Goal: Information Seeking & Learning: Learn about a topic

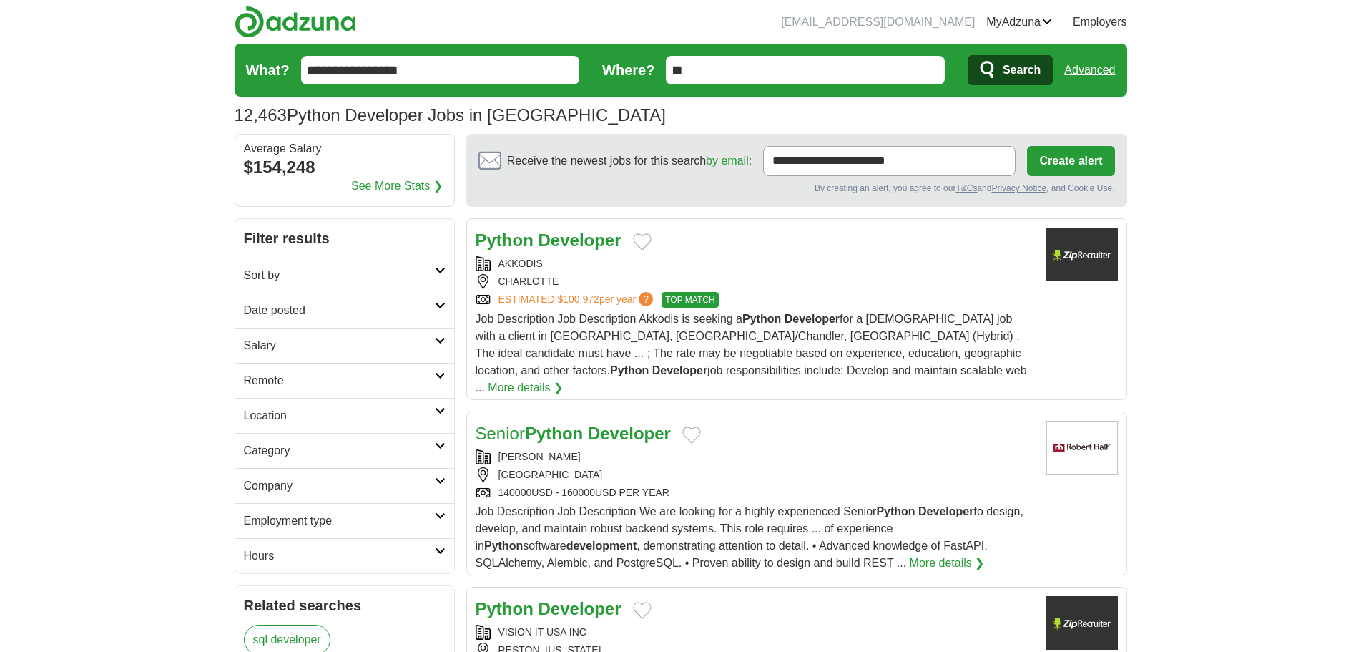
click at [424, 188] on link "See More Stats ❯" at bounding box center [397, 185] width 92 height 17
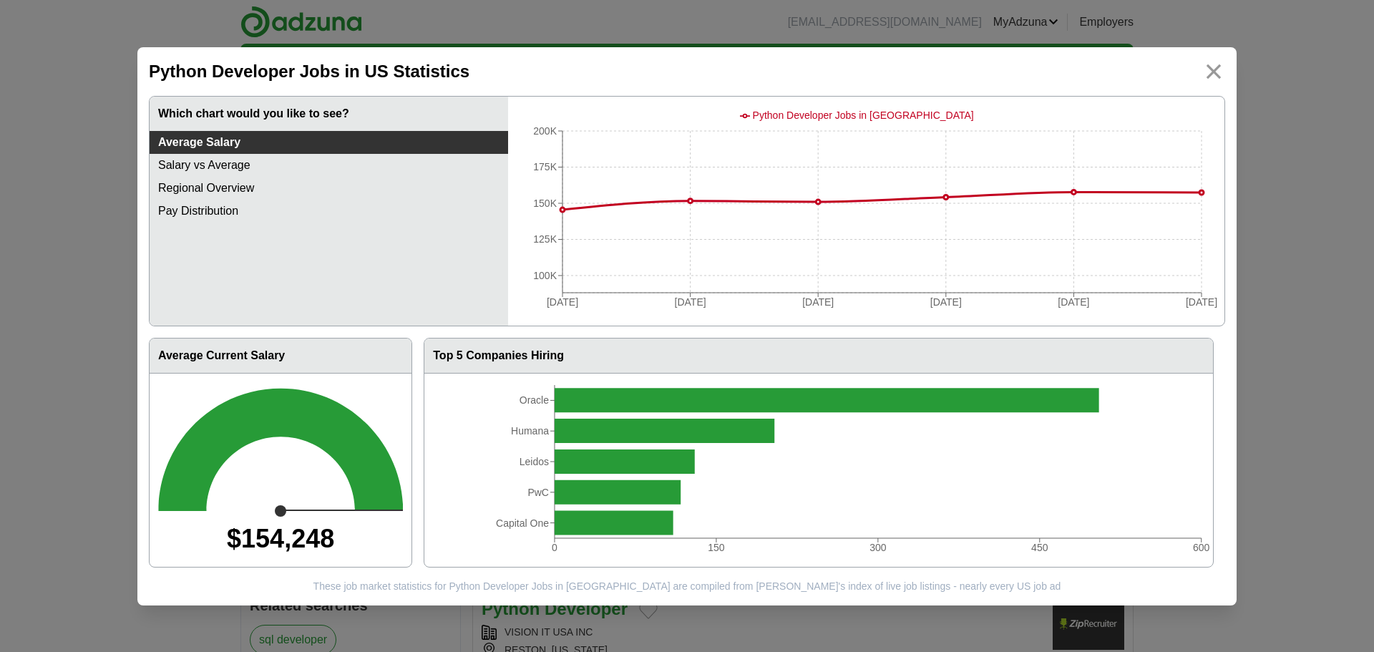
click at [295, 208] on link "Pay Distribution" at bounding box center [329, 211] width 358 height 23
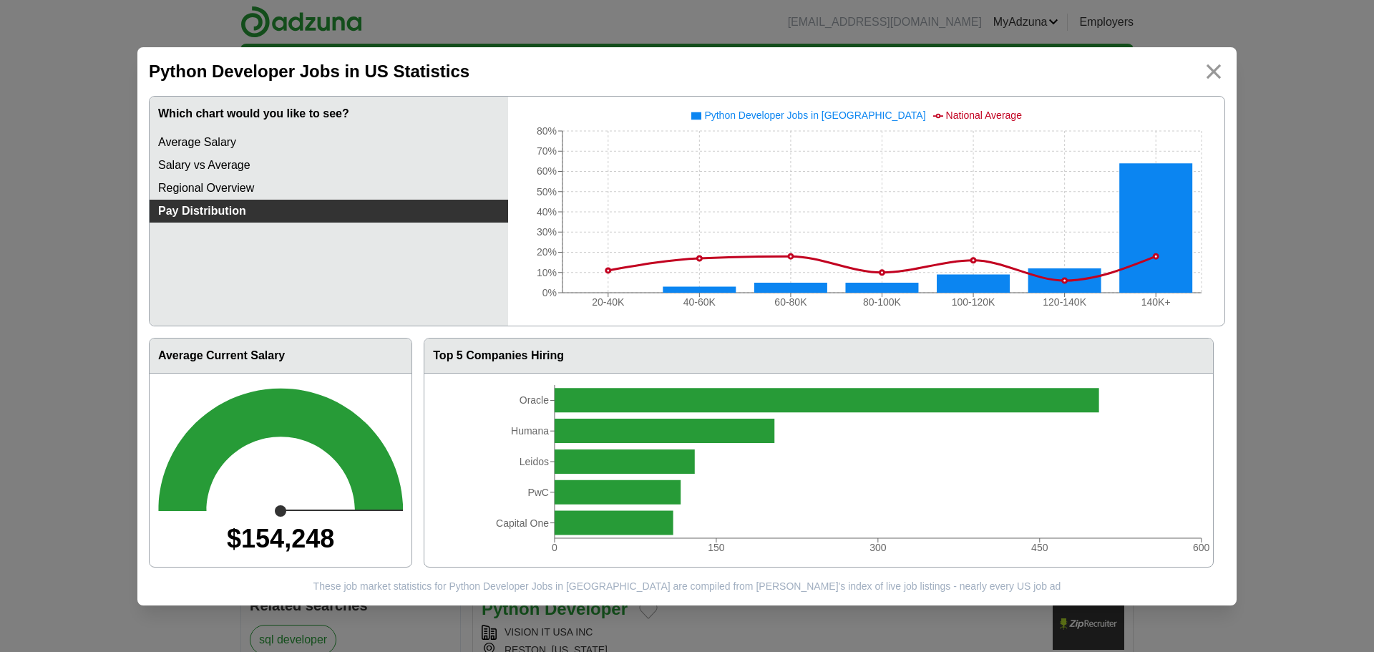
click at [346, 190] on link "Regional Overview" at bounding box center [329, 188] width 358 height 23
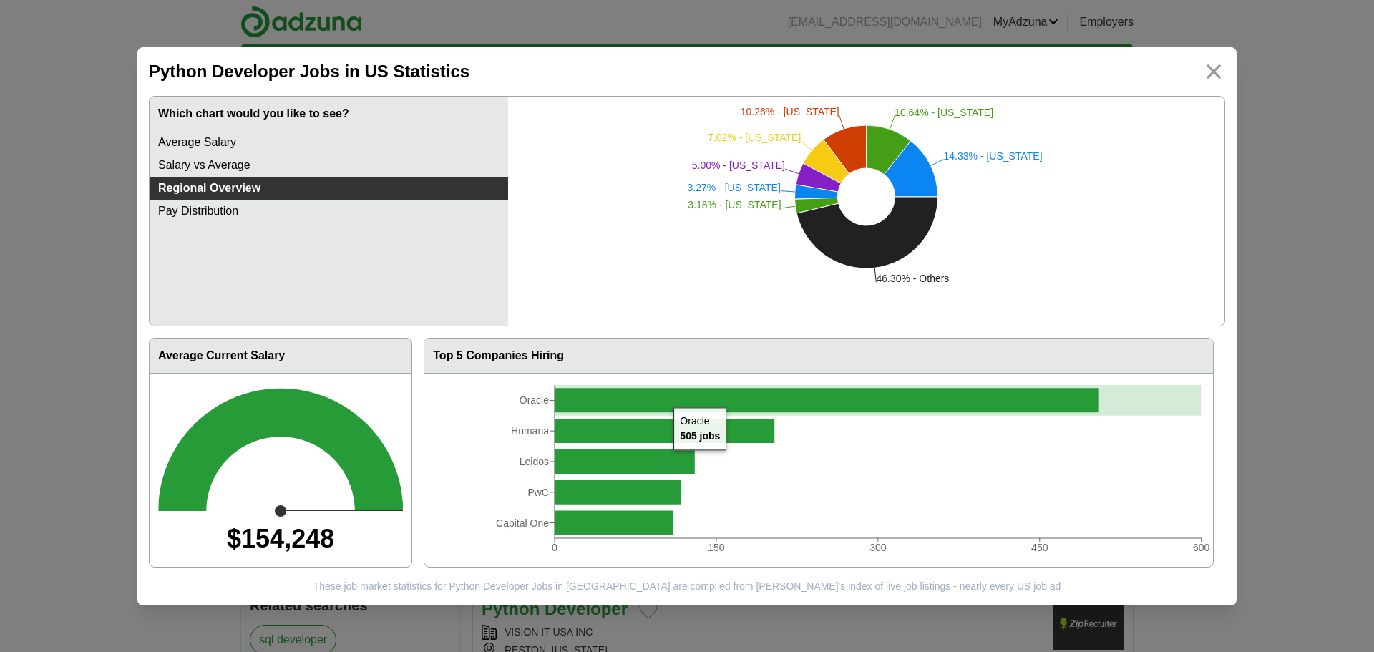
click at [666, 396] on icon at bounding box center [826, 400] width 544 height 24
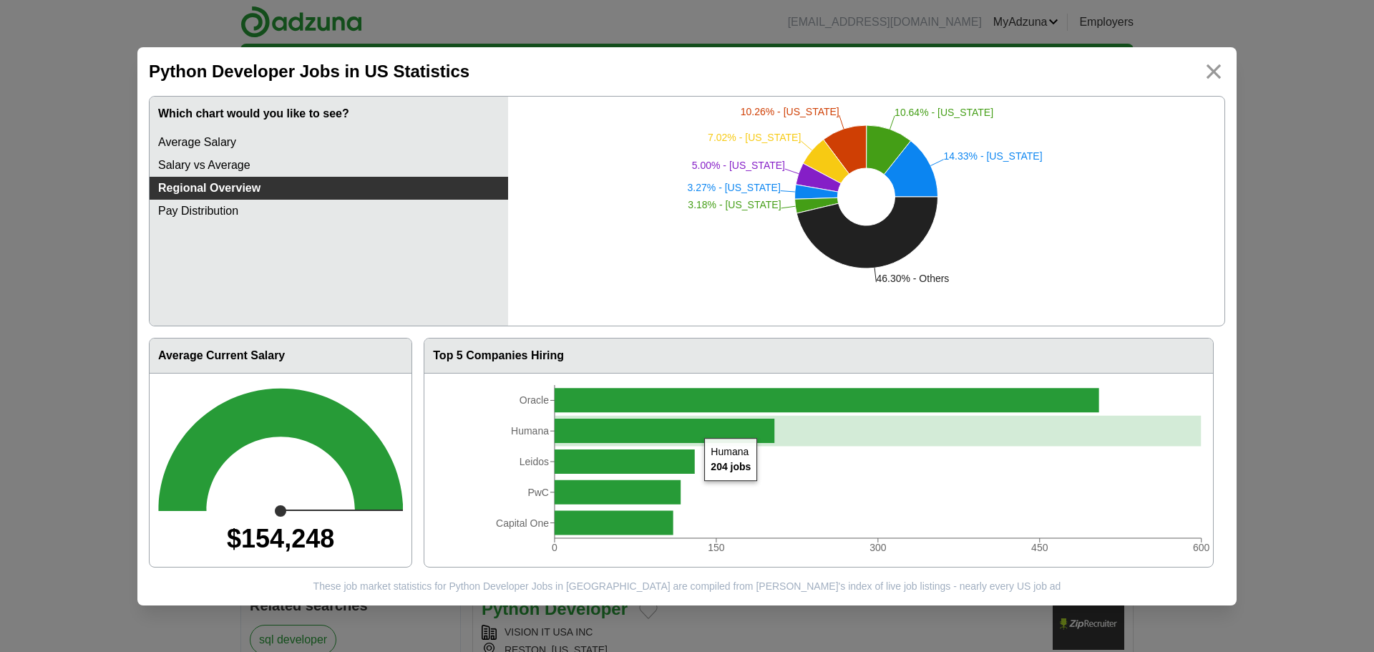
click at [697, 434] on icon at bounding box center [664, 431] width 220 height 24
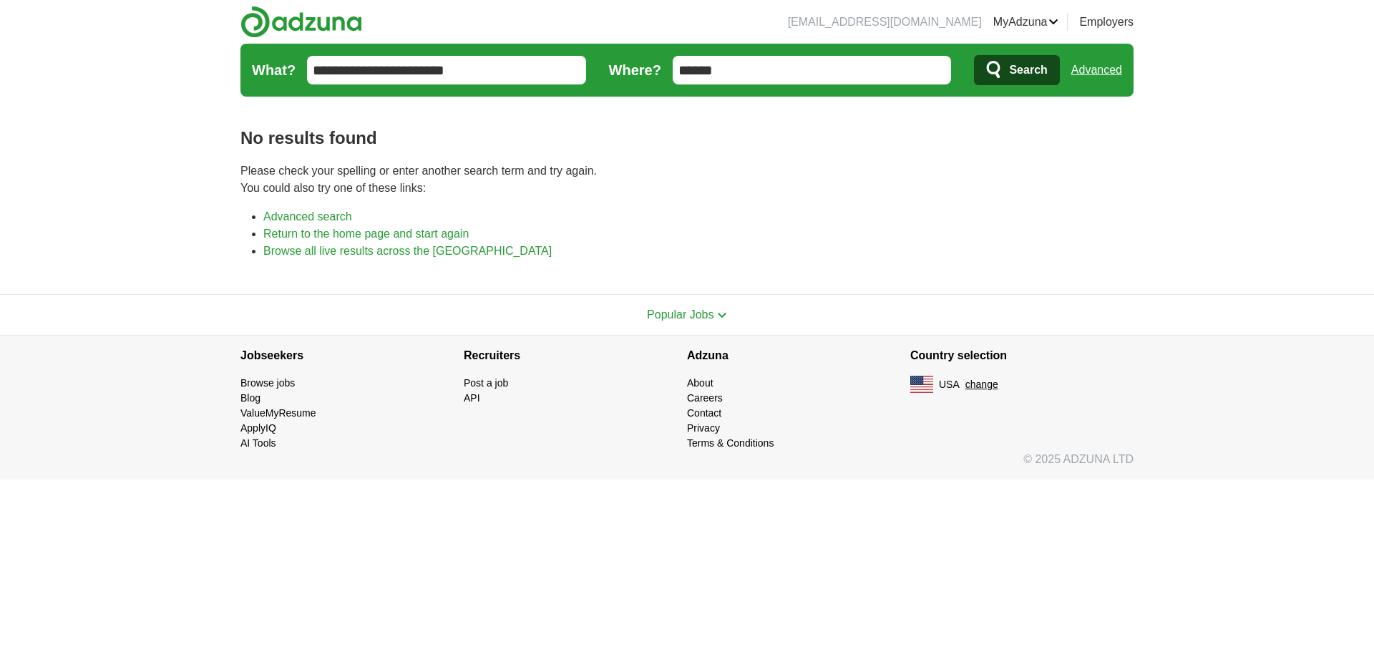
click at [391, 73] on input "**********" at bounding box center [446, 70] width 279 height 29
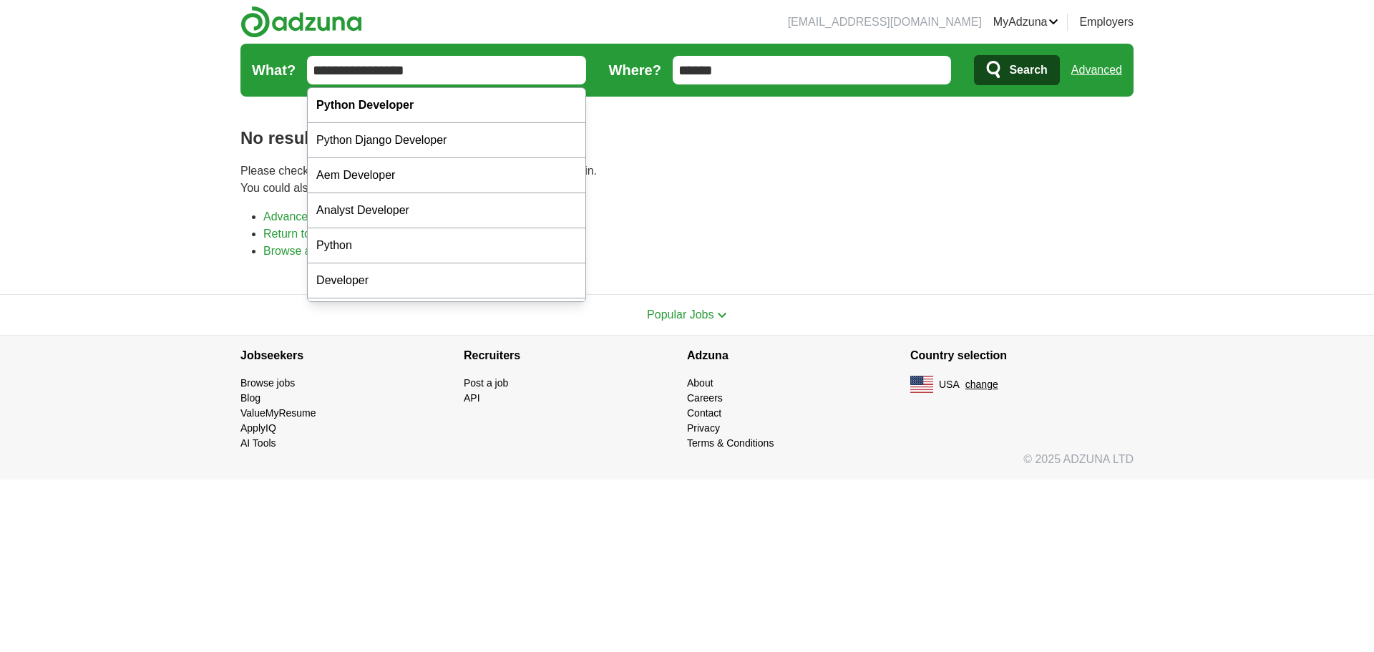
type input "**********"
click at [974, 55] on button "Search" at bounding box center [1016, 70] width 85 height 30
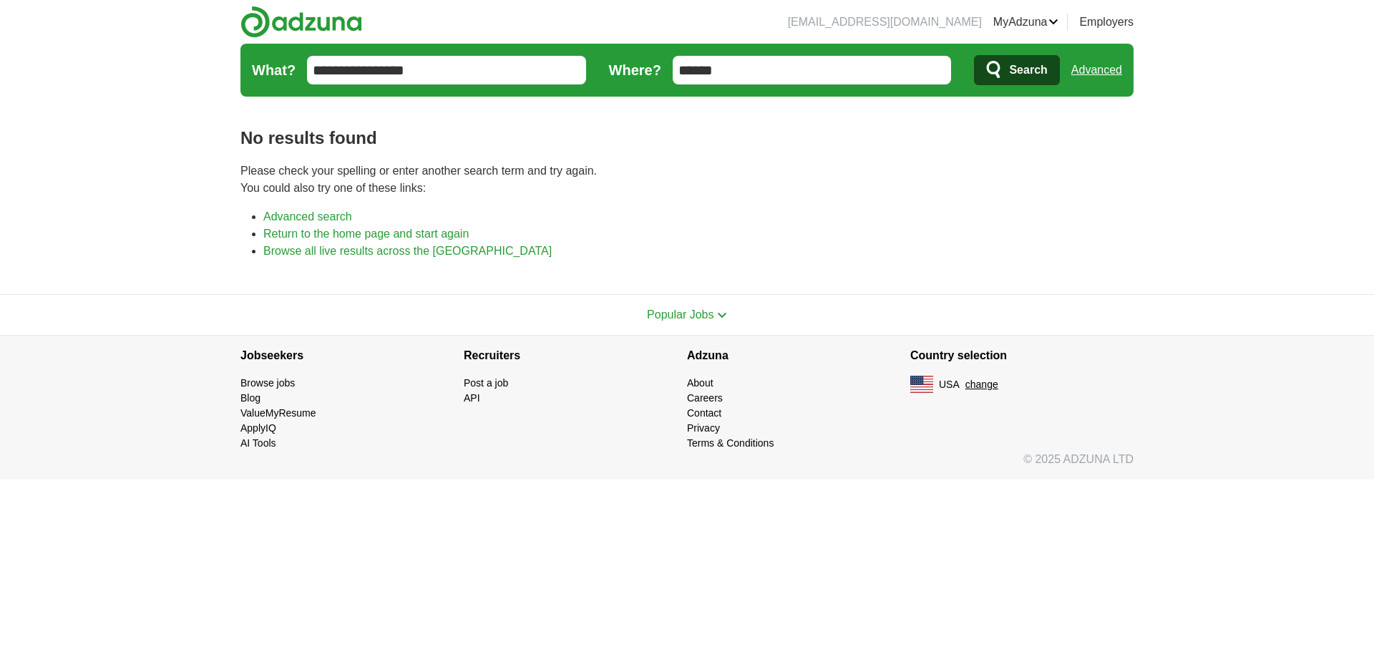
click at [821, 70] on input "******" at bounding box center [811, 70] width 279 height 29
type input "*"
click at [974, 55] on button "Search" at bounding box center [1016, 70] width 85 height 30
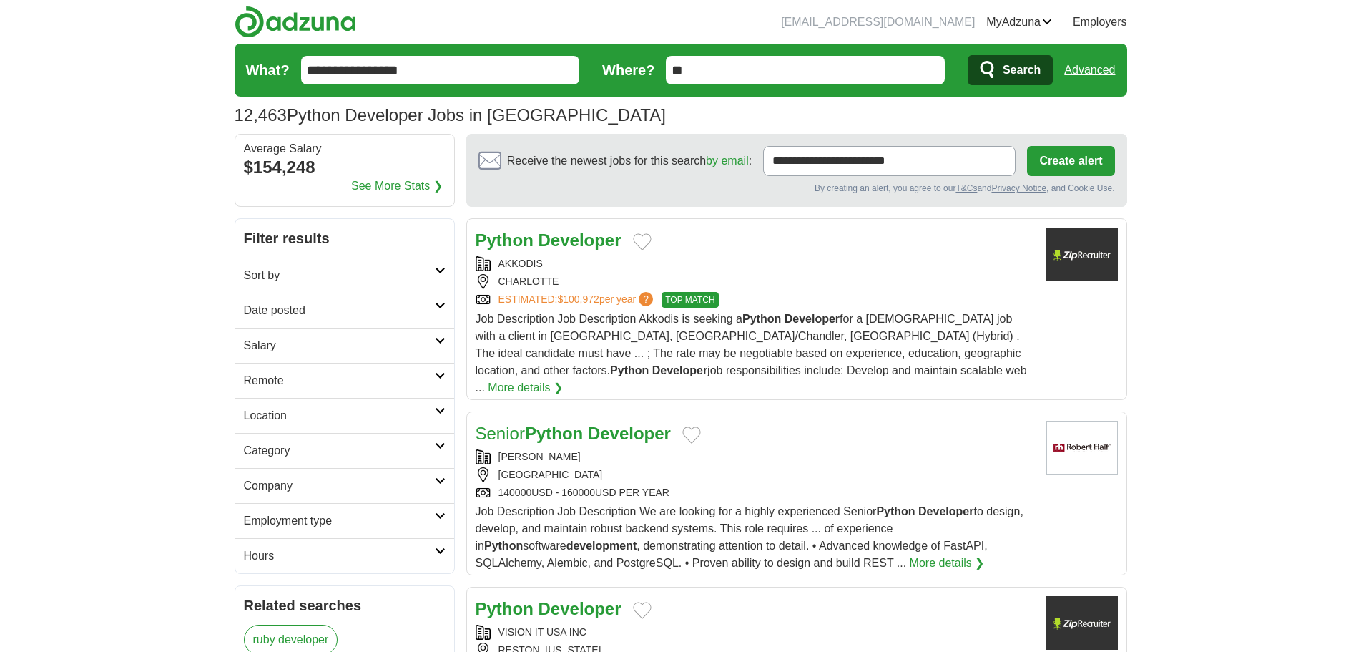
click at [357, 69] on input "**********" at bounding box center [440, 70] width 279 height 29
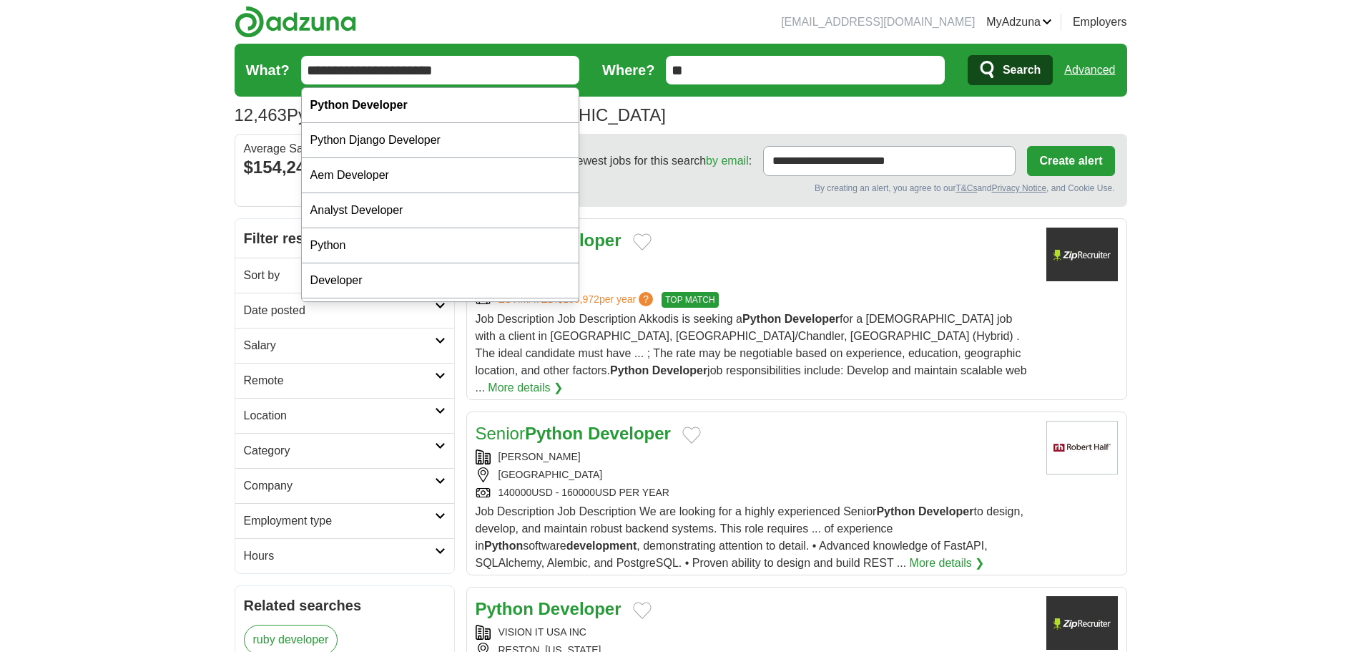
type input "**********"
click at [968, 55] on button "Search" at bounding box center [1010, 70] width 85 height 30
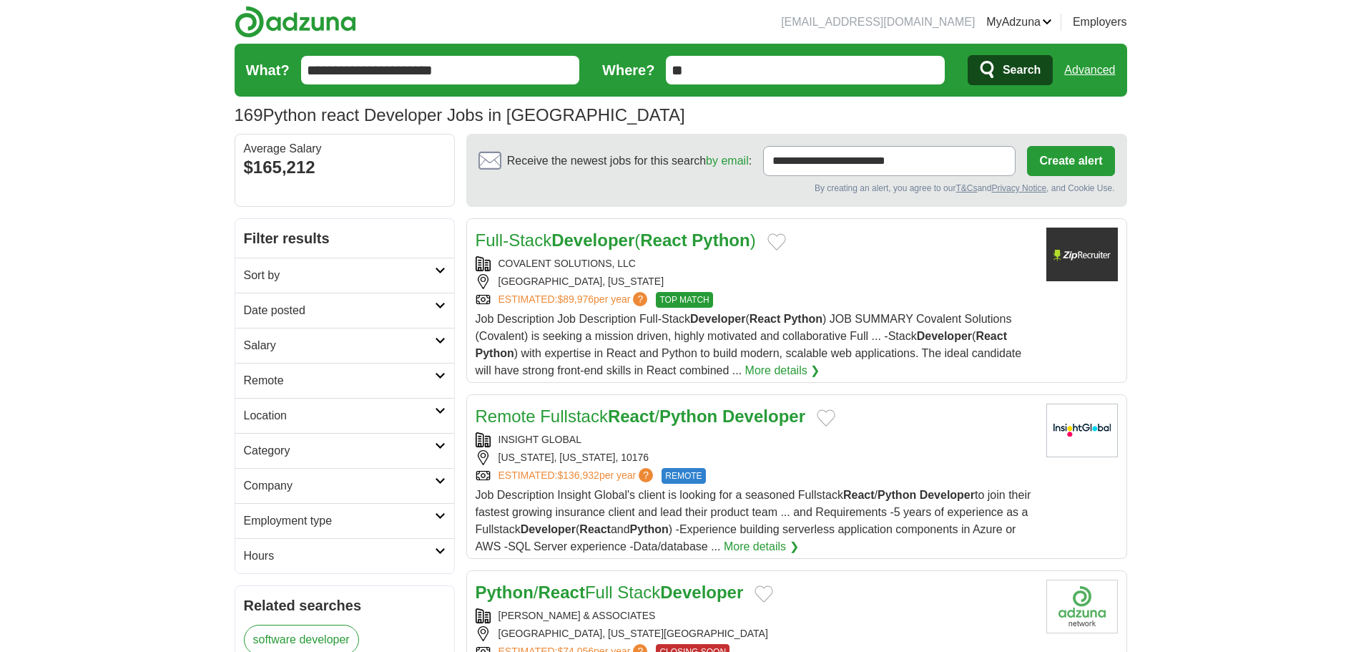
click at [592, 243] on strong "Developer" at bounding box center [593, 239] width 83 height 19
click at [341, 275] on h2 "Sort by" at bounding box center [339, 275] width 191 height 17
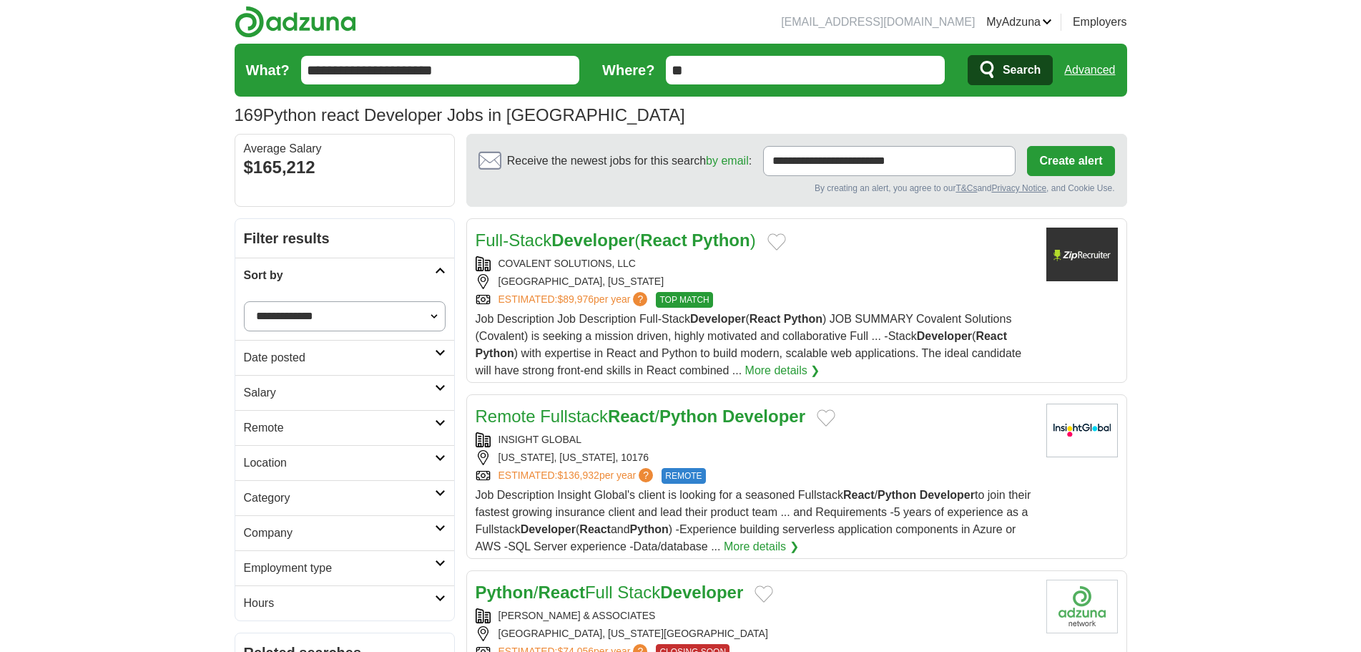
click at [378, 351] on h2 "Date posted" at bounding box center [339, 357] width 191 height 17
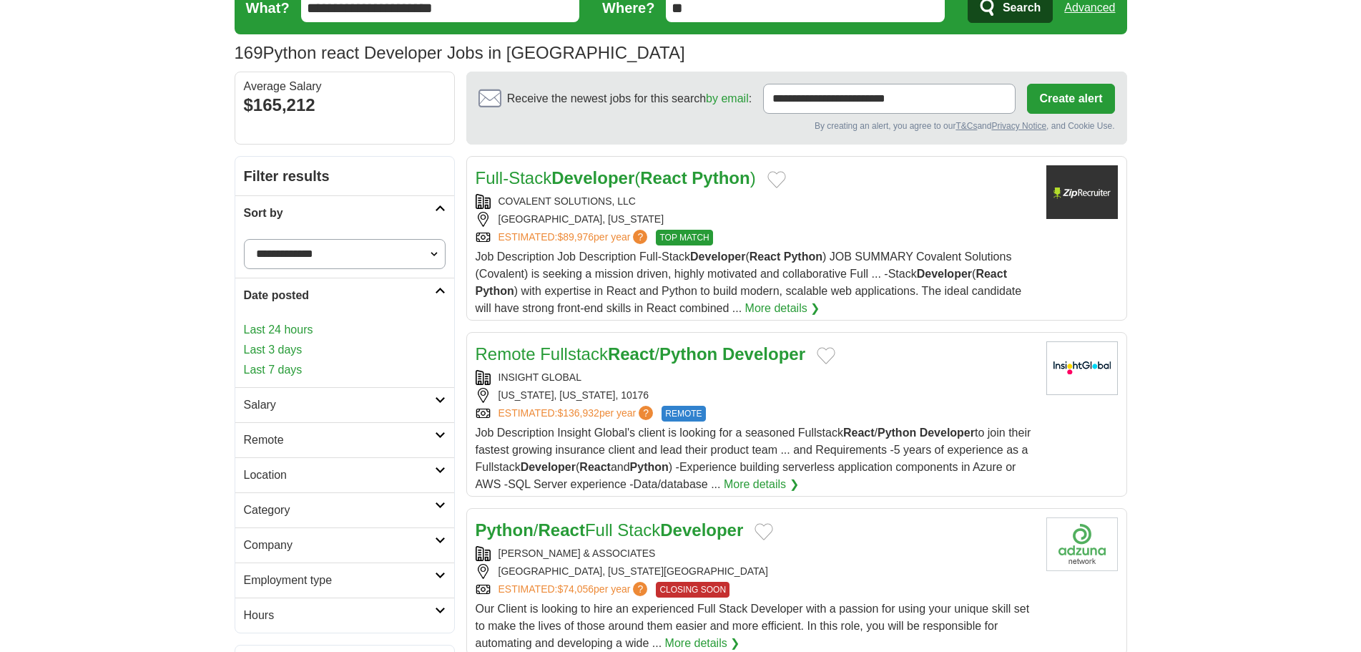
scroll to position [143, 0]
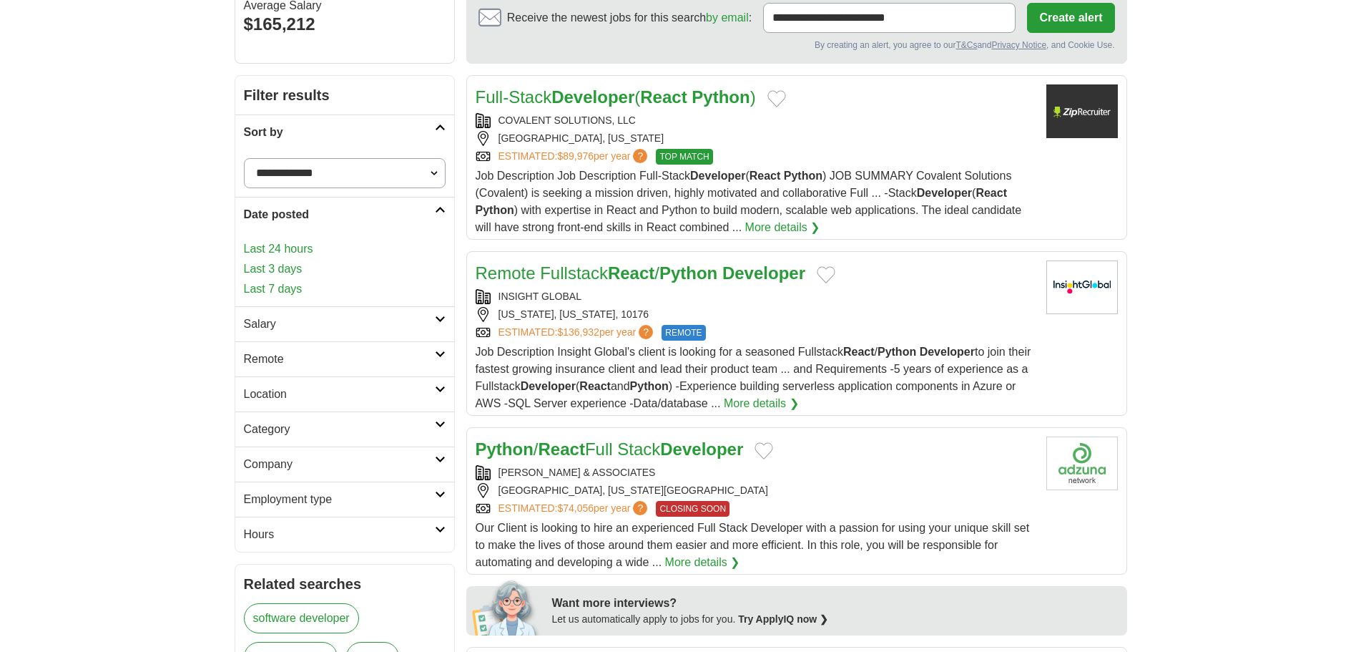
click at [354, 325] on h2 "Salary" at bounding box center [339, 323] width 191 height 17
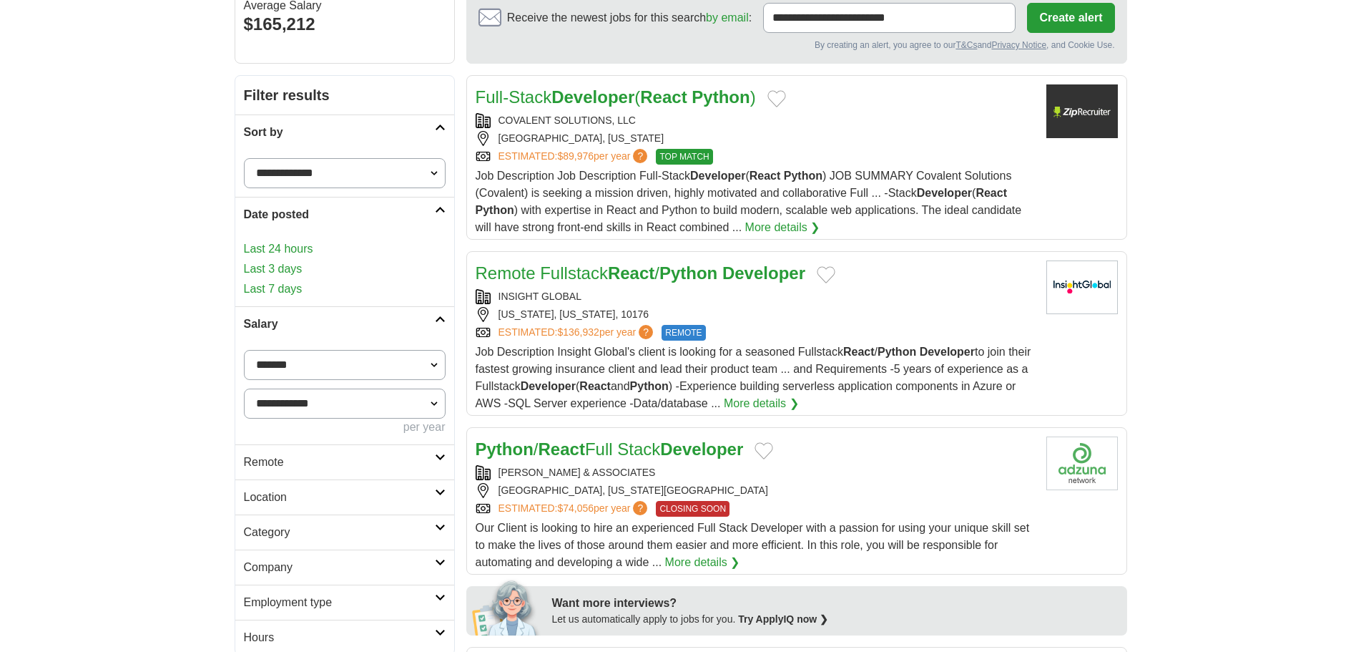
click at [280, 263] on link "Last 3 days" at bounding box center [345, 268] width 202 height 17
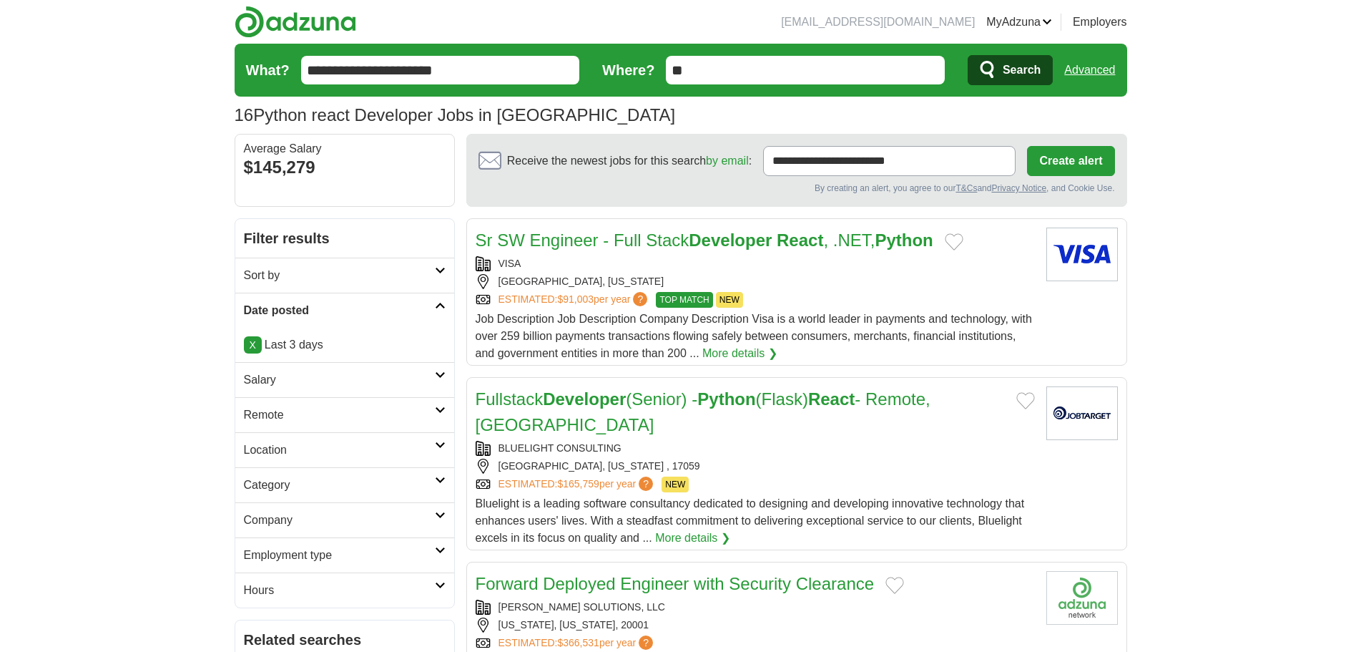
click at [348, 382] on h2 "Salary" at bounding box center [339, 379] width 191 height 17
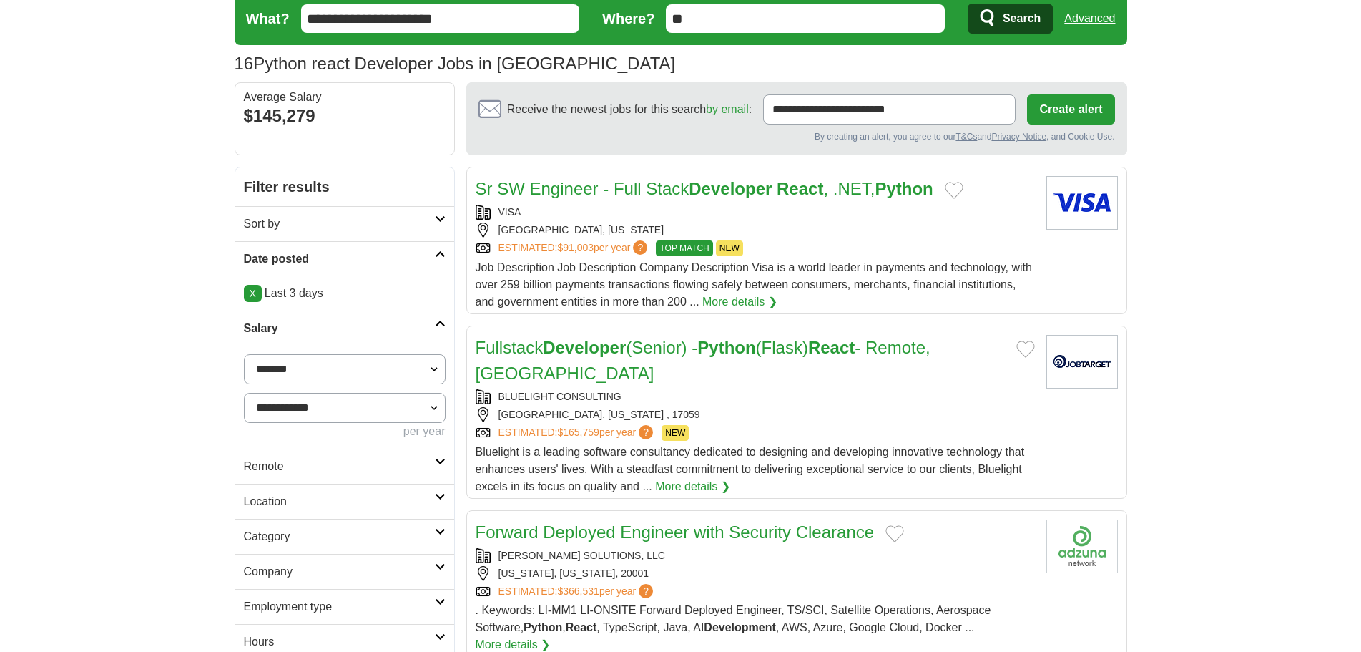
scroll to position [143, 0]
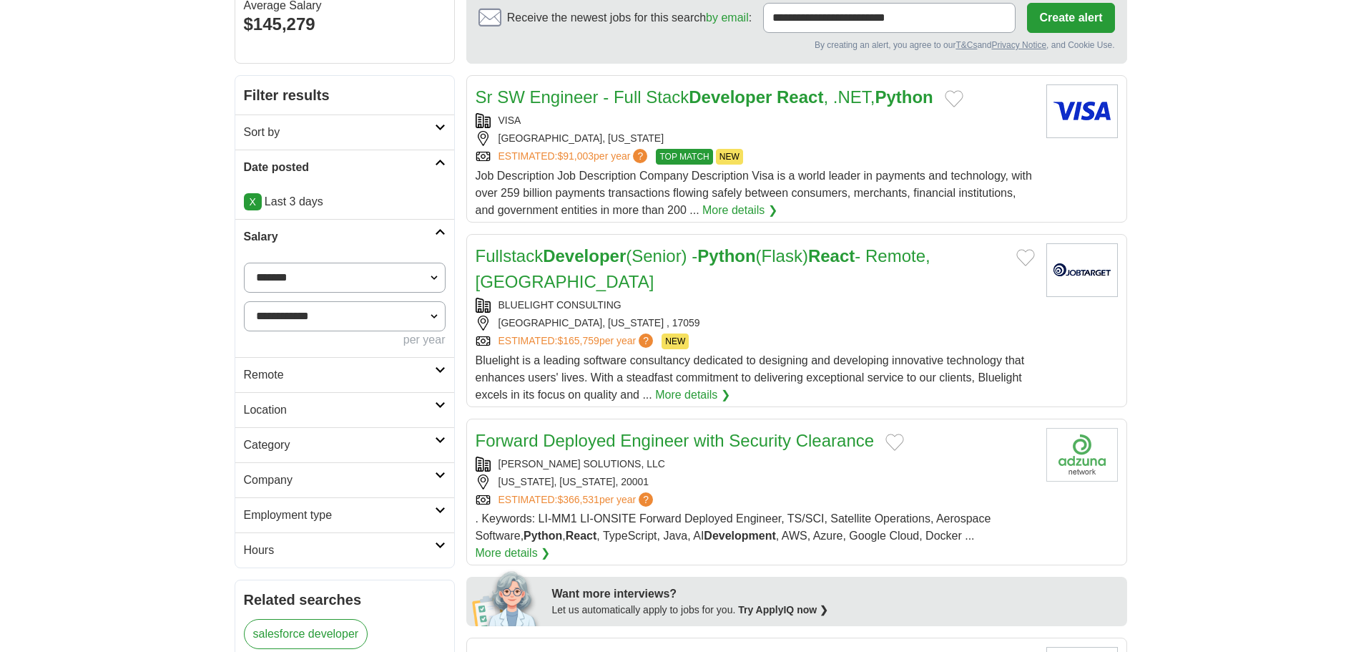
click at [293, 362] on link "Remote" at bounding box center [344, 374] width 219 height 35
click at [287, 406] on link "Remote jobs" at bounding box center [276, 409] width 64 height 12
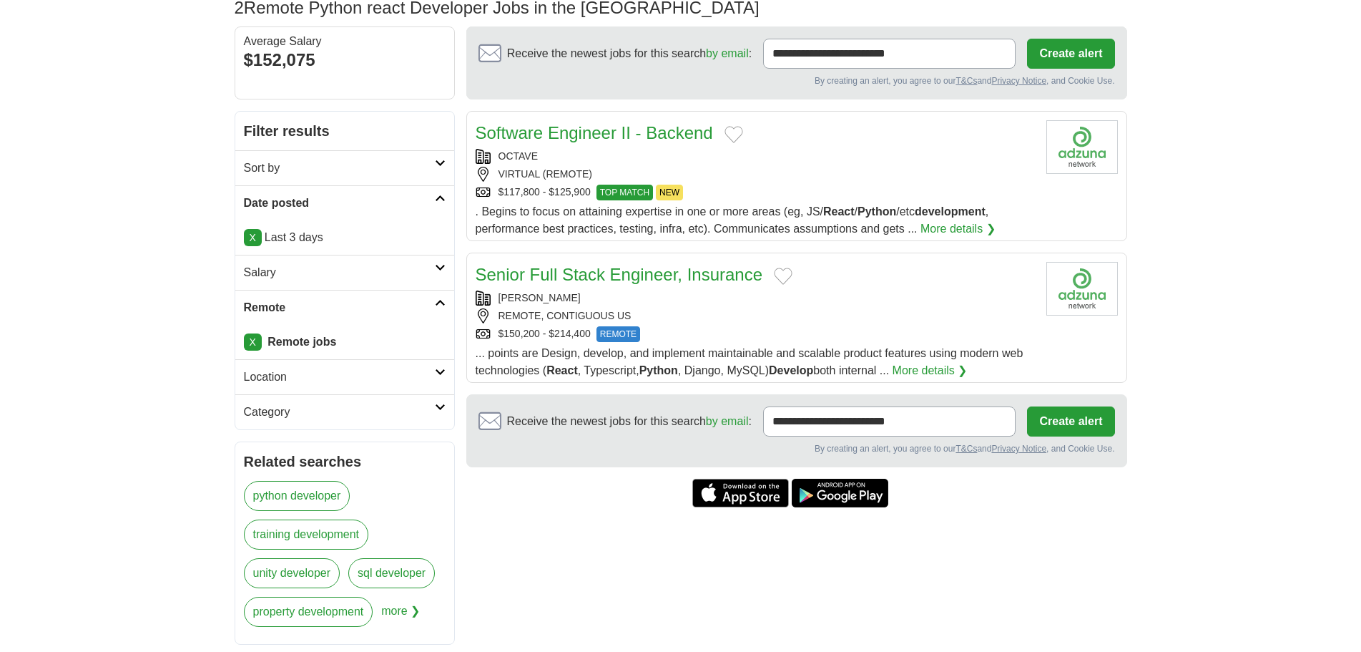
scroll to position [143, 0]
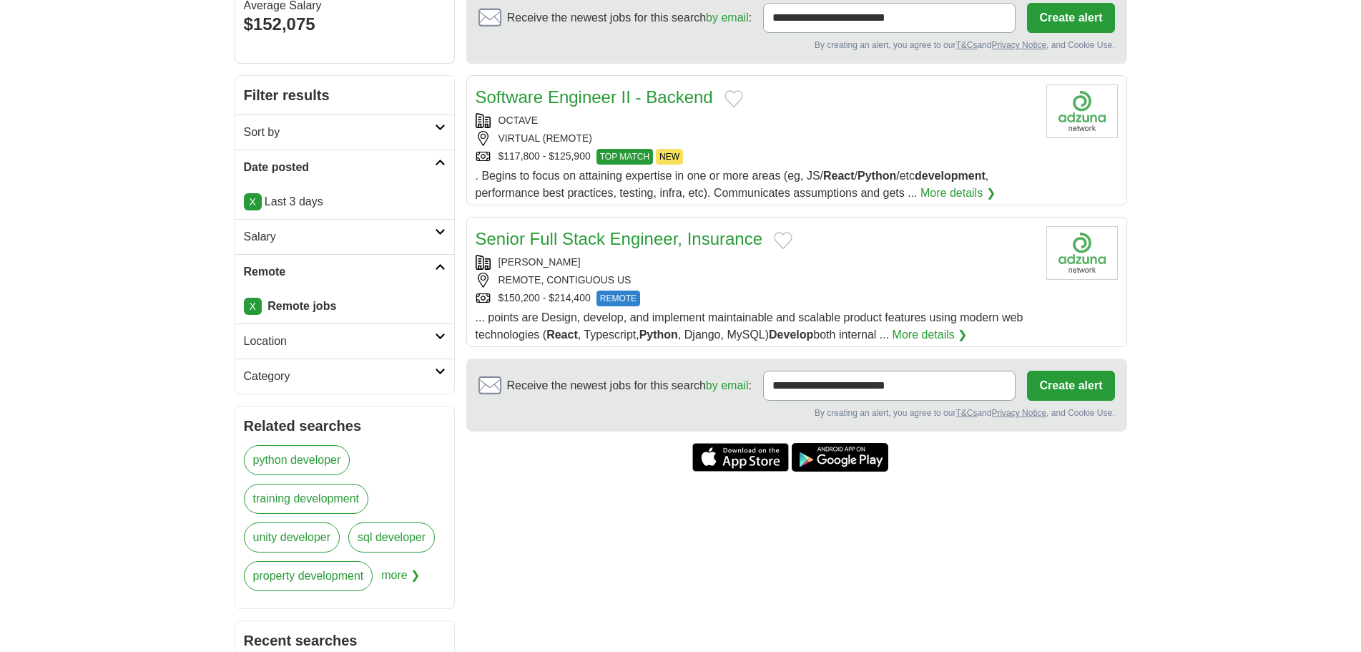
click at [336, 334] on h2 "Location" at bounding box center [339, 341] width 191 height 17
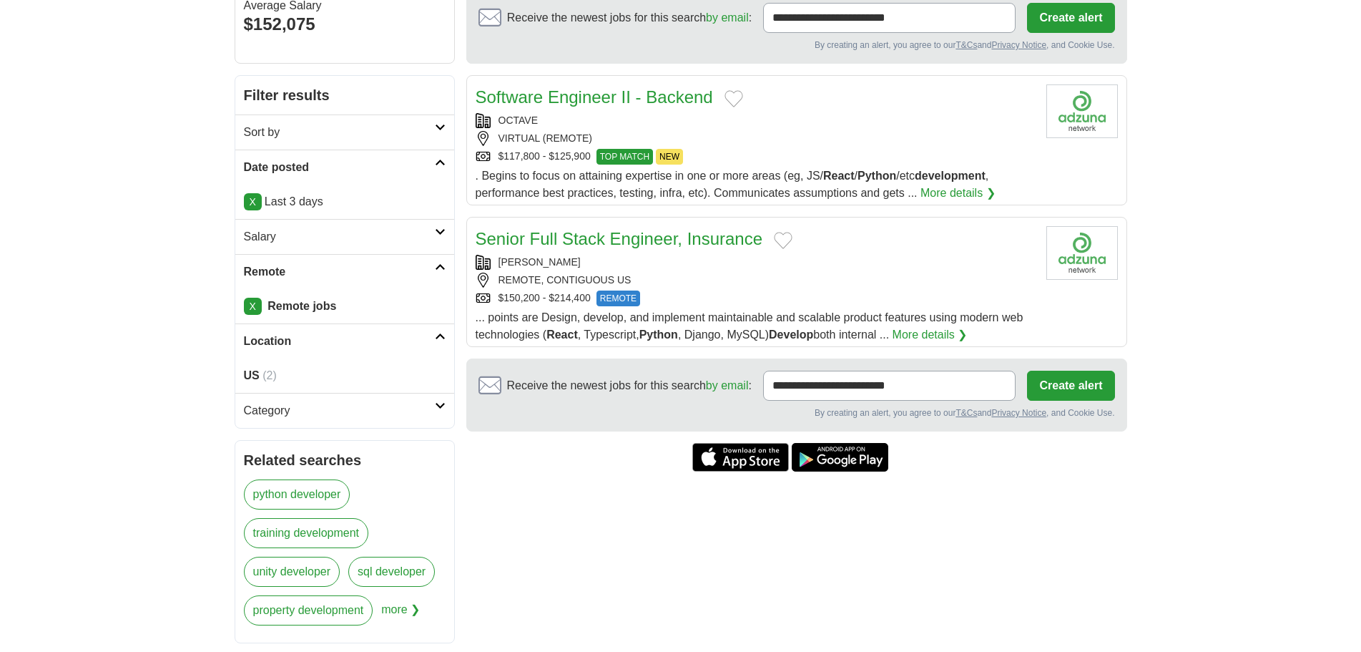
click at [313, 410] on h2 "Category" at bounding box center [339, 410] width 191 height 17
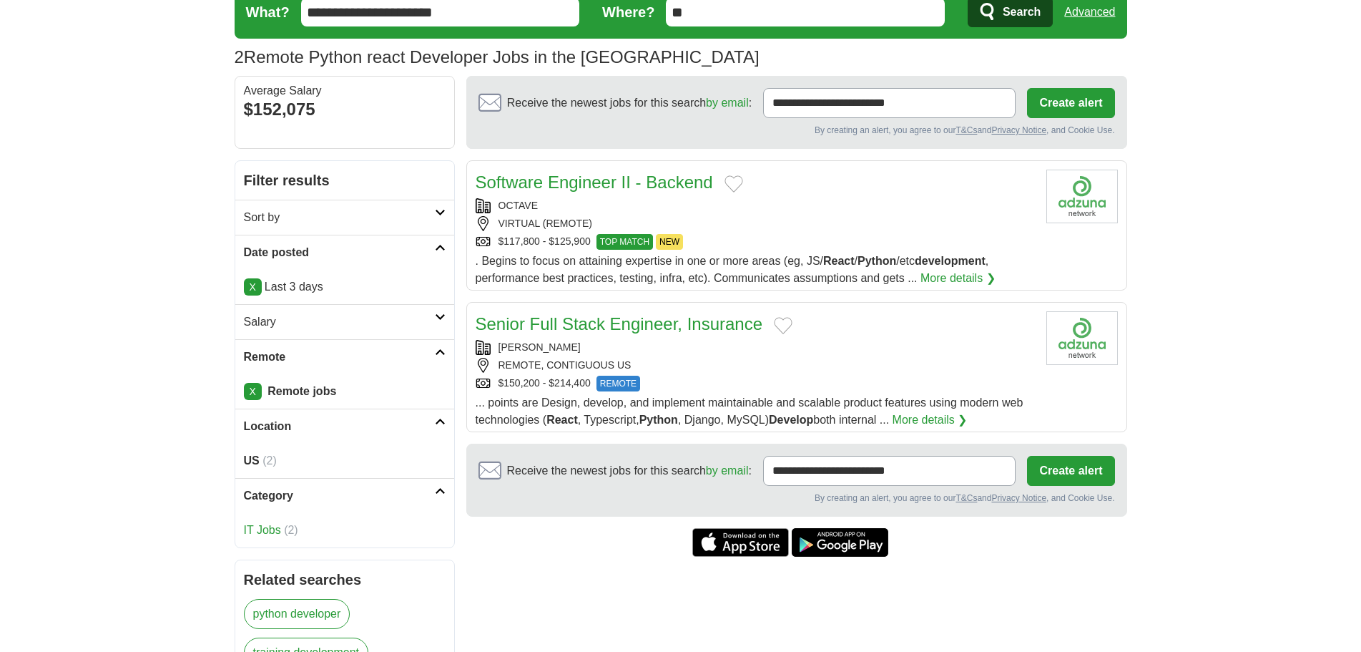
scroll to position [0, 0]
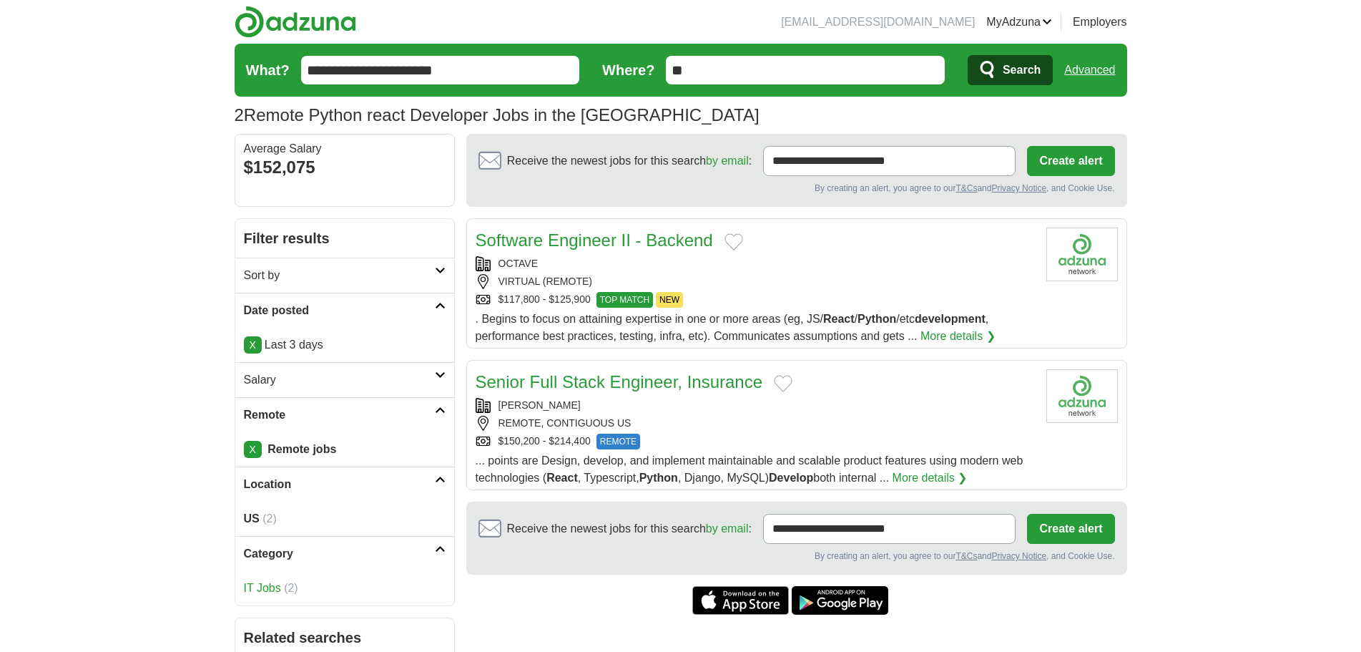
click at [725, 236] on button "Add to favorite jobs" at bounding box center [734, 241] width 19 height 17
click at [886, 255] on div "Software Engineer II - Backend OCTAVE VIRTUAL (REMOTE) $117,800 - $125,900 TOP …" at bounding box center [755, 285] width 559 height 117
click at [778, 386] on button "Add to favorite jobs" at bounding box center [783, 383] width 19 height 17
click at [742, 411] on div "[PERSON_NAME]" at bounding box center [755, 405] width 559 height 15
click at [1092, 72] on link "Advanced" at bounding box center [1090, 70] width 51 height 29
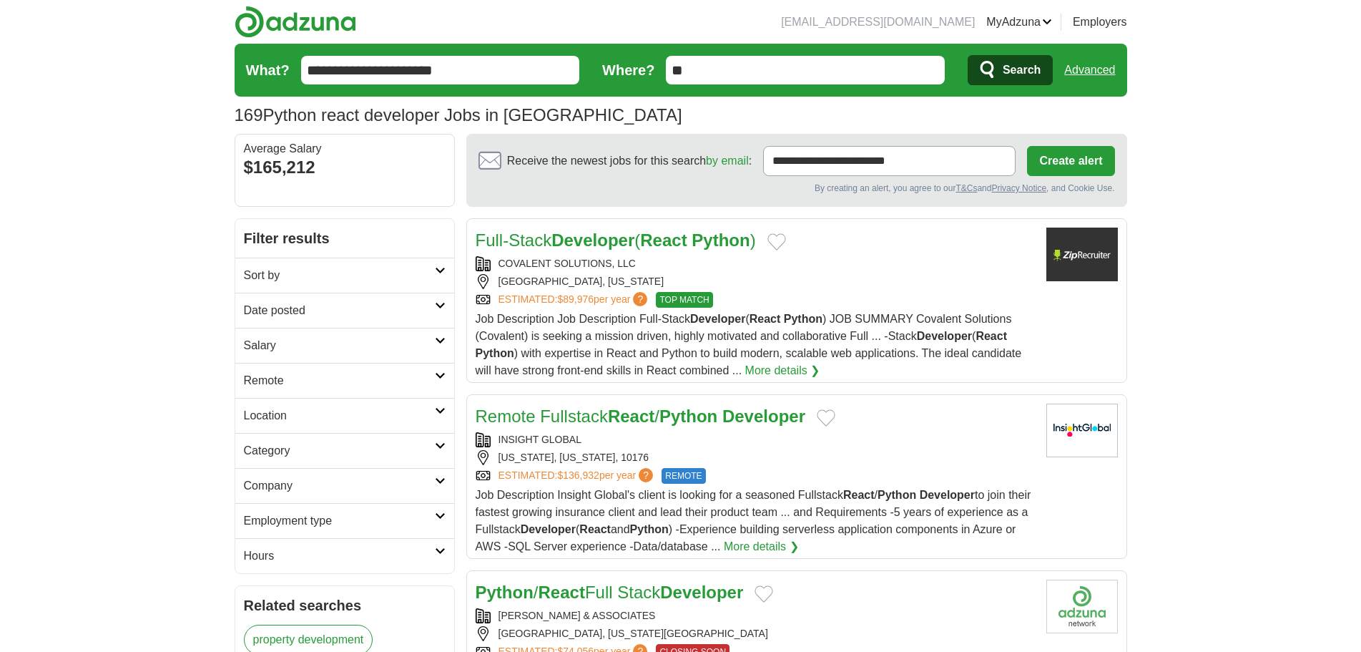
click at [416, 274] on h2 "Sort by" at bounding box center [339, 275] width 191 height 17
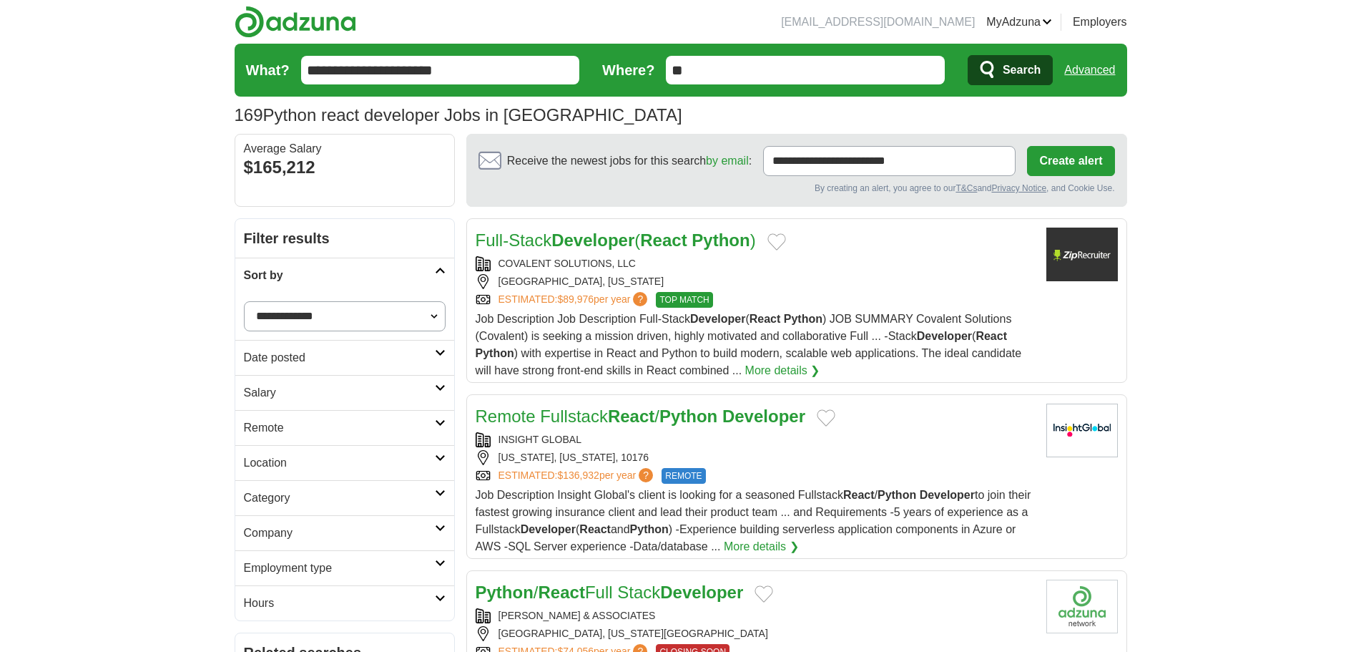
click at [389, 360] on h2 "Date posted" at bounding box center [339, 357] width 191 height 17
click at [275, 415] on link "Last 3 days" at bounding box center [345, 411] width 202 height 17
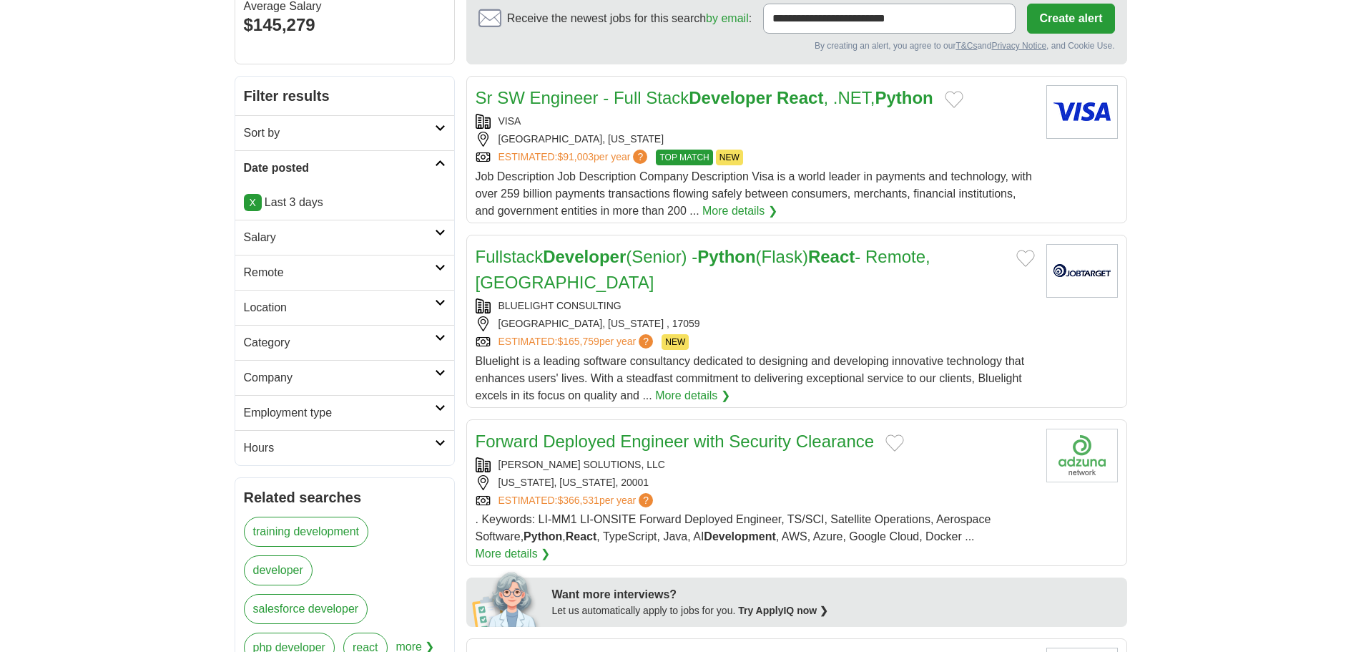
scroll to position [143, 0]
click at [339, 236] on h2 "Salary" at bounding box center [339, 236] width 191 height 17
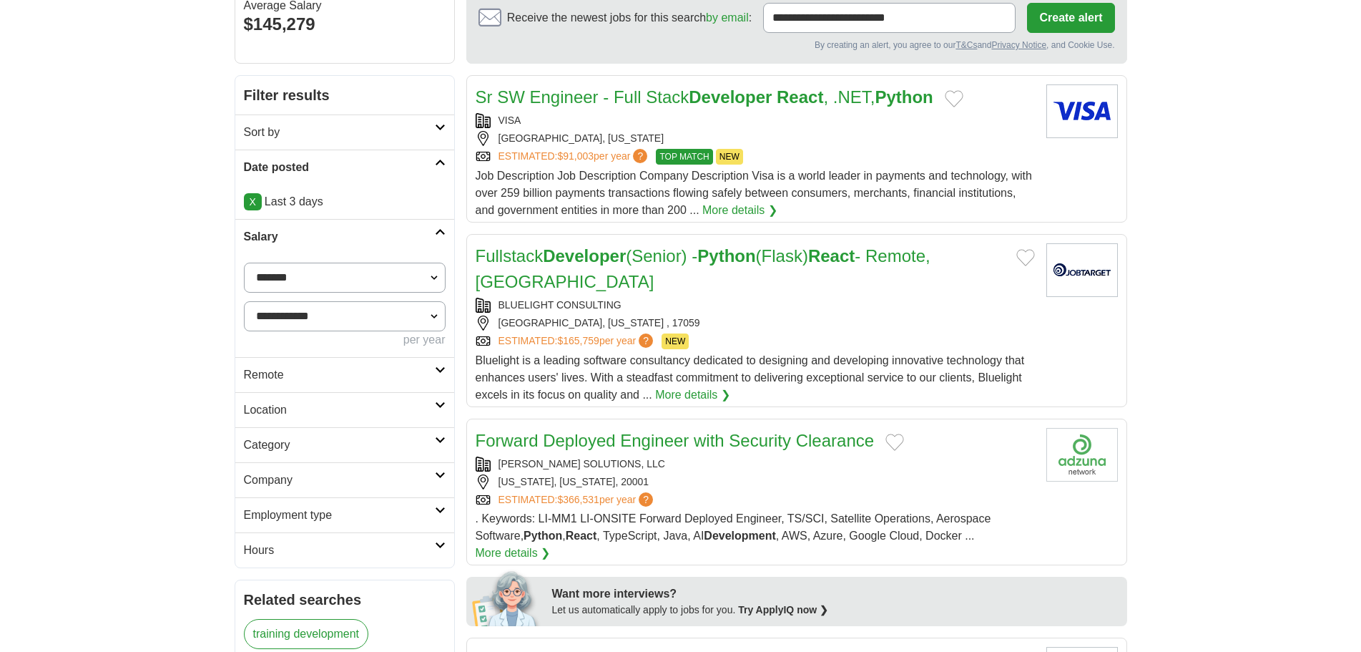
click at [962, 99] on button "Add to favorite jobs" at bounding box center [954, 98] width 19 height 17
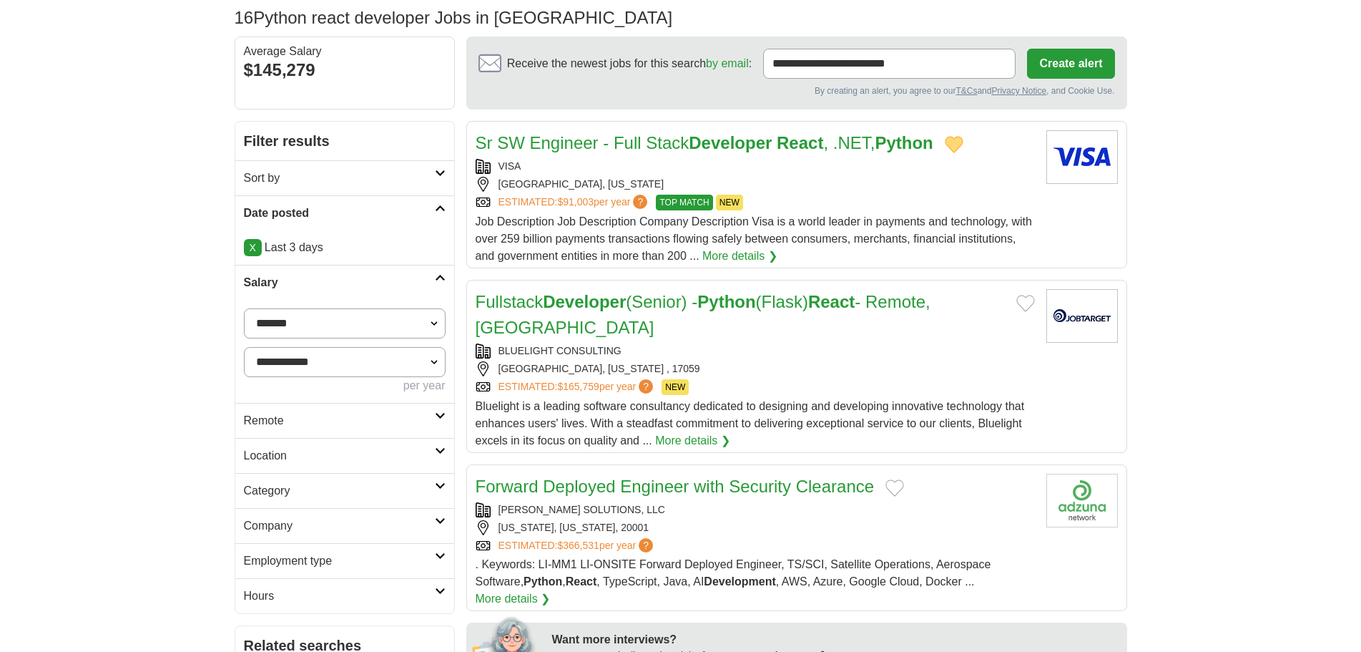
scroll to position [72, 0]
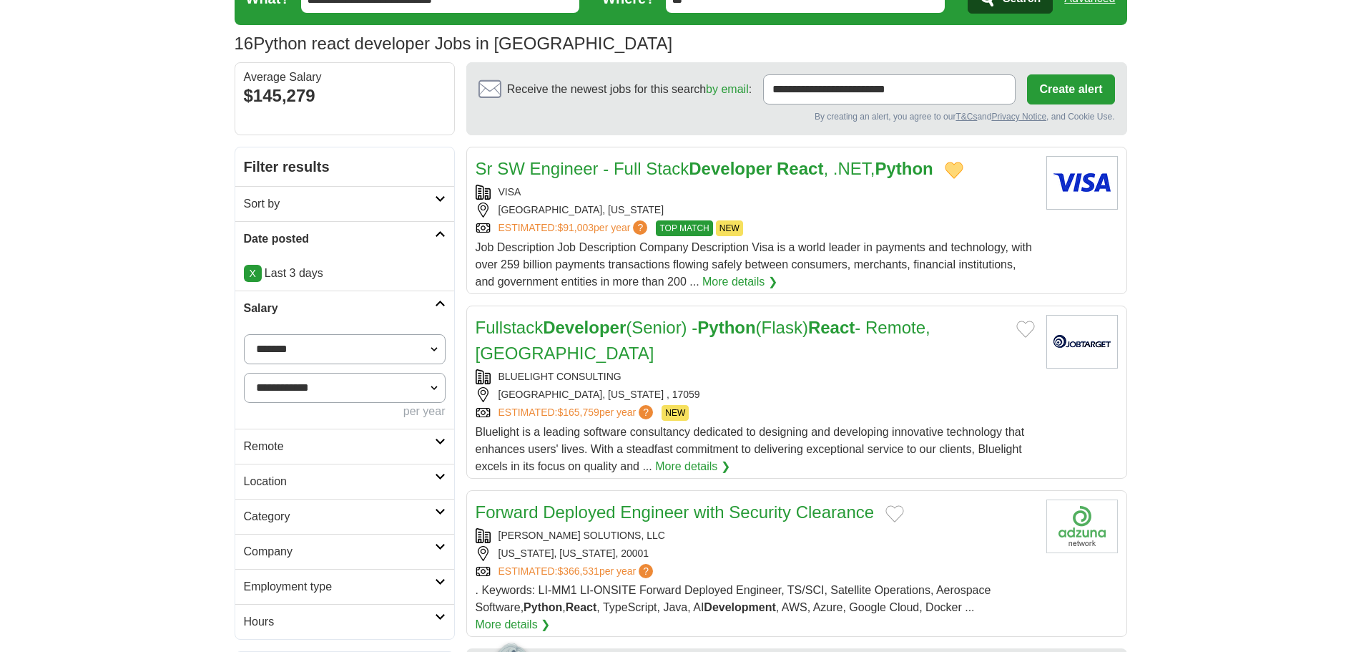
click at [903, 213] on div "[GEOGRAPHIC_DATA], [US_STATE]" at bounding box center [755, 209] width 559 height 15
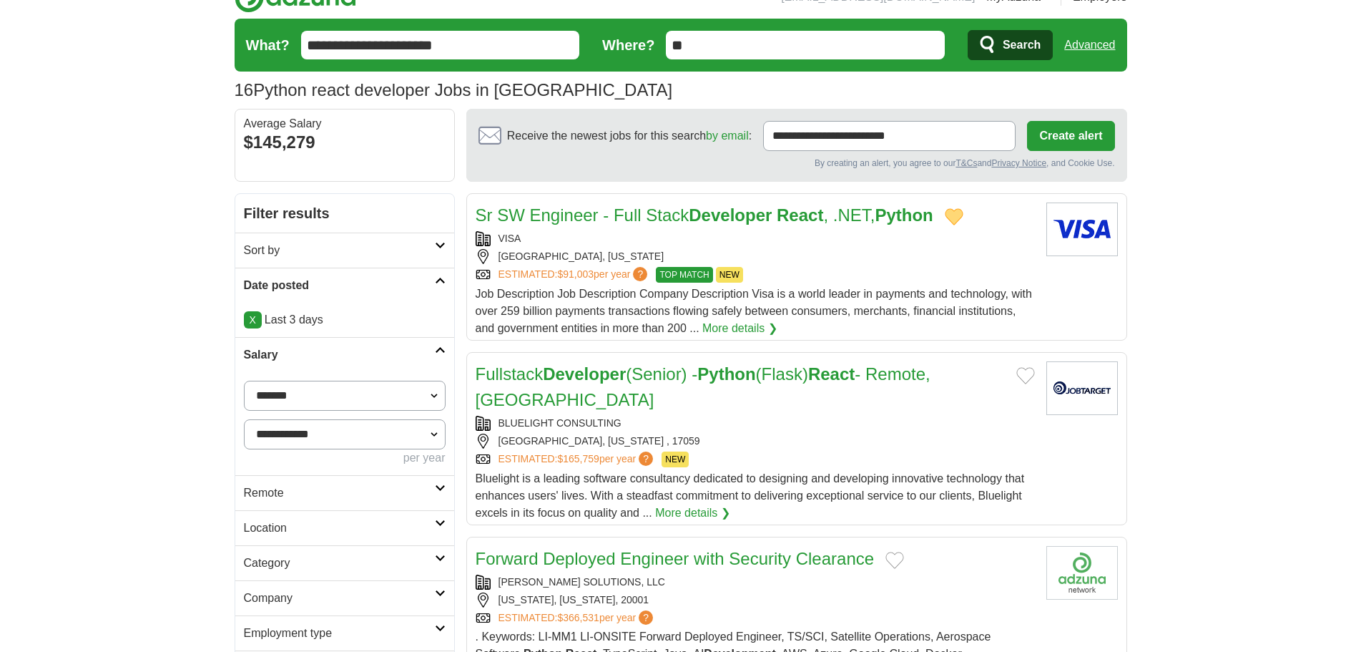
scroll to position [0, 0]
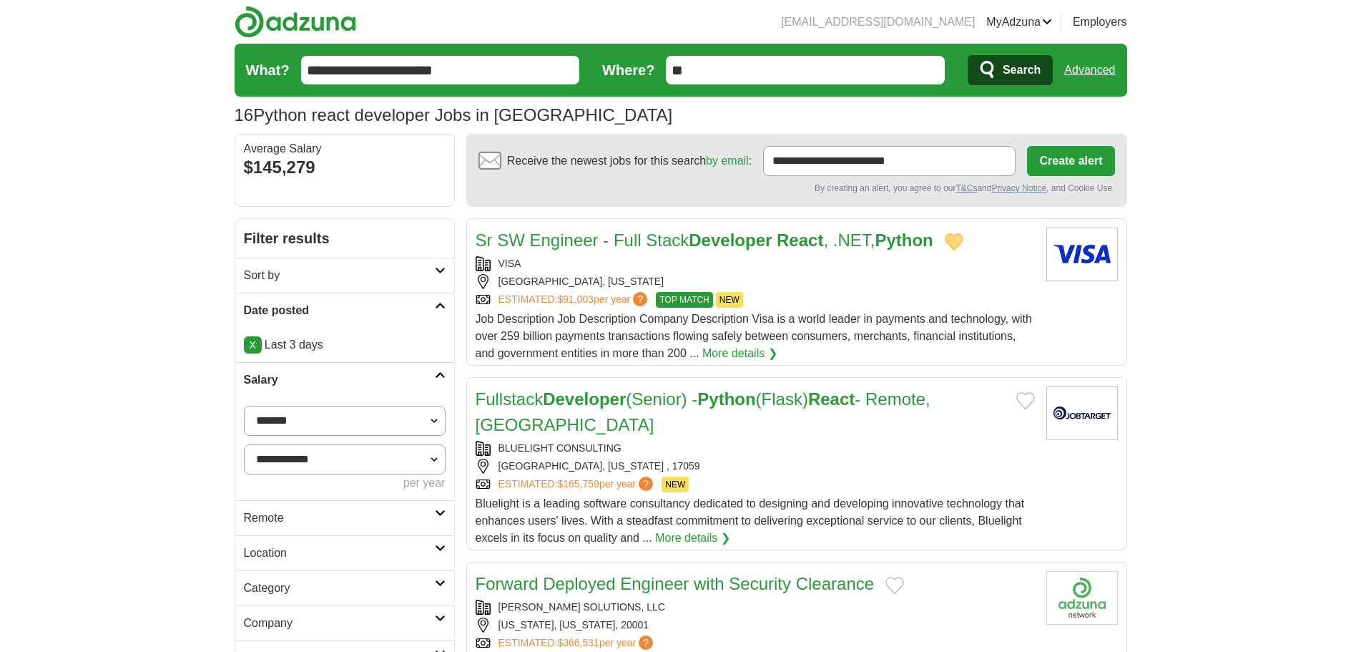
click at [710, 69] on input "**" at bounding box center [805, 70] width 279 height 29
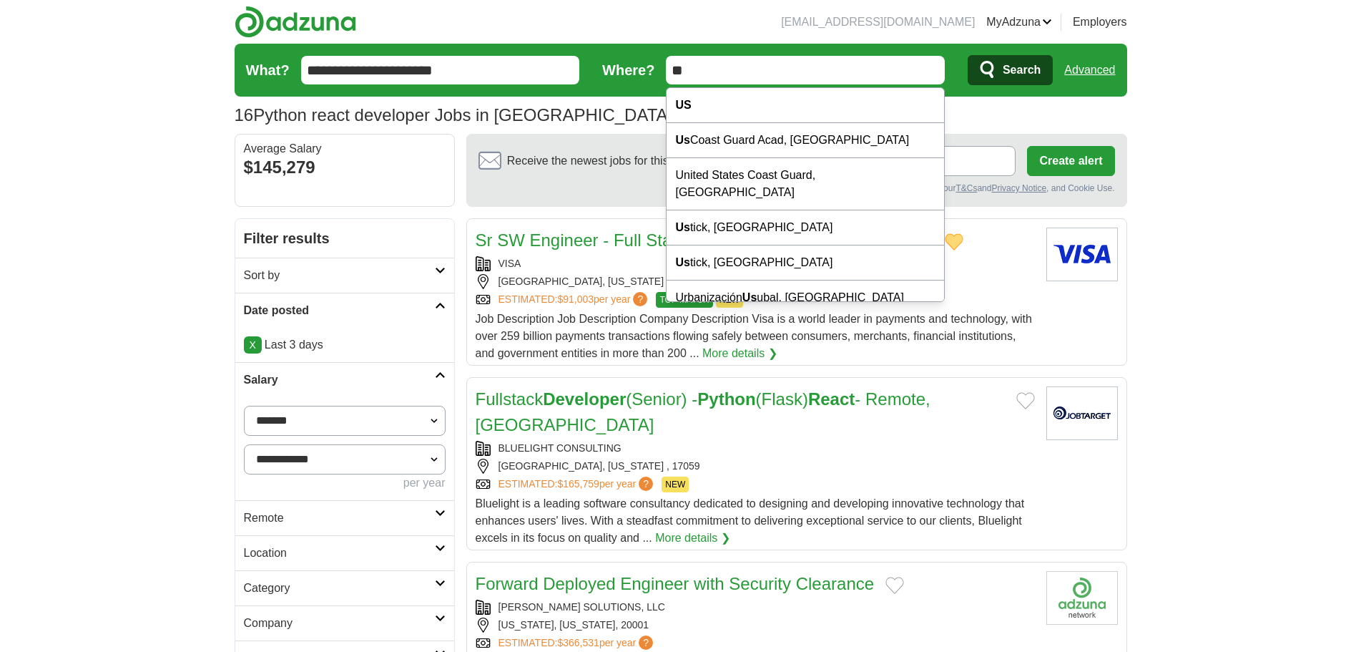
type input "*"
type input "******"
click at [968, 55] on button "Search" at bounding box center [1010, 70] width 85 height 30
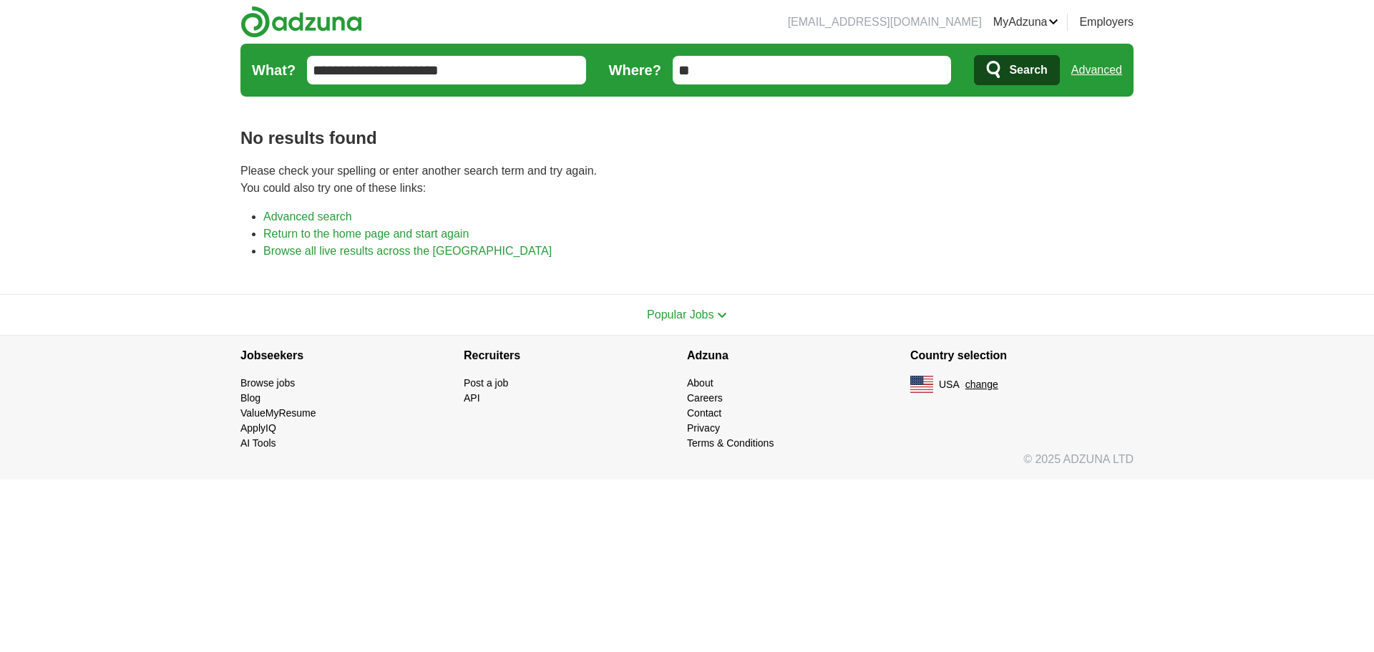
type input "**"
click at [974, 55] on button "Search" at bounding box center [1016, 70] width 85 height 30
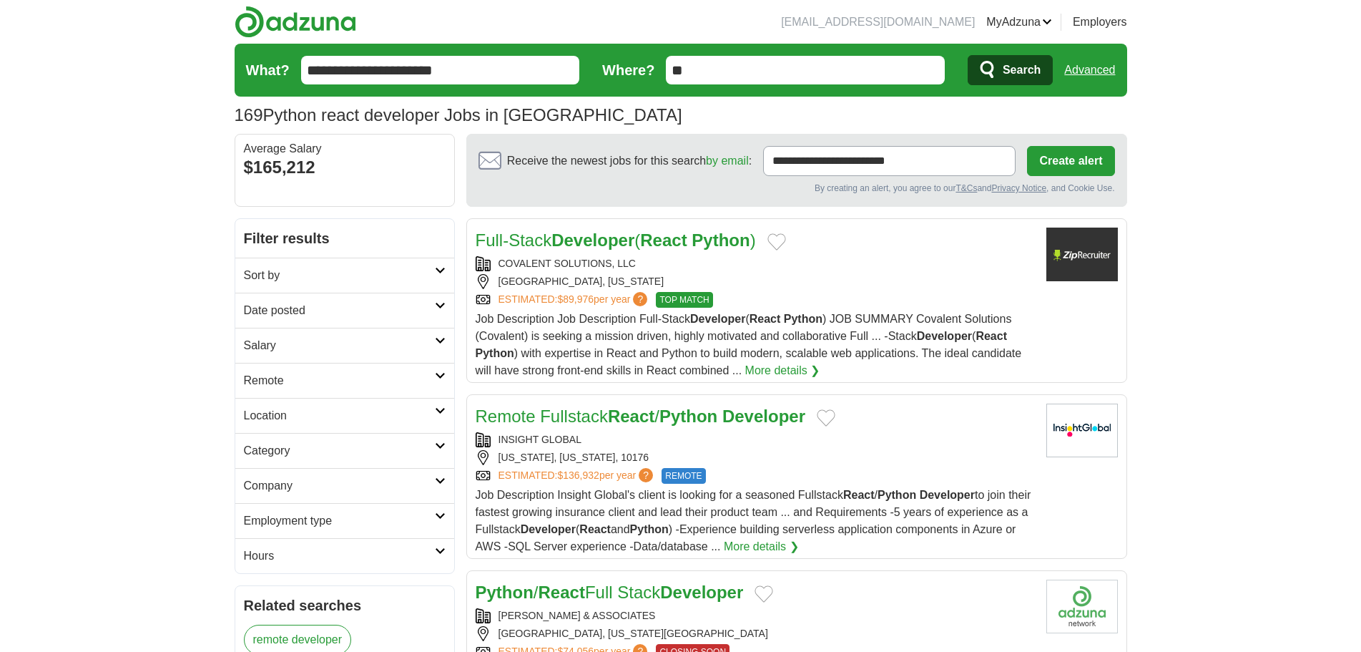
click at [347, 395] on link "Remote" at bounding box center [344, 380] width 219 height 35
click at [282, 416] on link "Remote jobs" at bounding box center [276, 414] width 64 height 12
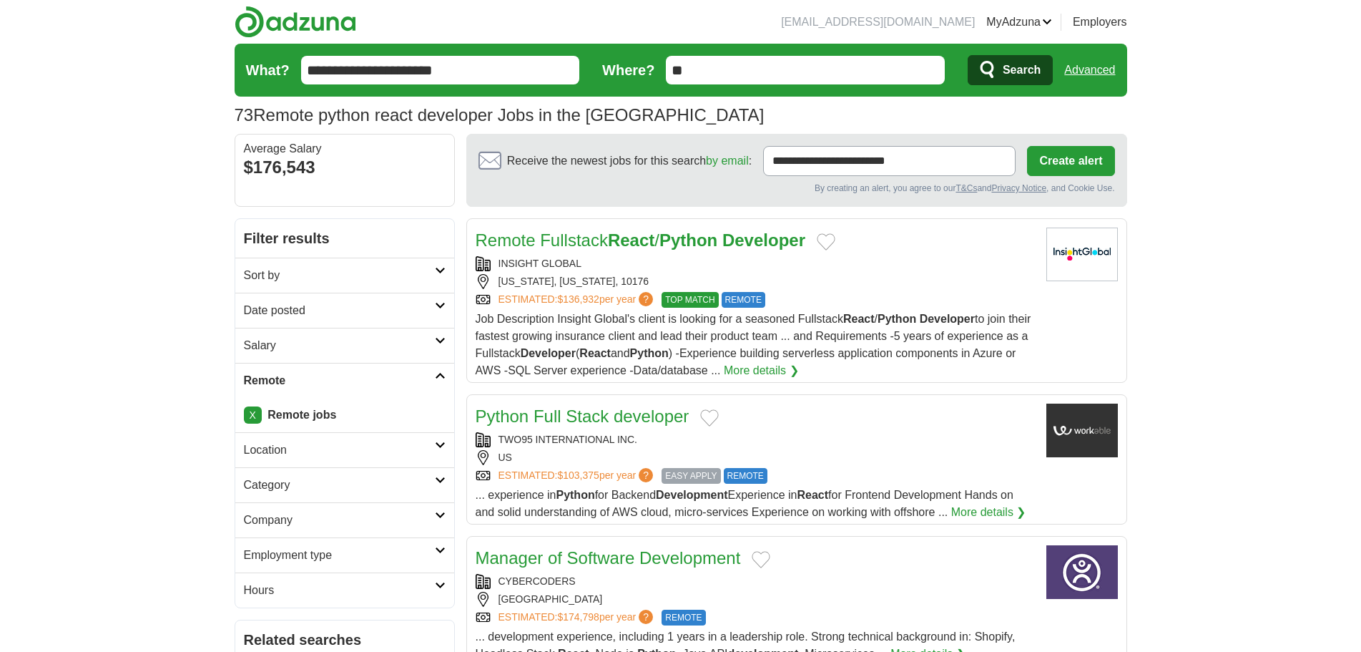
click at [831, 243] on button "Add to favorite jobs" at bounding box center [826, 241] width 19 height 17
click at [871, 294] on div "ESTIMATED: $136,932 per year ? TOP MATCH REMOTE" at bounding box center [755, 300] width 559 height 16
click at [391, 349] on h2 "Salary" at bounding box center [339, 345] width 191 height 17
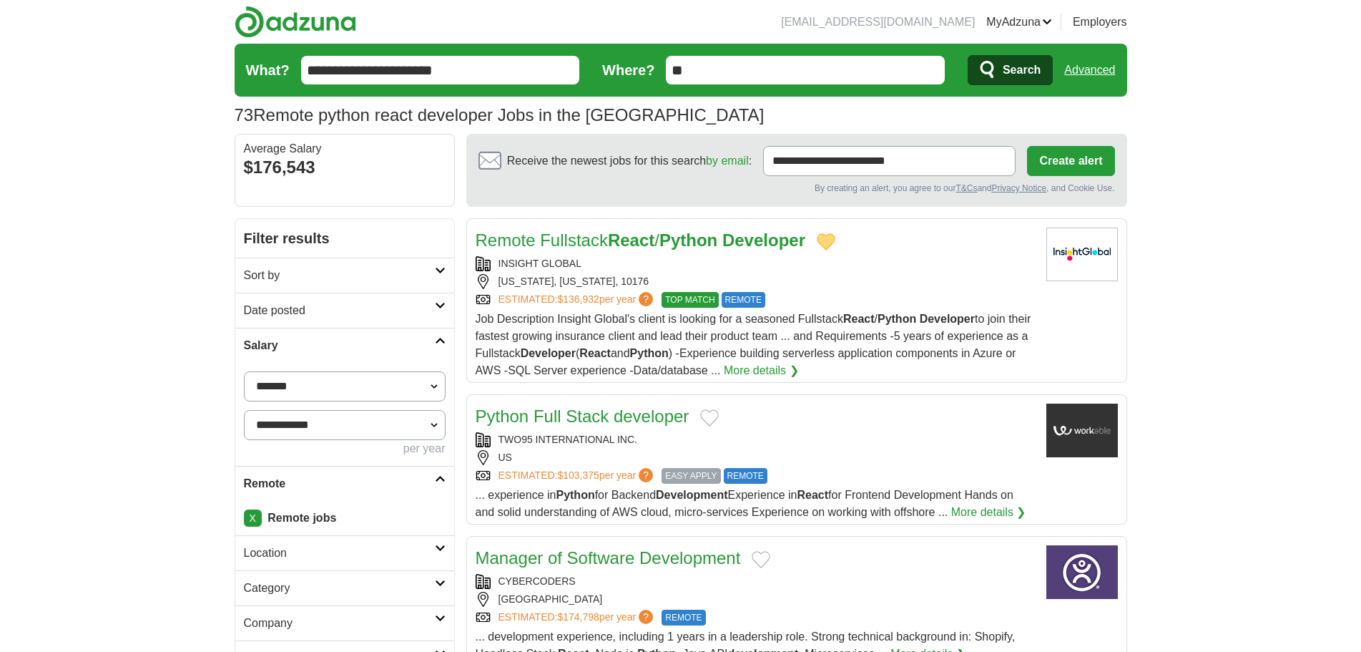
click at [391, 349] on h2 "Salary" at bounding box center [339, 345] width 191 height 17
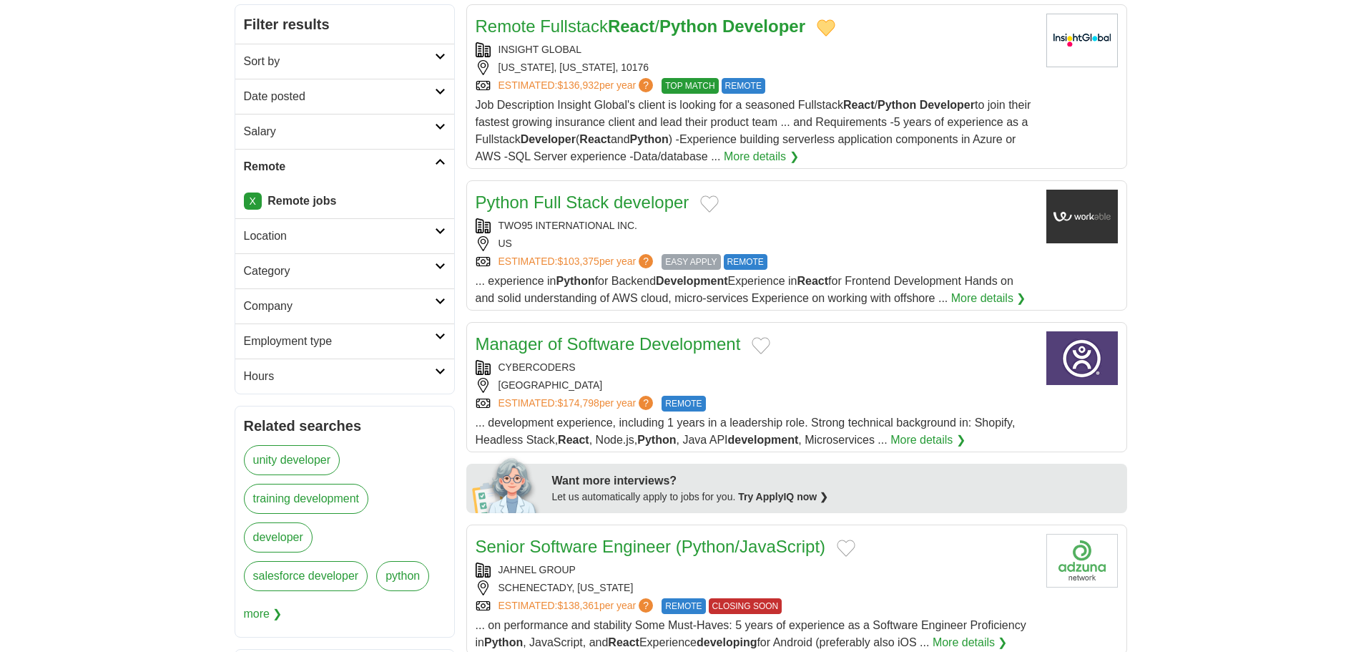
scroll to position [215, 0]
click at [712, 201] on button "Add to favorite jobs" at bounding box center [709, 203] width 19 height 17
click at [881, 225] on div "TWO95 INTERNATIONAL INC." at bounding box center [755, 224] width 559 height 15
click at [765, 345] on button "Add to favorite jobs" at bounding box center [761, 344] width 19 height 17
click at [831, 365] on div "CYBERCODERS" at bounding box center [755, 366] width 559 height 15
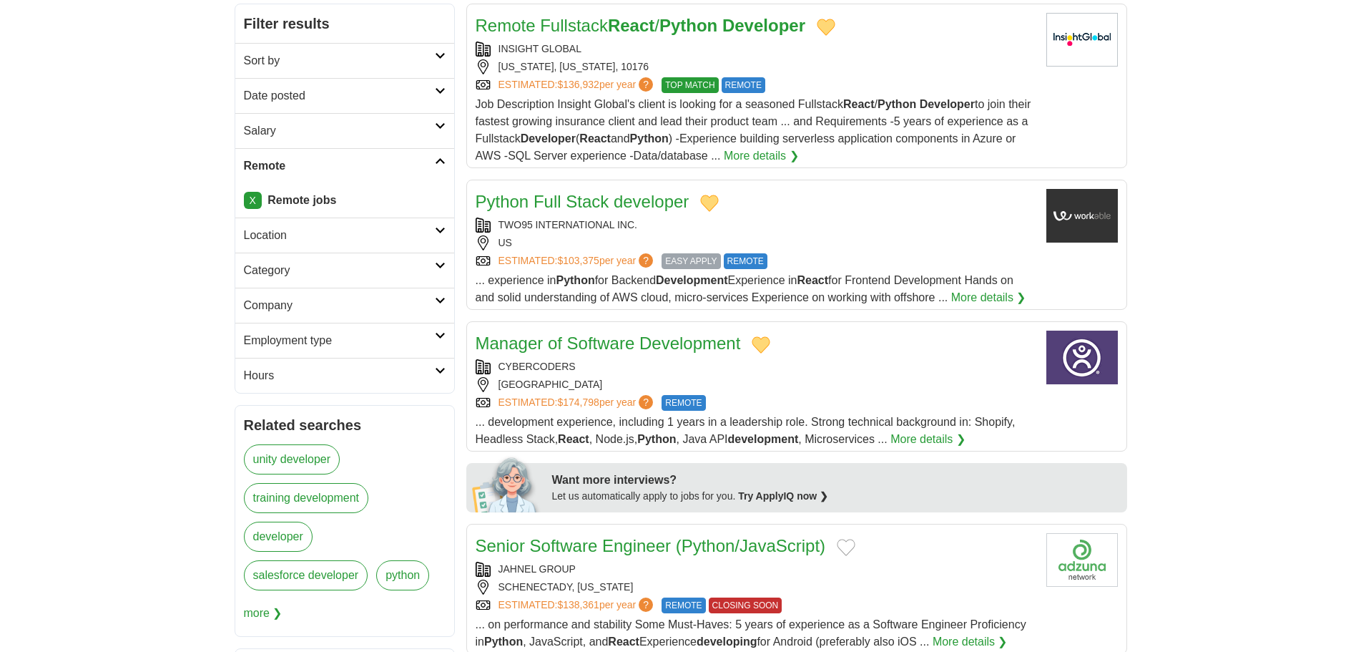
click at [844, 370] on div "CYBERCODERS" at bounding box center [755, 366] width 559 height 15
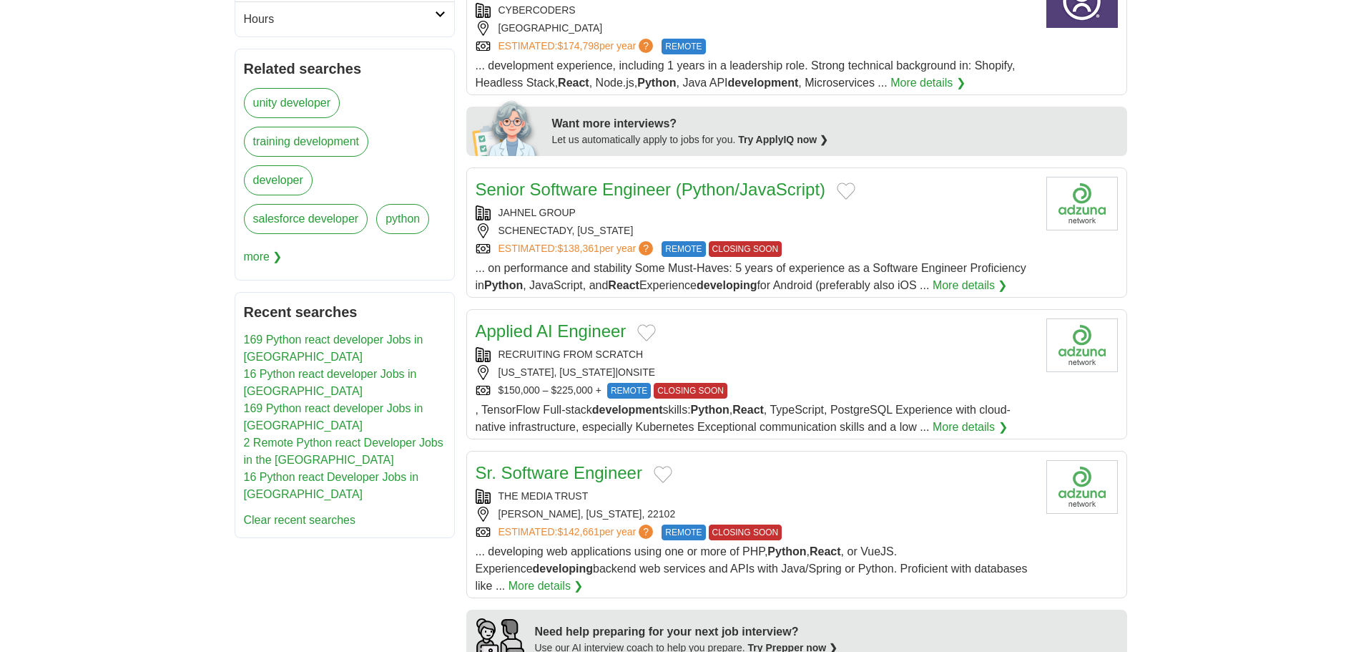
scroll to position [572, 0]
click at [928, 237] on div "JAHNEL GROUP SCHENECTADY, NEW YORK ESTIMATED: $138,361 per year ? REMOTE CLOSIN…" at bounding box center [755, 230] width 559 height 52
click at [855, 192] on button "Add to favorite jobs" at bounding box center [846, 189] width 19 height 17
drag, startPoint x: 647, startPoint y: 333, endPoint x: 743, endPoint y: 348, distance: 97.1
click at [648, 333] on button "Add to favorite jobs" at bounding box center [646, 331] width 19 height 17
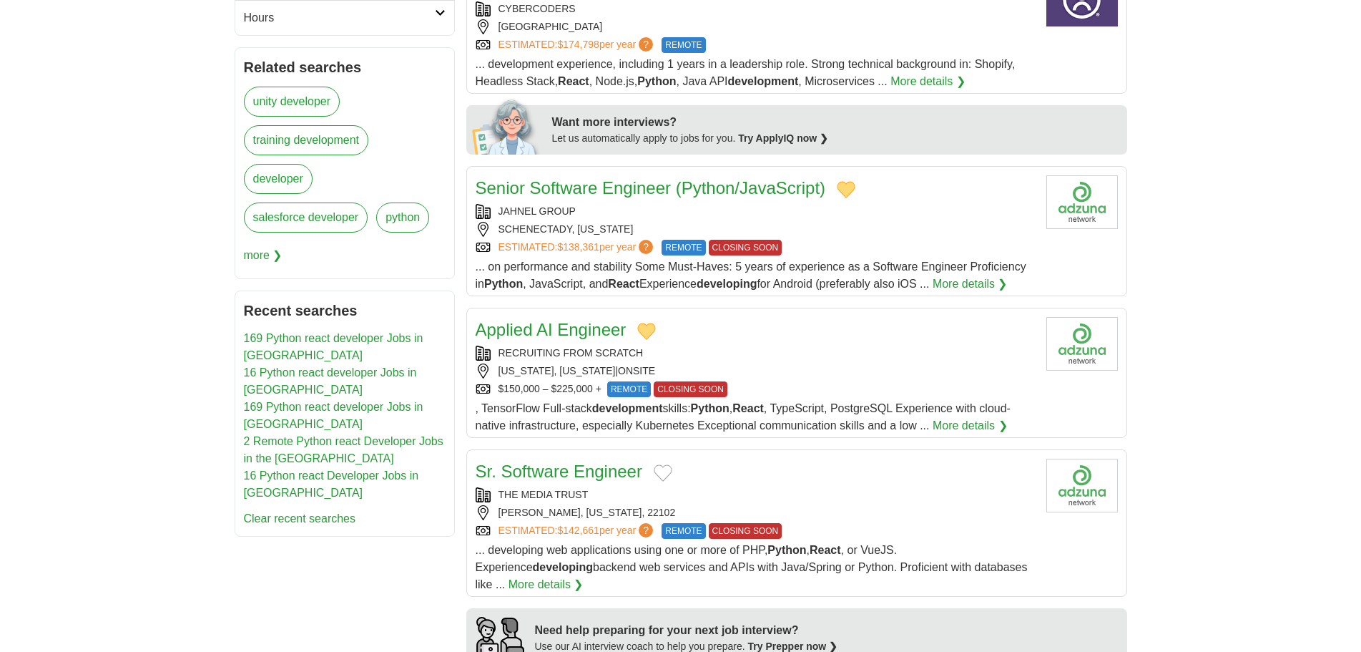
click at [803, 354] on div "RECRUITING FROM SCRATCH" at bounding box center [755, 353] width 559 height 15
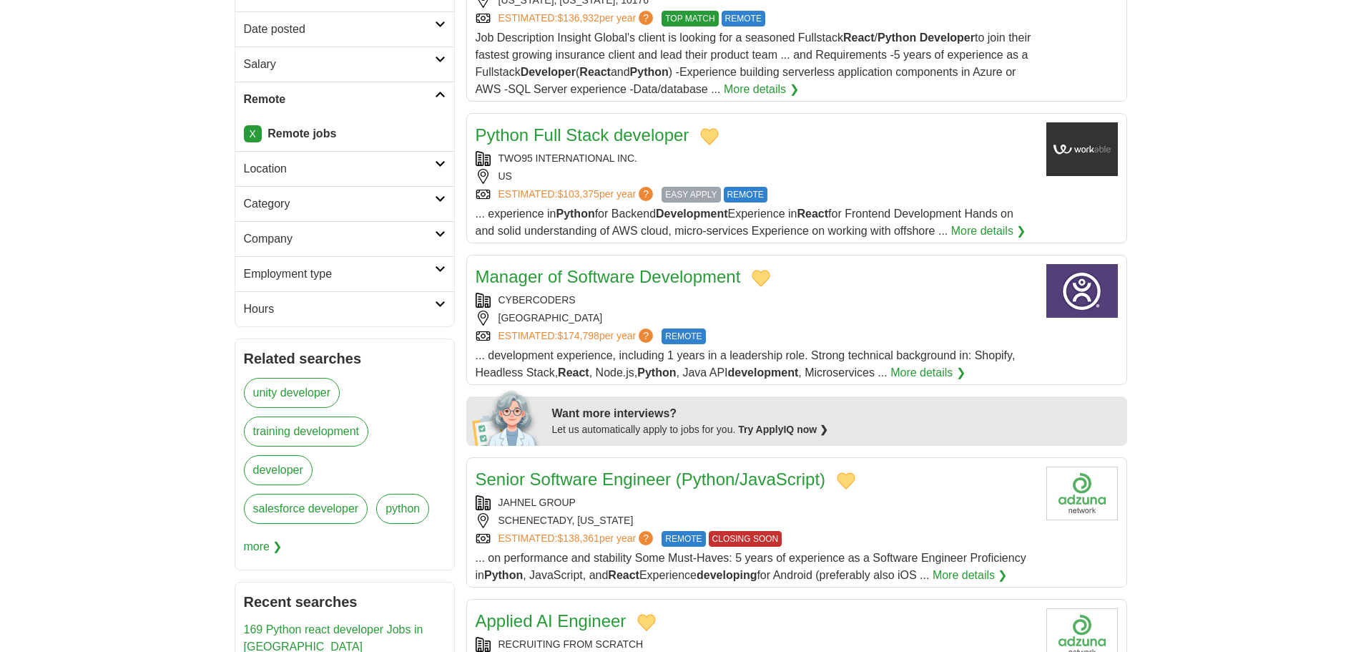
scroll to position [72, 0]
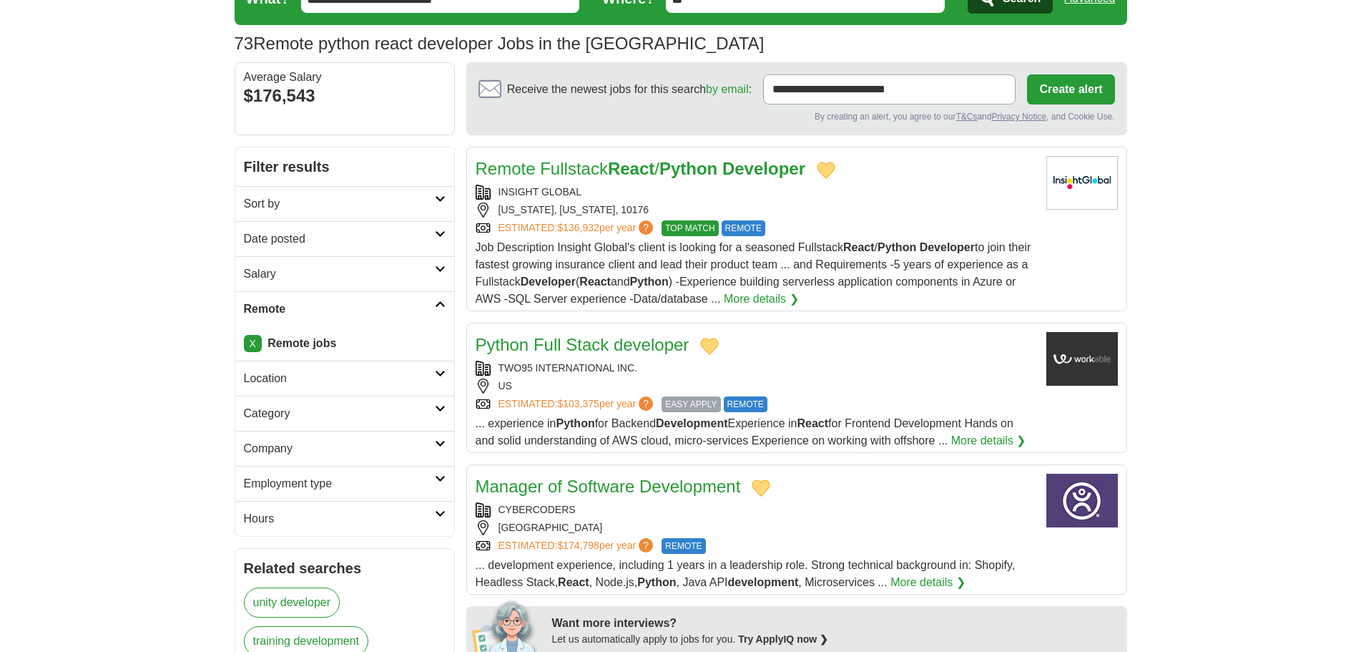
click at [357, 234] on h2 "Date posted" at bounding box center [339, 238] width 191 height 17
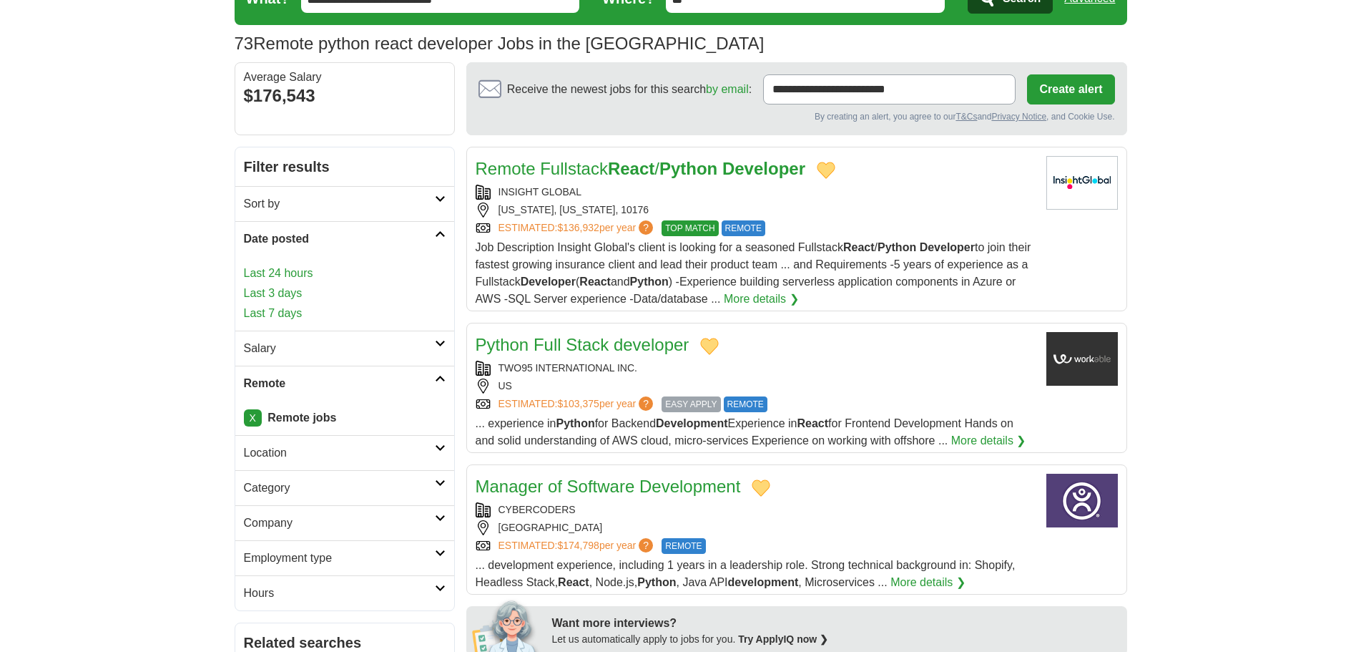
click at [288, 275] on link "Last 24 hours" at bounding box center [345, 273] width 202 height 17
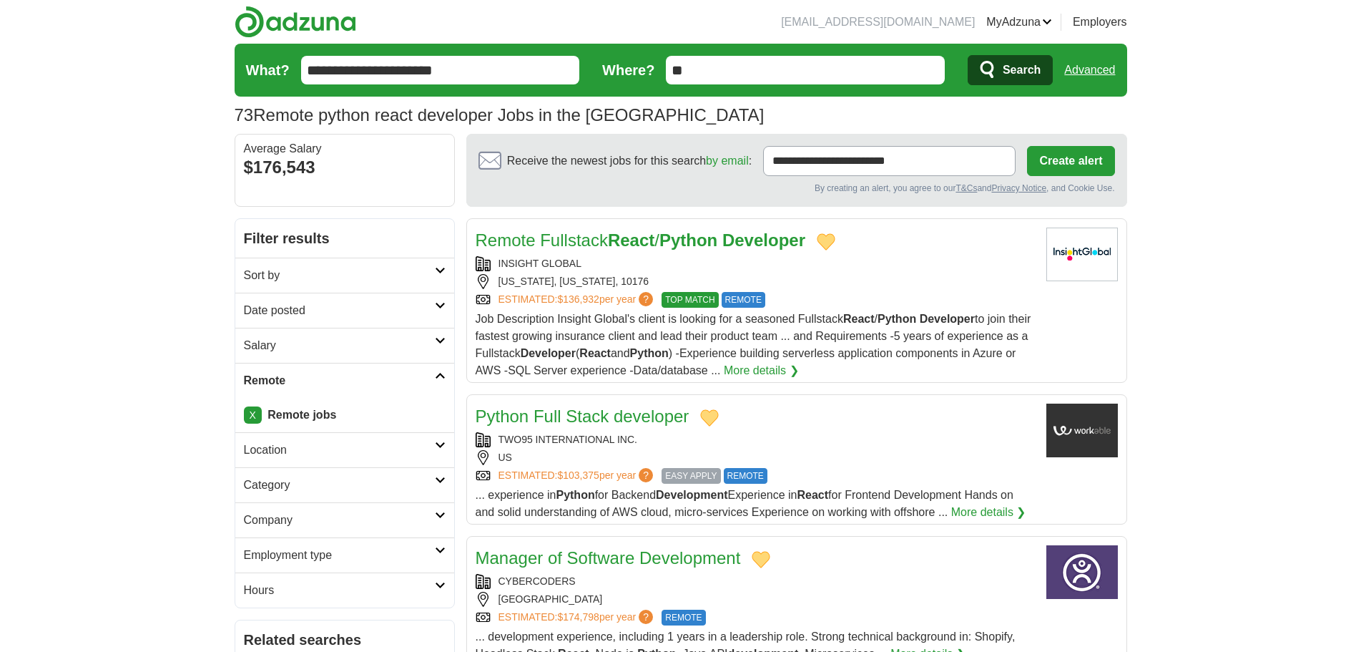
click at [348, 313] on h2 "Date posted" at bounding box center [339, 310] width 191 height 17
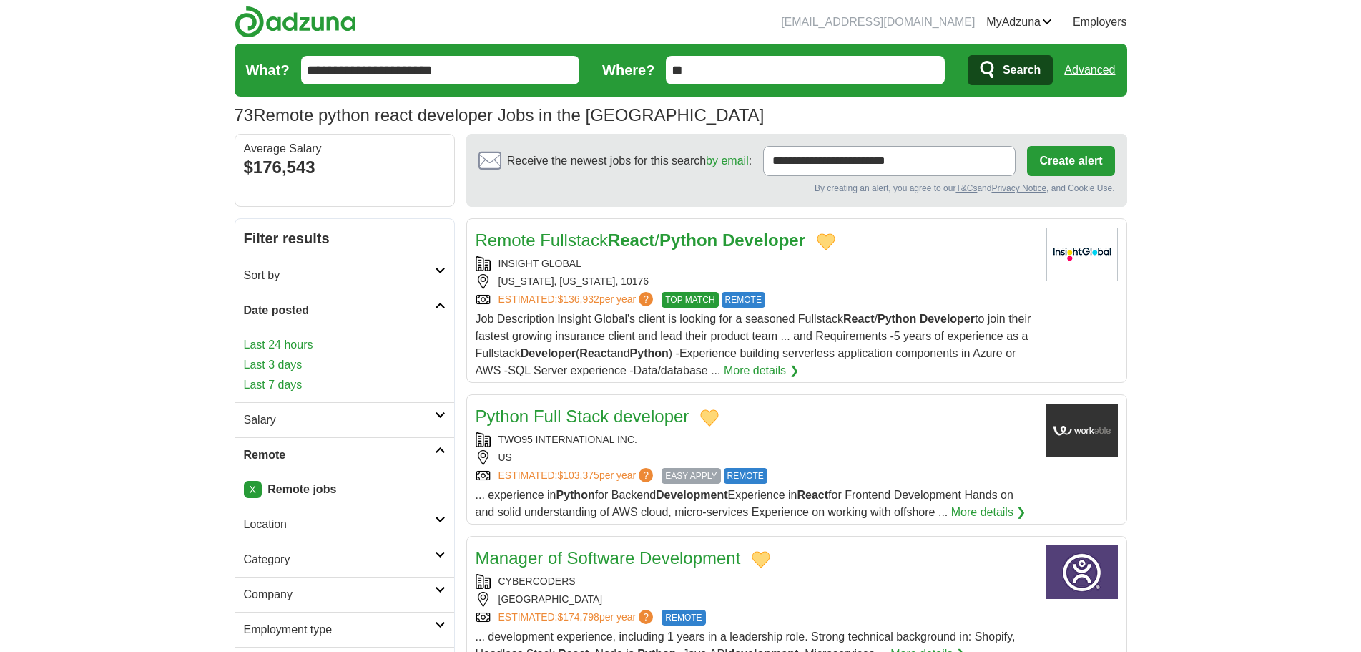
click at [279, 362] on link "Last 3 days" at bounding box center [345, 364] width 202 height 17
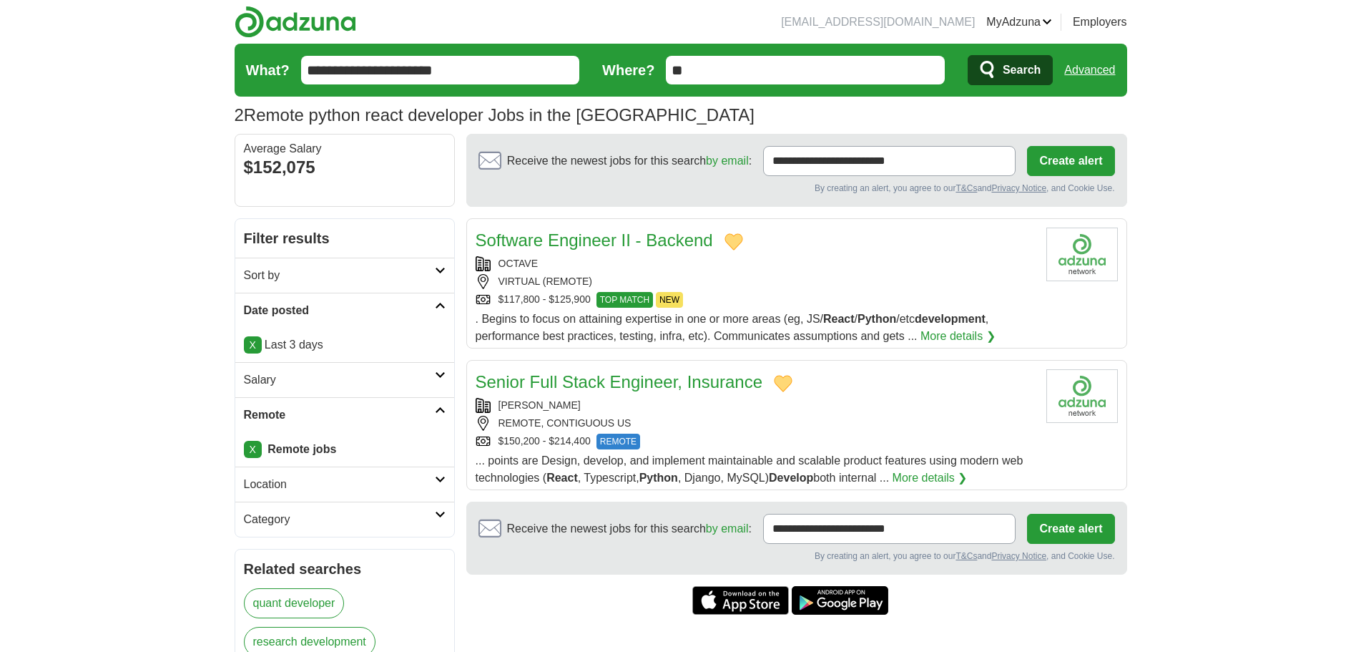
click at [402, 345] on p "X Last 3 days" at bounding box center [345, 344] width 202 height 17
click at [258, 348] on link "X" at bounding box center [253, 344] width 18 height 17
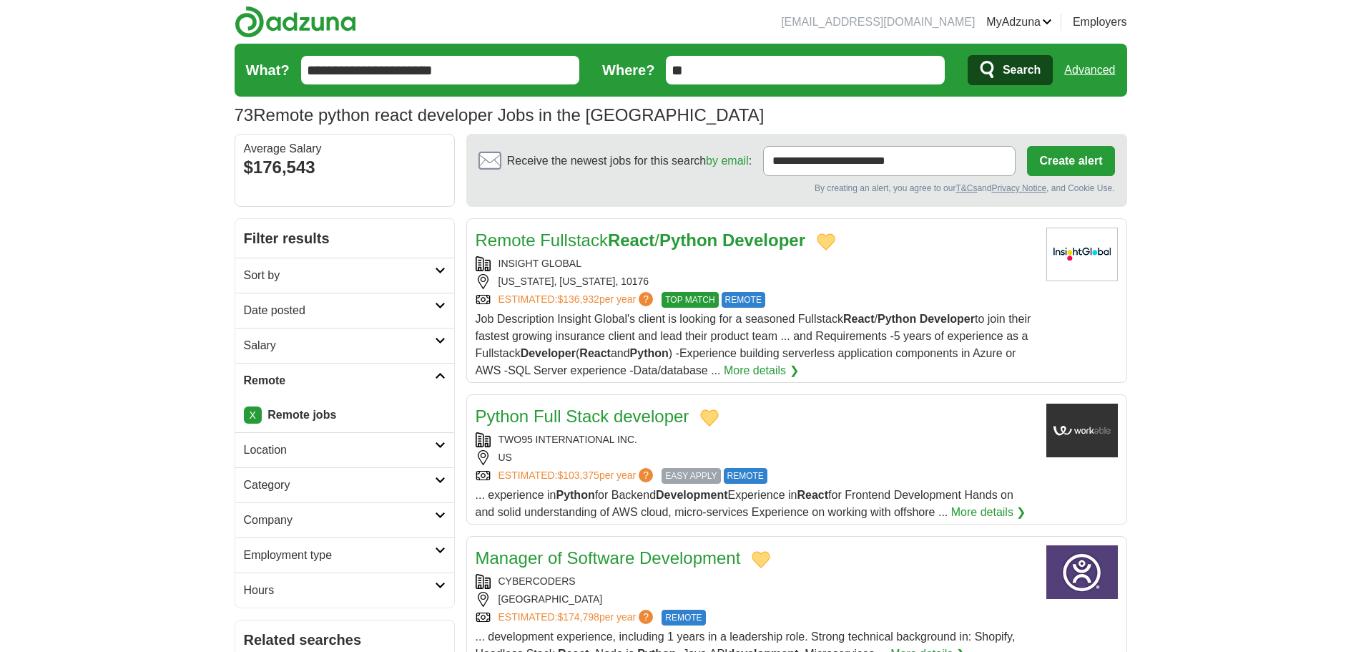
click at [363, 348] on h2 "Salary" at bounding box center [339, 345] width 191 height 17
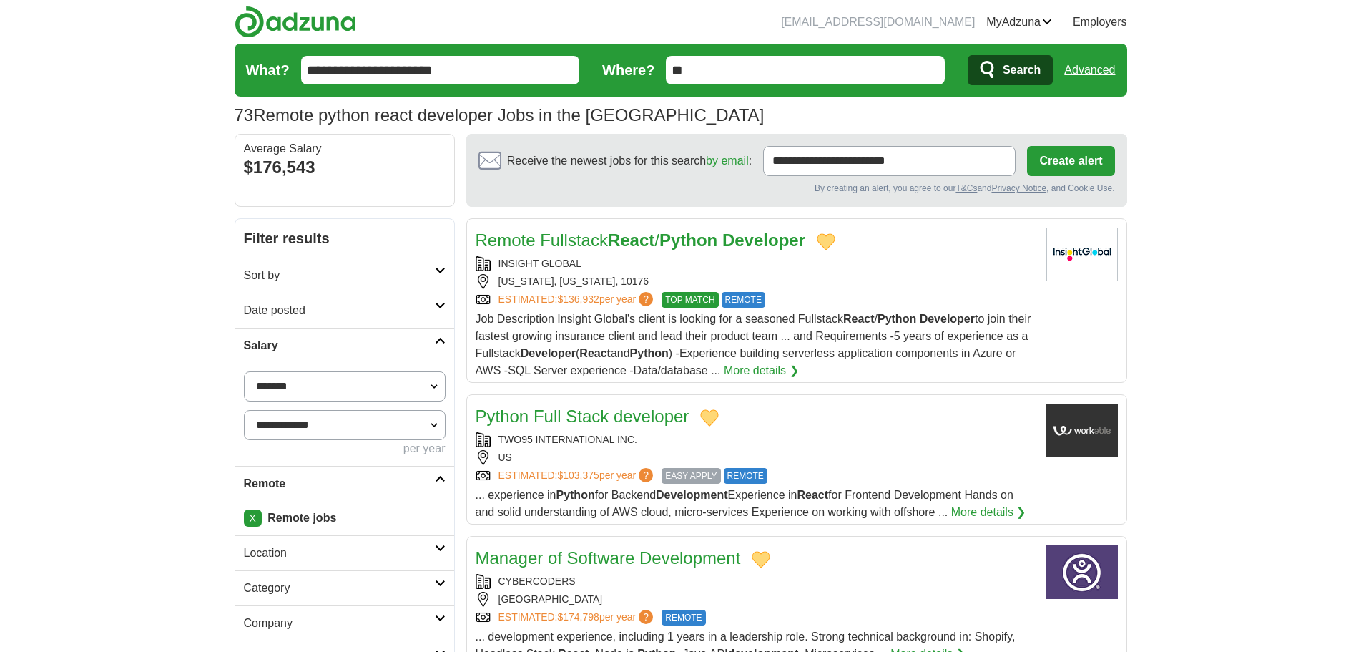
click at [363, 347] on h2 "Salary" at bounding box center [339, 345] width 191 height 17
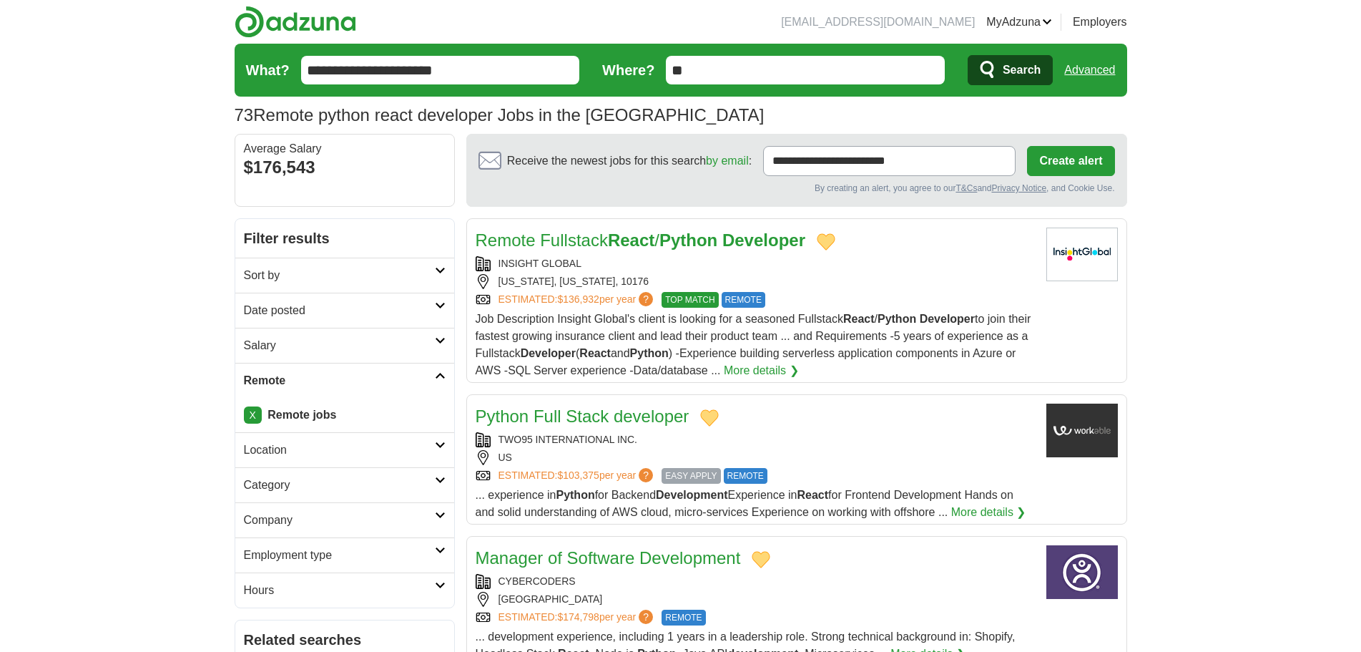
click at [369, 310] on h2 "Date posted" at bounding box center [339, 310] width 191 height 17
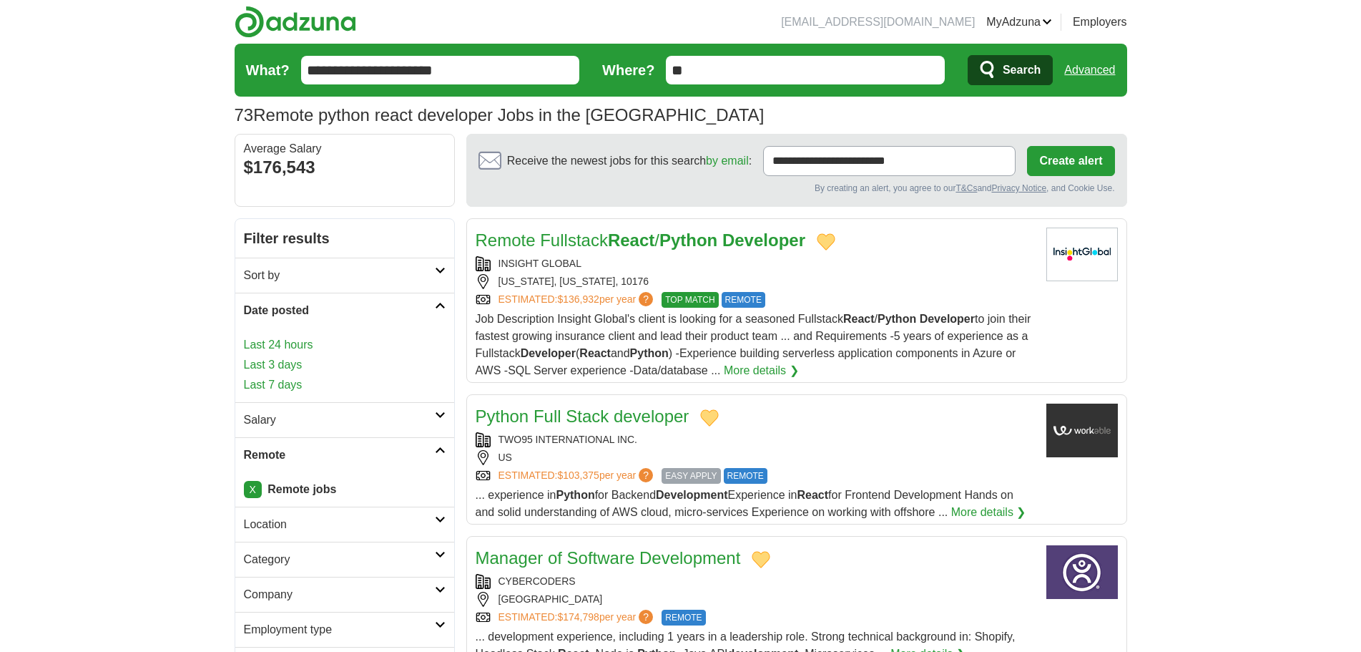
click at [269, 383] on link "Last 7 days" at bounding box center [345, 384] width 202 height 17
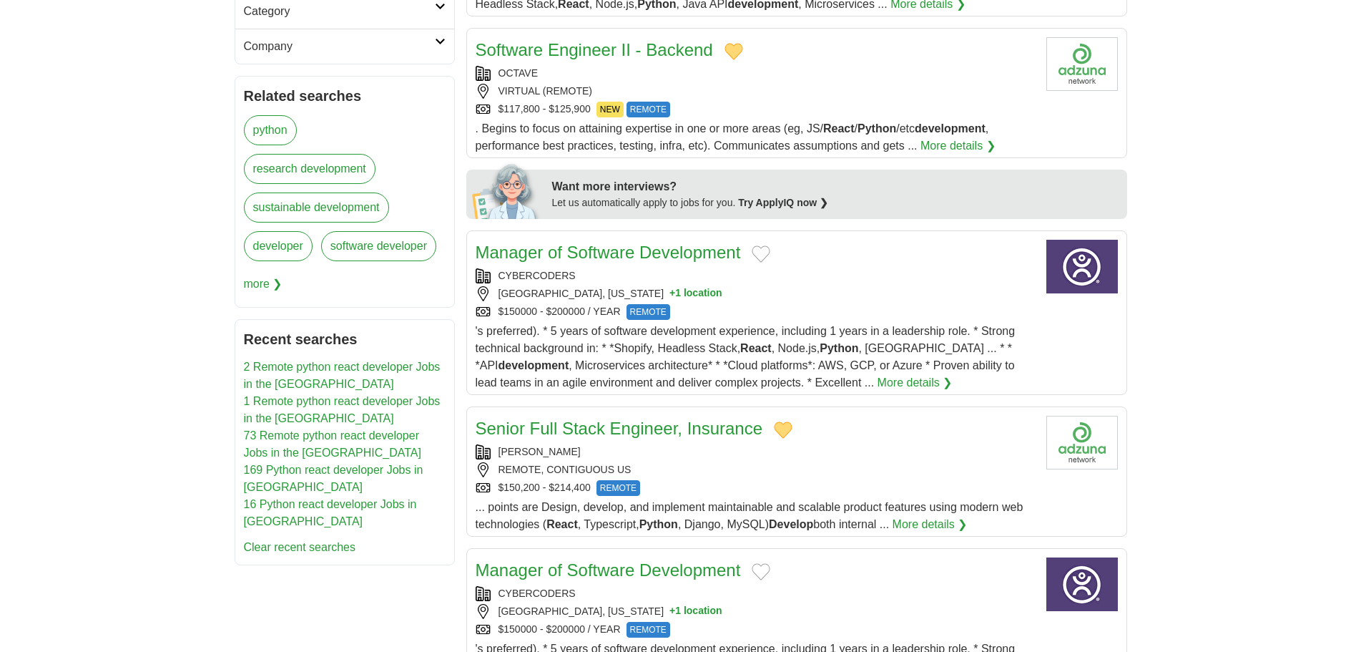
scroll to position [429, 0]
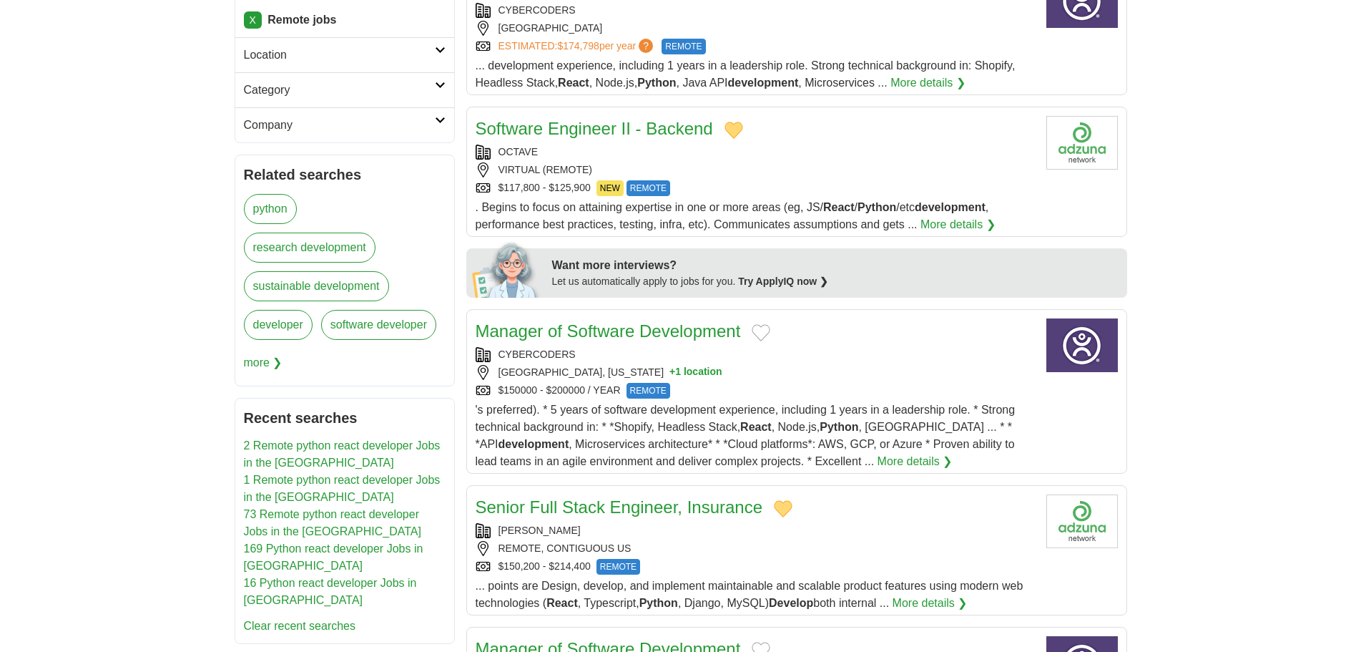
drag, startPoint x: 759, startPoint y: 330, endPoint x: 773, endPoint y: 346, distance: 20.8
click at [760, 331] on button "Add to favorite jobs" at bounding box center [761, 332] width 19 height 17
click at [828, 395] on div "$150000 - $200000 / YEAR REMOTE" at bounding box center [755, 391] width 559 height 16
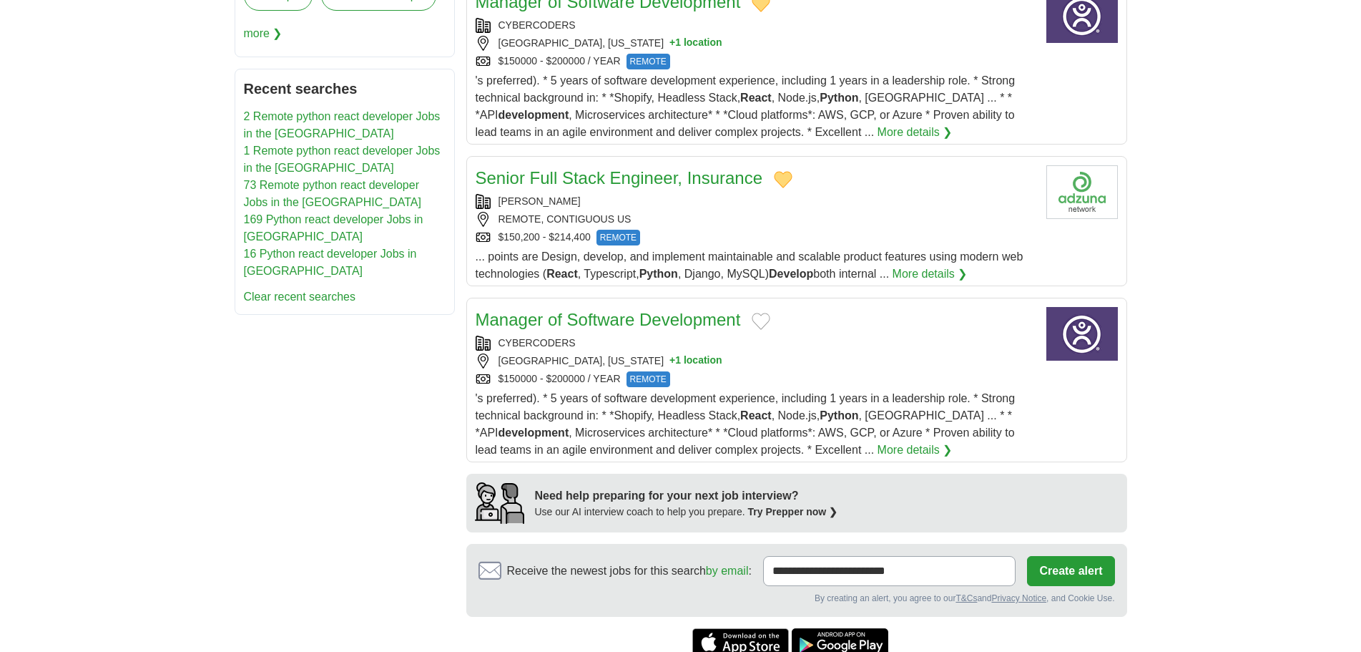
scroll to position [787, 0]
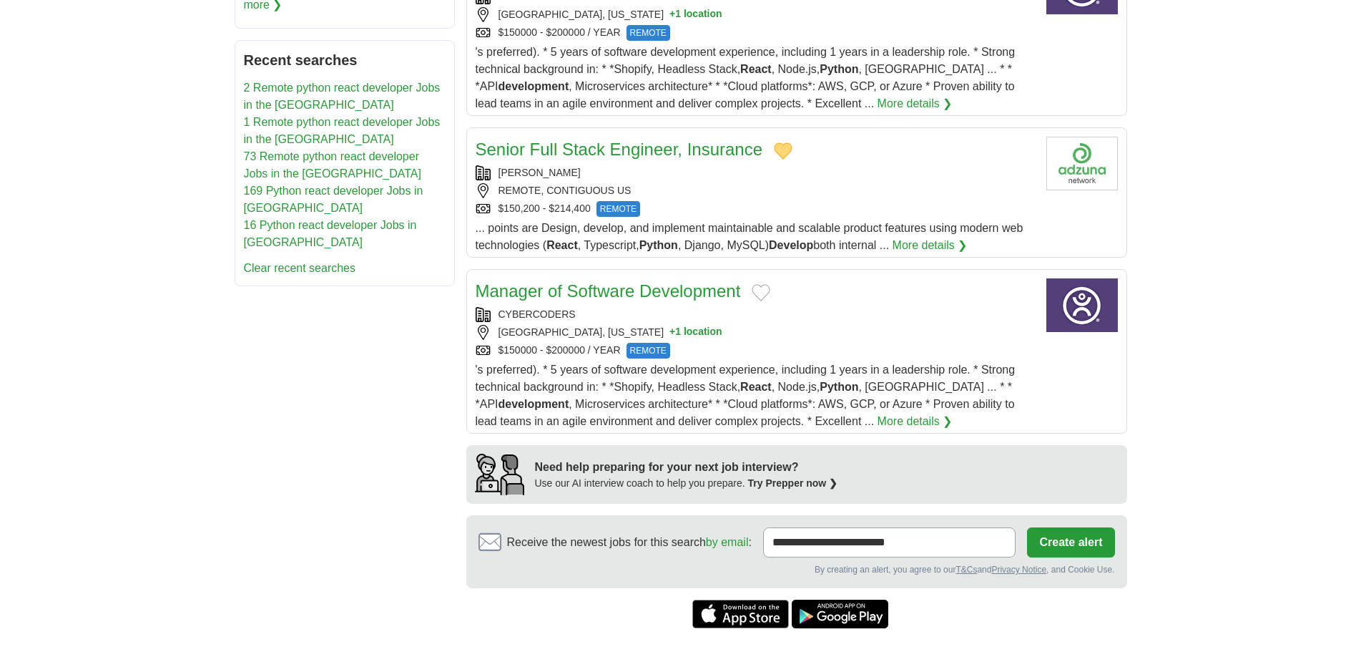
click at [752, 295] on button "Add to favorite jobs" at bounding box center [761, 292] width 19 height 17
click at [841, 329] on div "SAN FRANCISCO, CALIFORNIA + 1 location" at bounding box center [755, 332] width 559 height 15
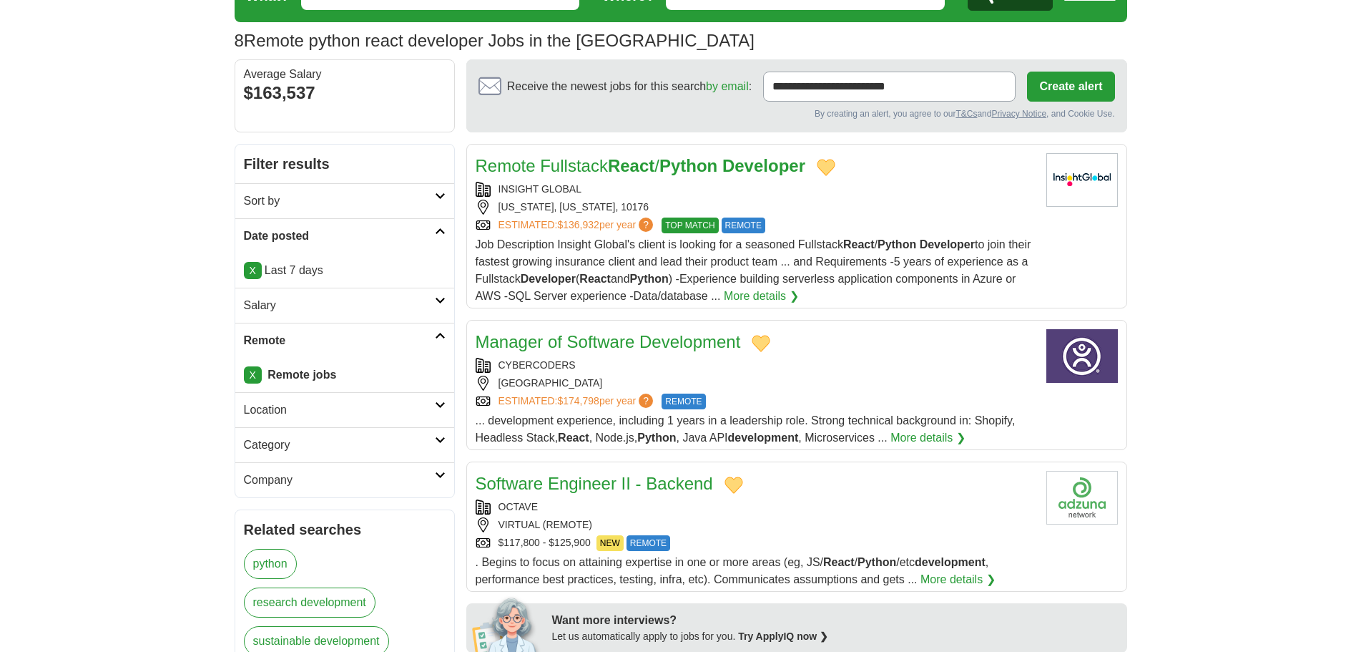
scroll to position [0, 0]
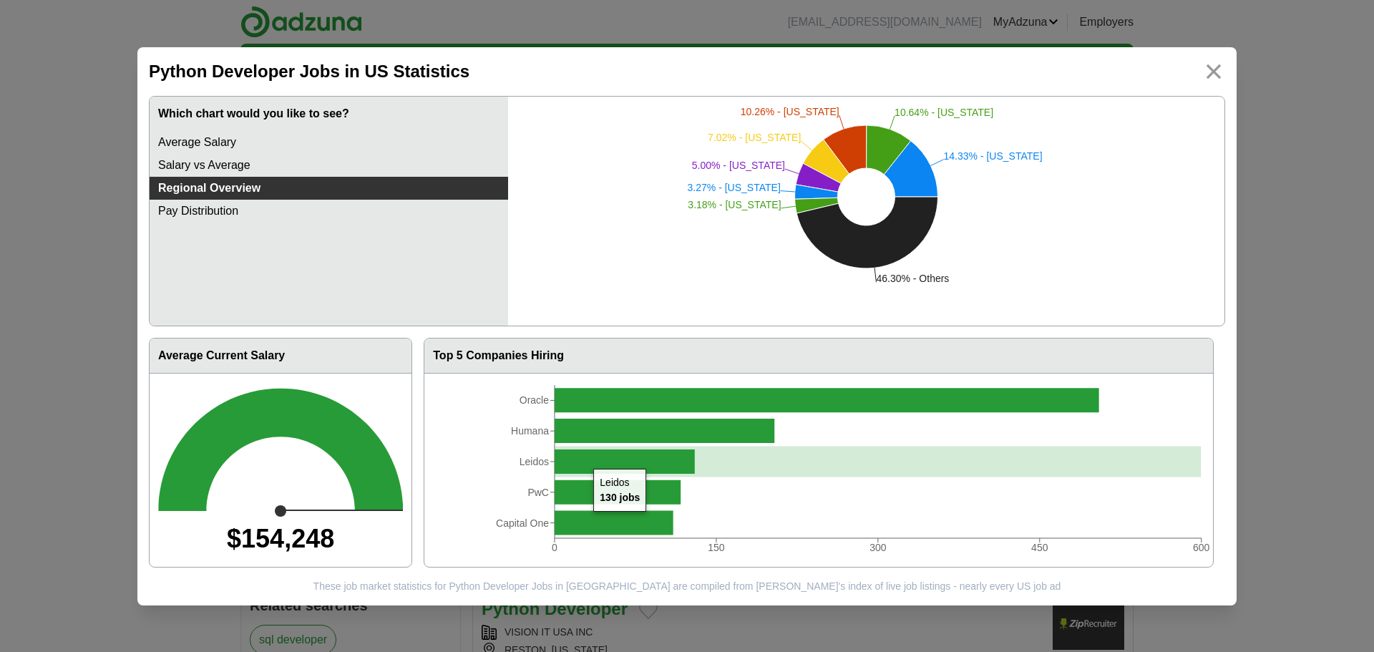
click at [586, 456] on icon at bounding box center [624, 461] width 140 height 24
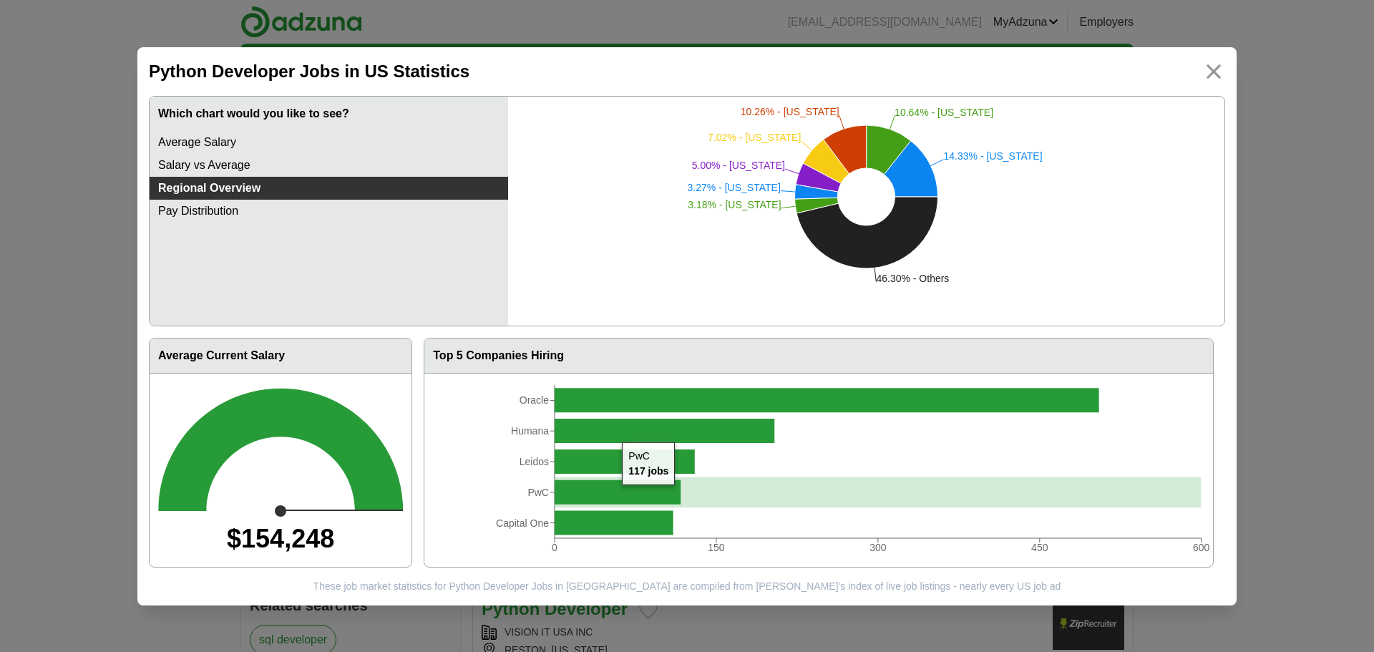
click at [615, 489] on icon at bounding box center [617, 491] width 126 height 24
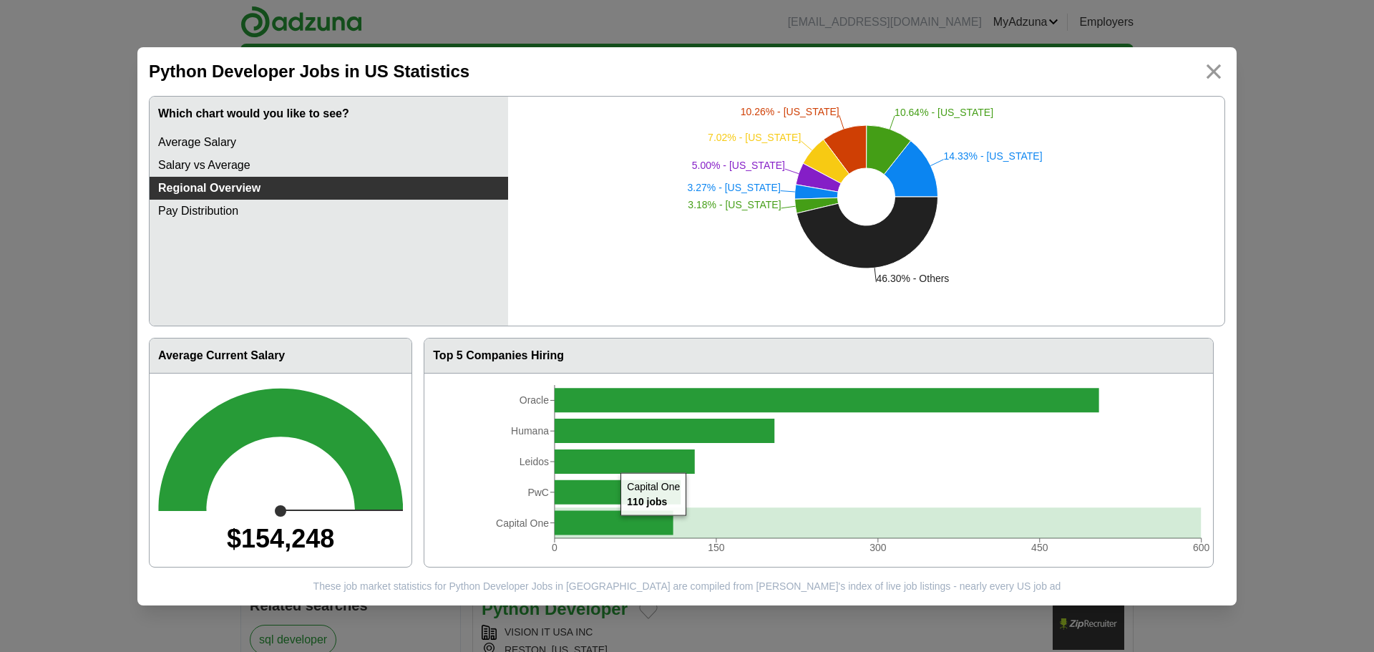
click at [613, 521] on icon at bounding box center [613, 522] width 119 height 24
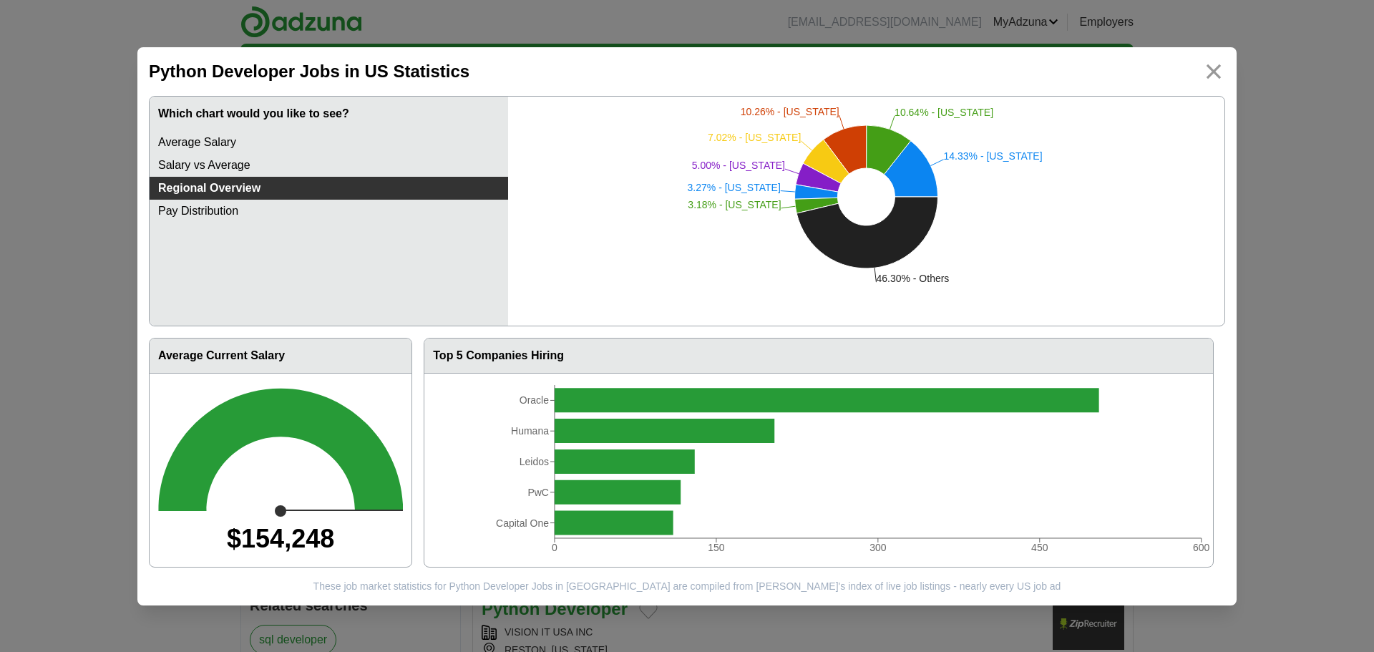
click at [80, 215] on div "**********" at bounding box center [687, 326] width 1374 height 652
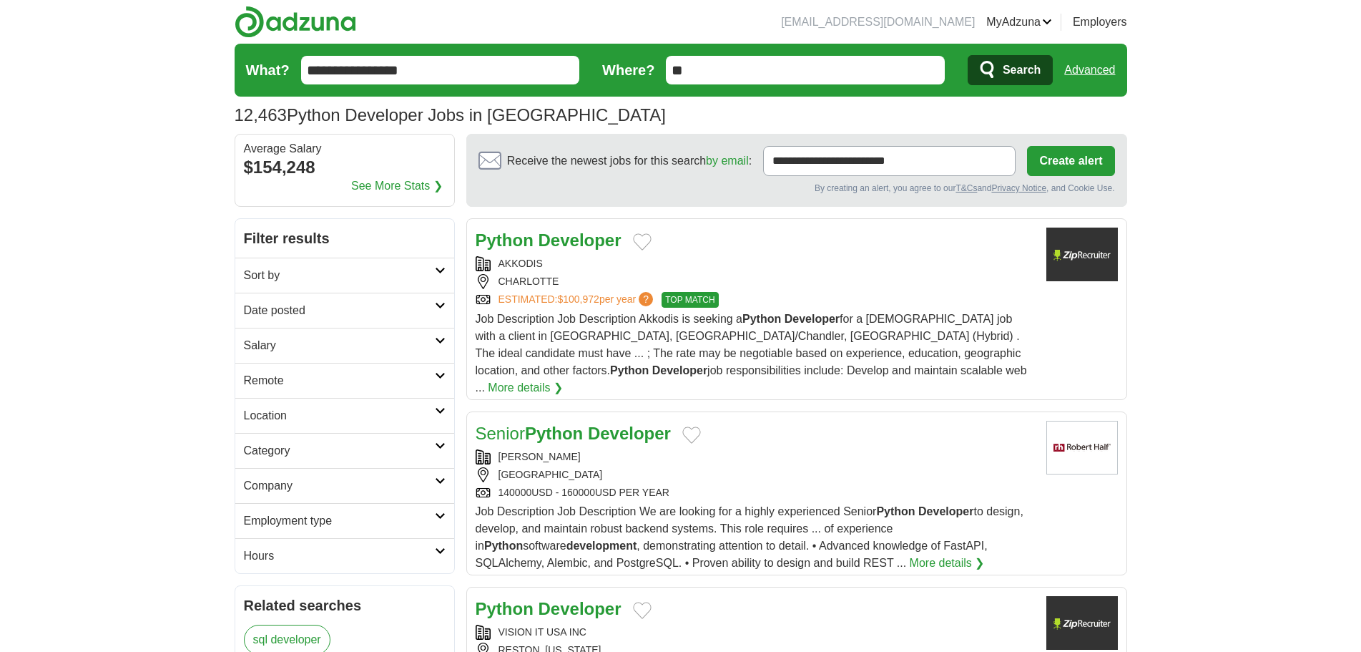
click at [371, 280] on h2 "Sort by" at bounding box center [339, 275] width 191 height 17
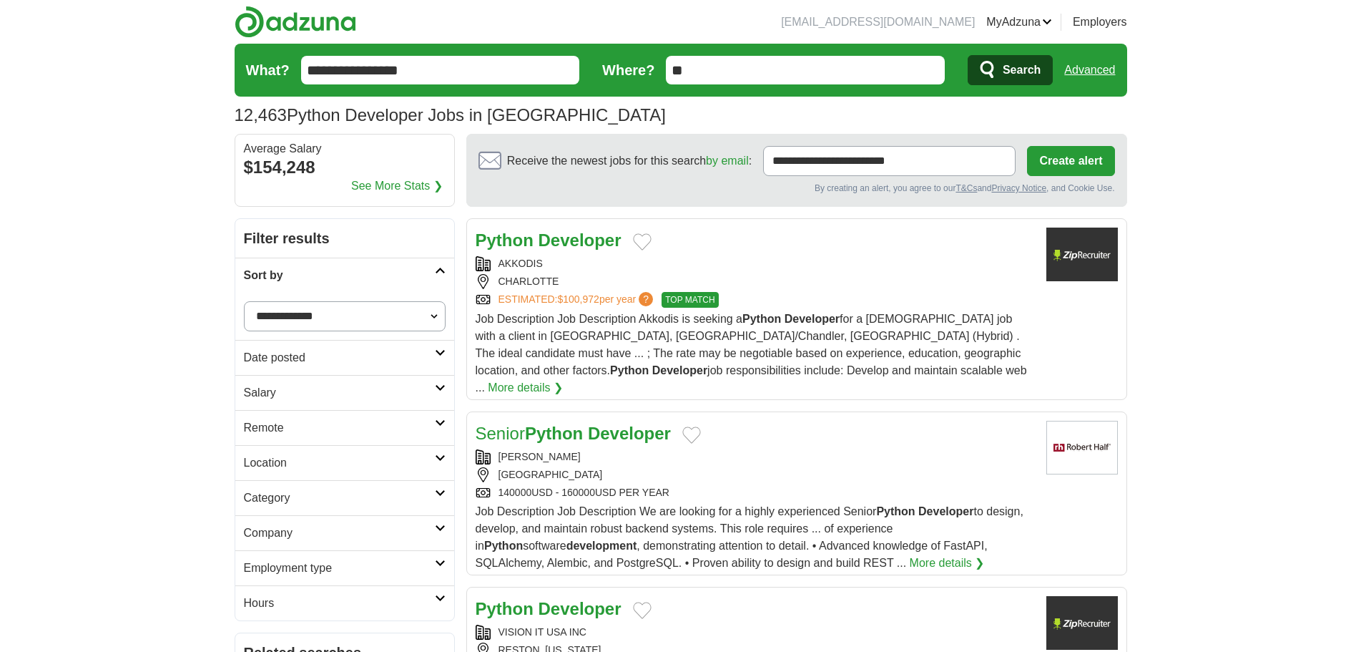
click at [307, 361] on h2 "Date posted" at bounding box center [339, 357] width 191 height 17
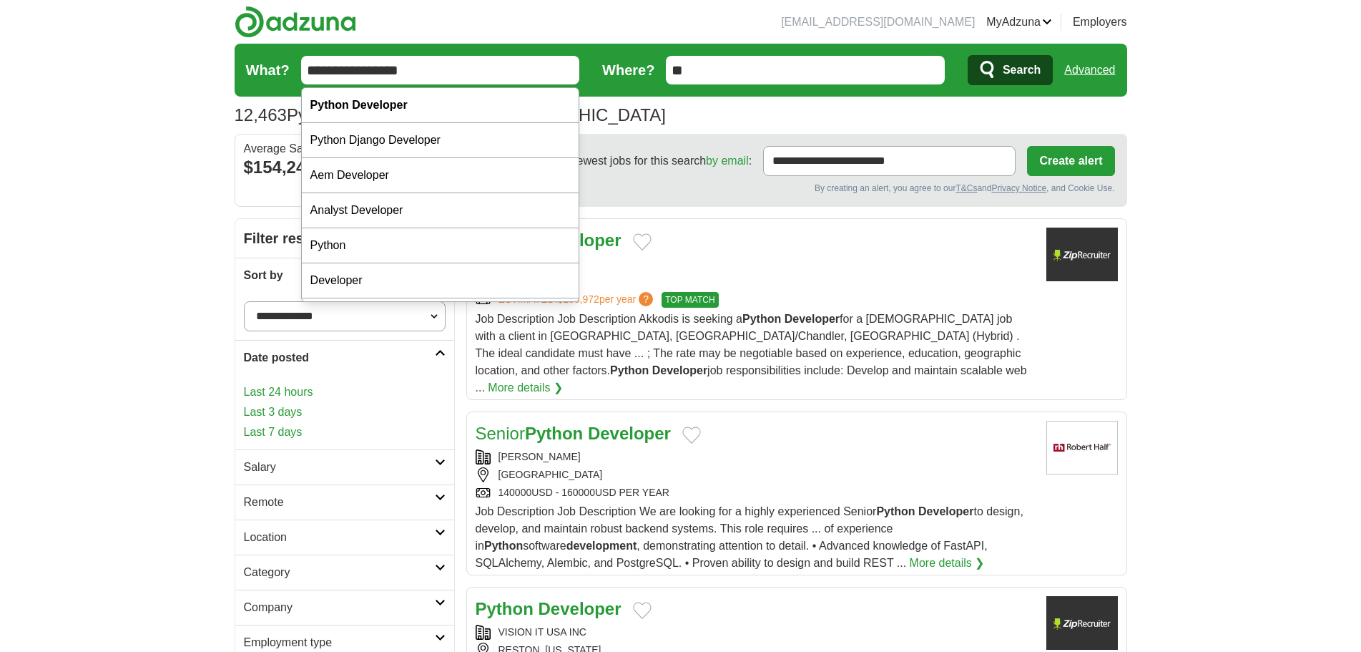
click at [358, 70] on input "**********" at bounding box center [440, 70] width 279 height 29
type input "**********"
click at [968, 55] on button "Search" at bounding box center [1010, 70] width 85 height 30
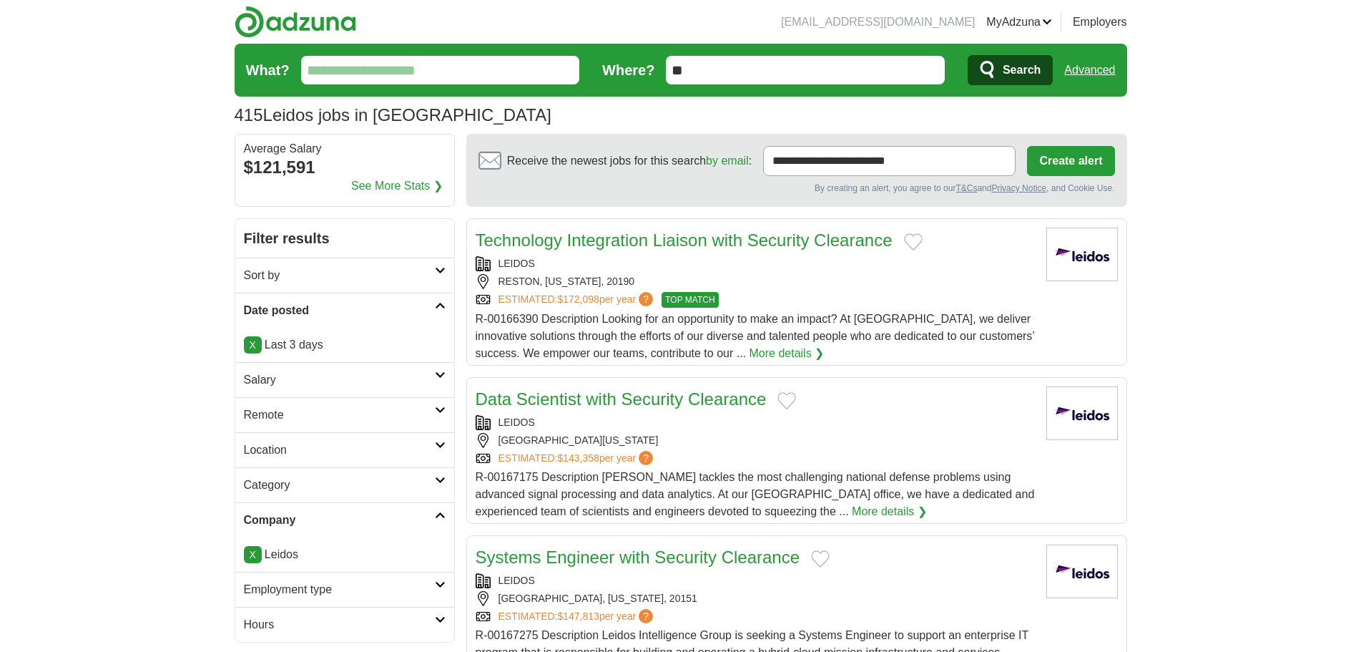
click at [331, 390] on link "Salary" at bounding box center [344, 379] width 219 height 35
click at [303, 531] on link "Remote" at bounding box center [344, 517] width 219 height 35
click at [283, 548] on link "Remote jobs" at bounding box center [276, 552] width 64 height 12
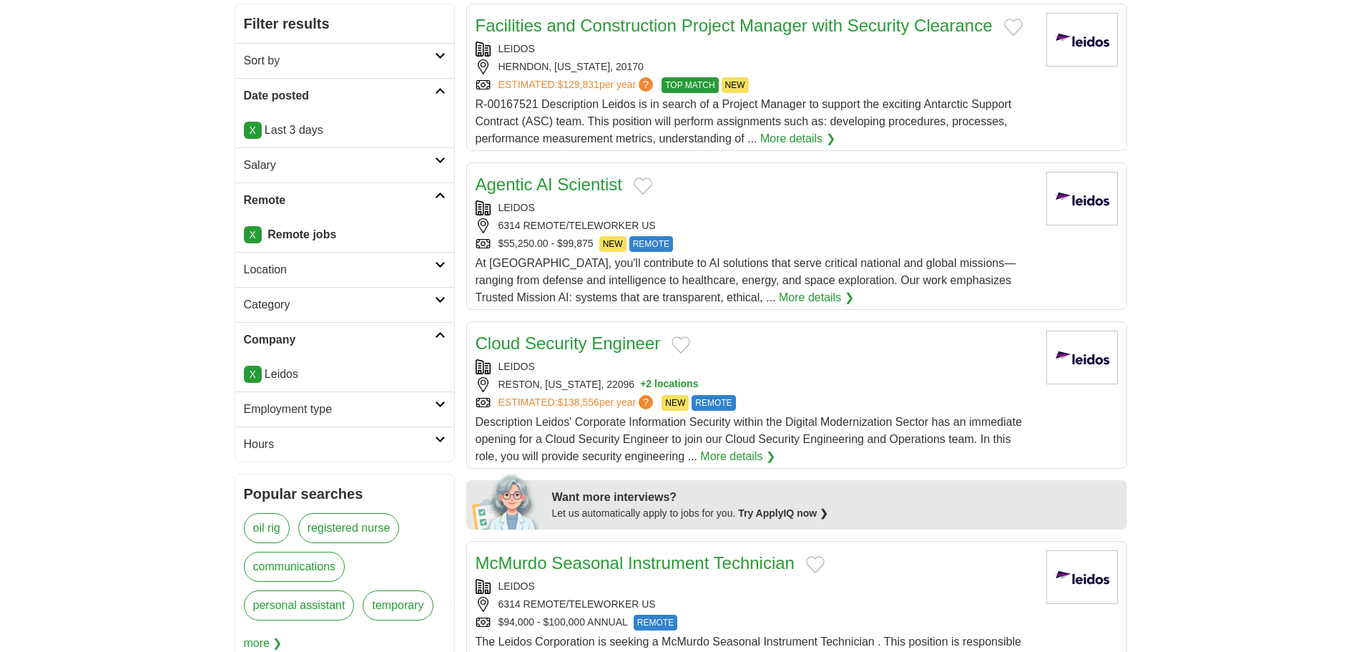
click at [333, 130] on p "X Last 3 days" at bounding box center [345, 130] width 202 height 17
click at [256, 127] on link "X" at bounding box center [253, 130] width 18 height 17
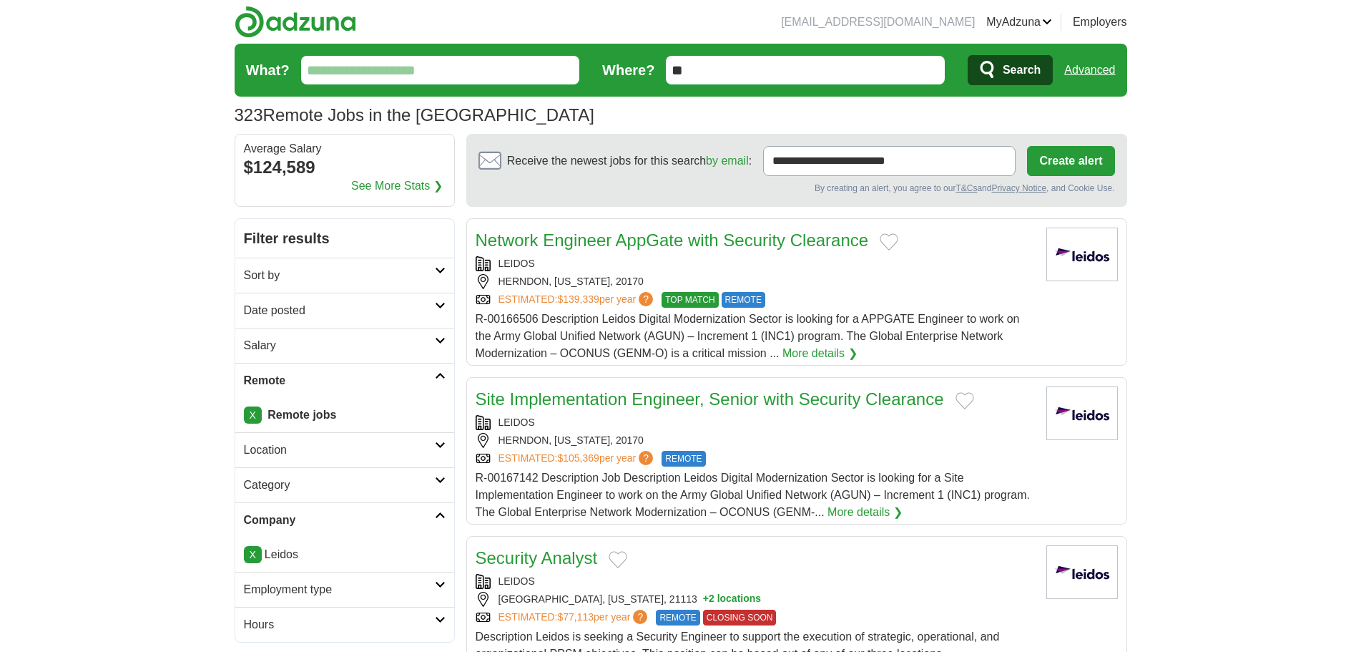
click at [322, 315] on h2 "Date posted" at bounding box center [339, 310] width 191 height 17
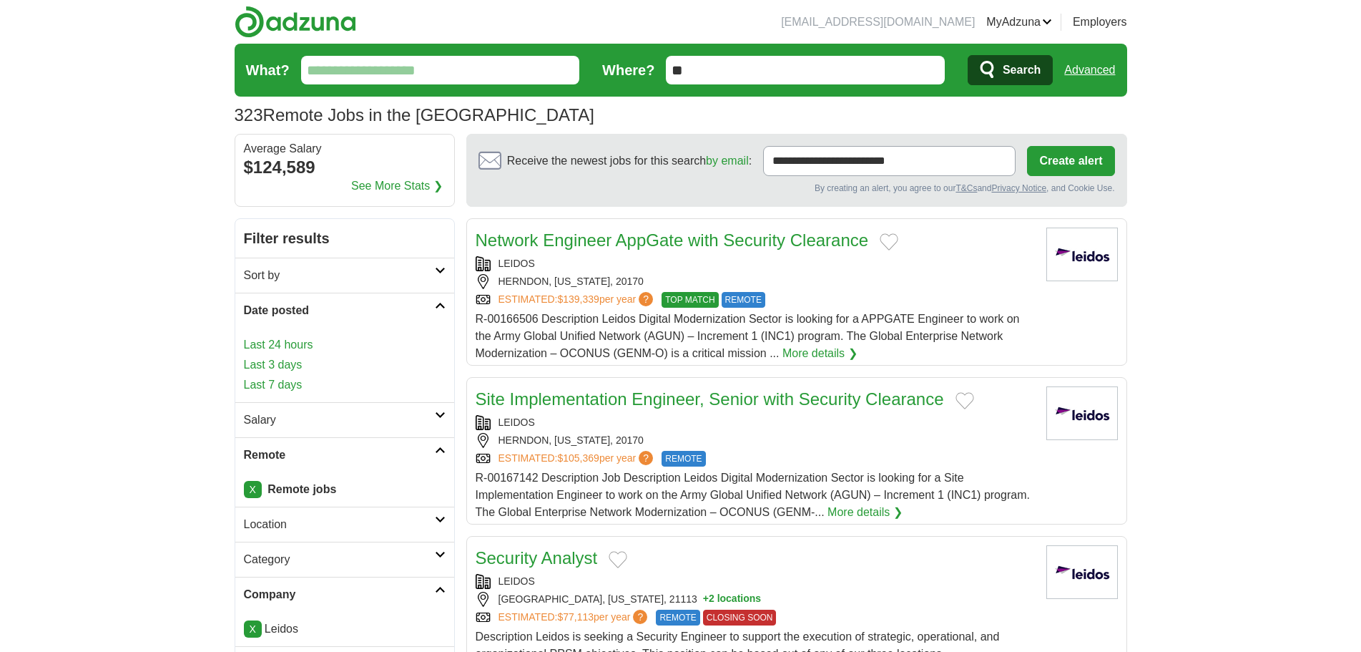
click at [274, 351] on link "Last 24 hours" at bounding box center [345, 344] width 202 height 17
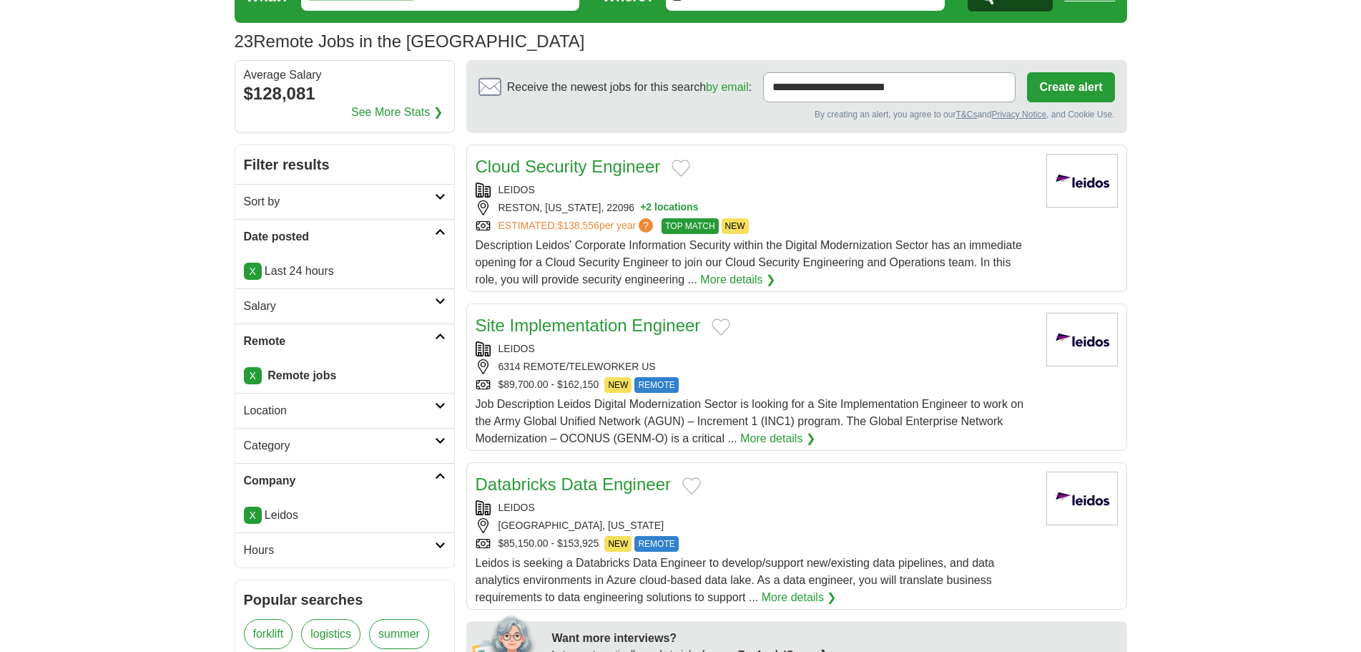
scroll to position [215, 0]
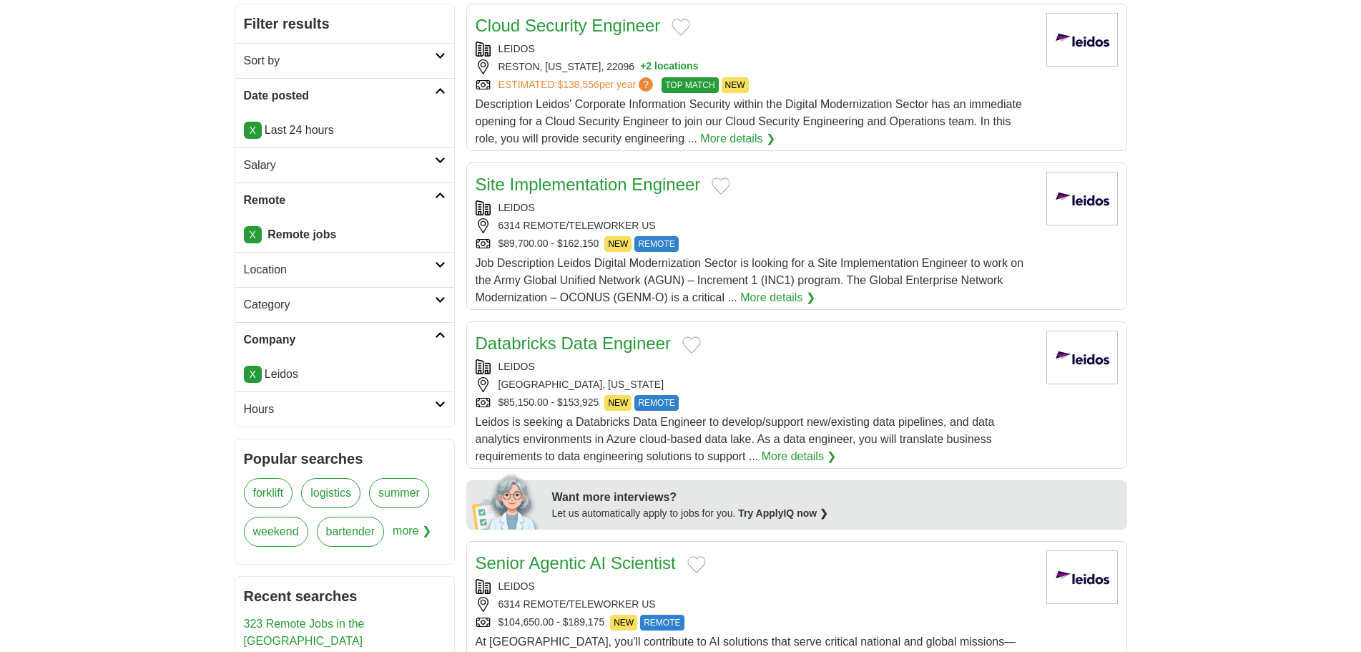
click at [308, 416] on h2 "Hours" at bounding box center [339, 409] width 191 height 17
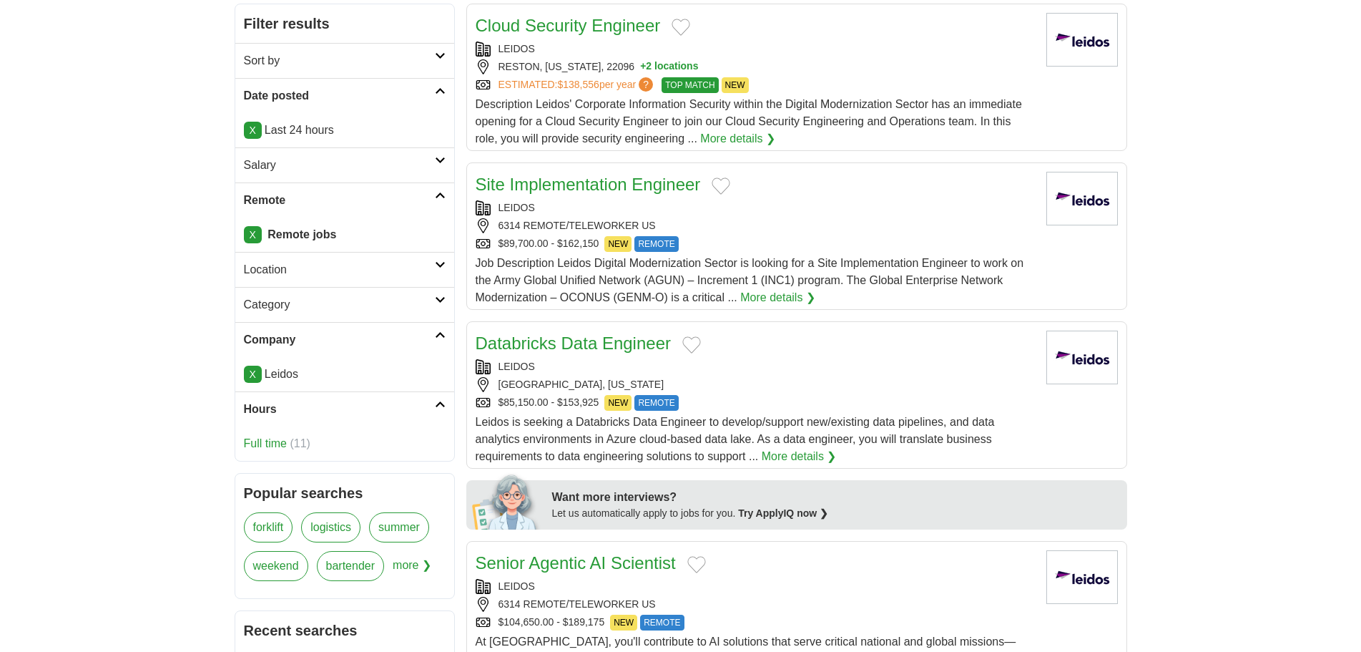
click at [299, 304] on h2 "Category" at bounding box center [339, 304] width 191 height 17
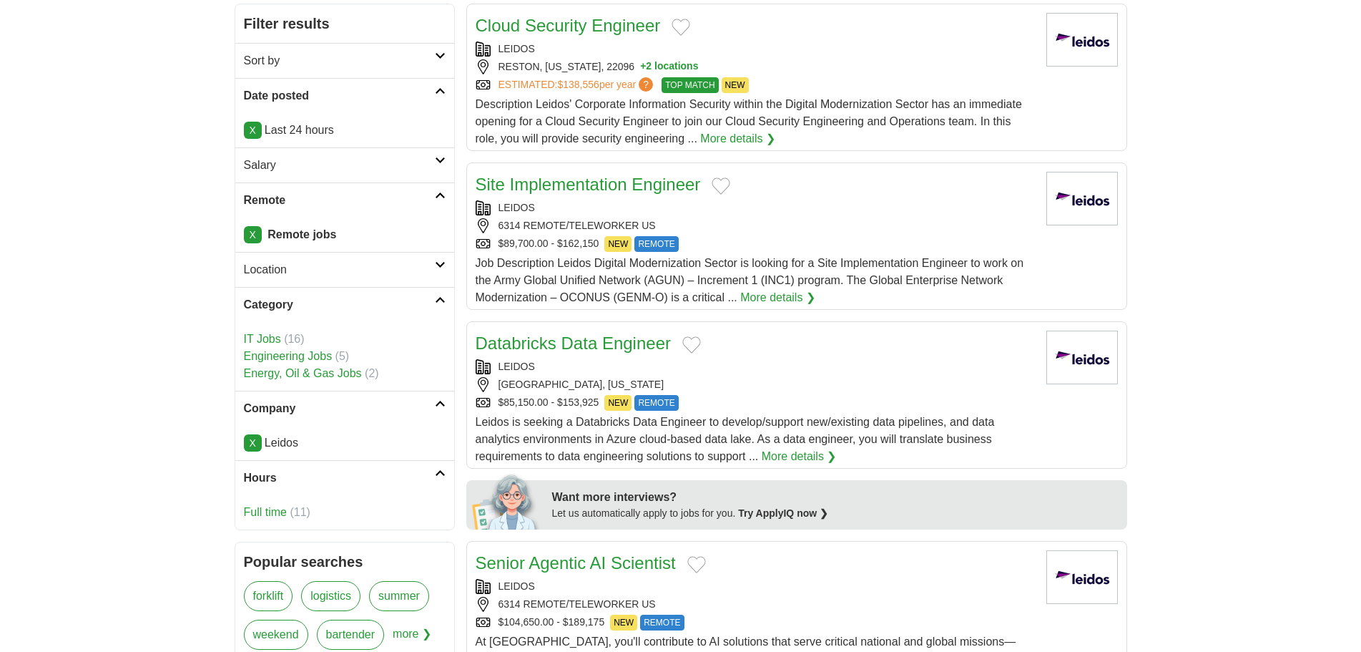
click at [281, 258] on link "Location" at bounding box center [344, 269] width 219 height 35
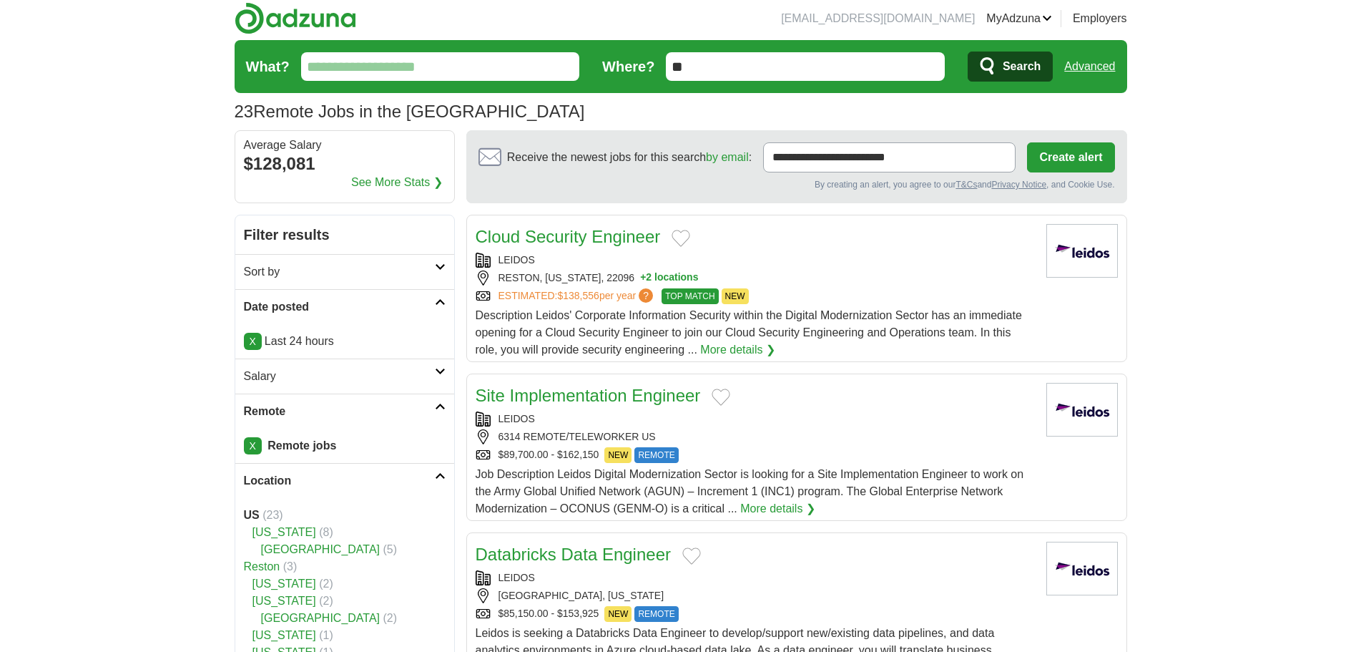
scroll to position [0, 0]
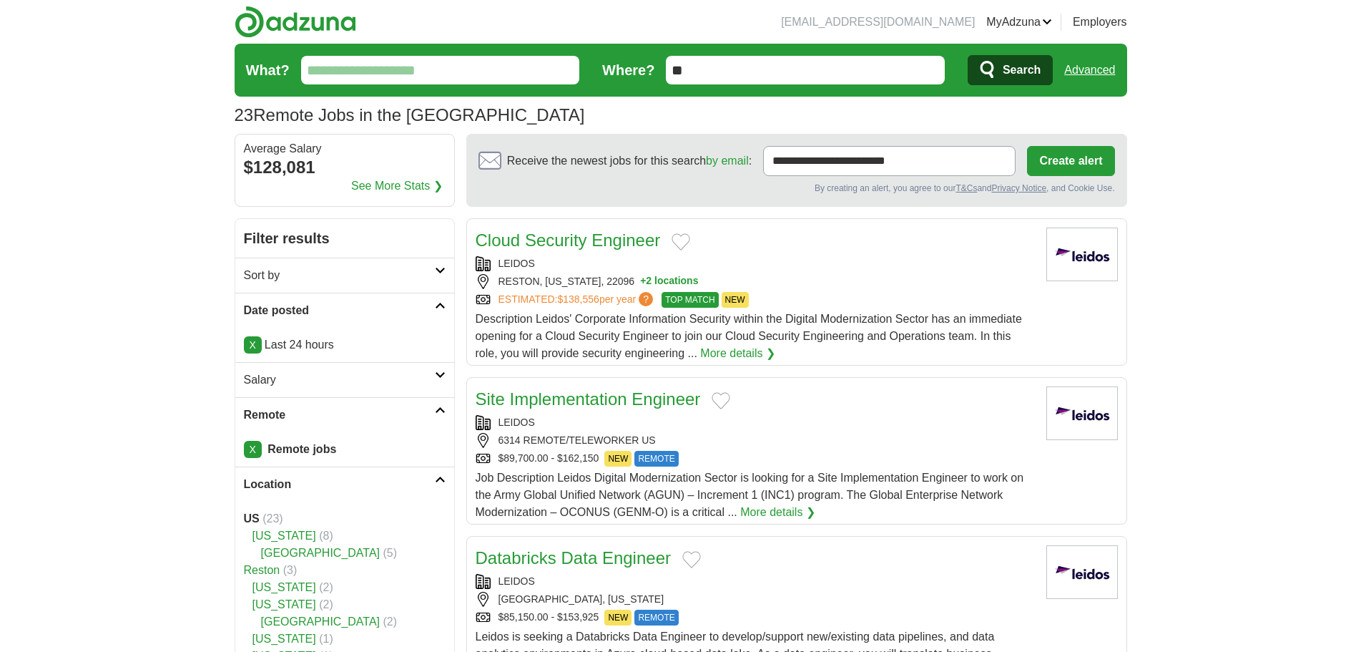
click at [310, 286] on link "Sort by" at bounding box center [344, 275] width 219 height 35
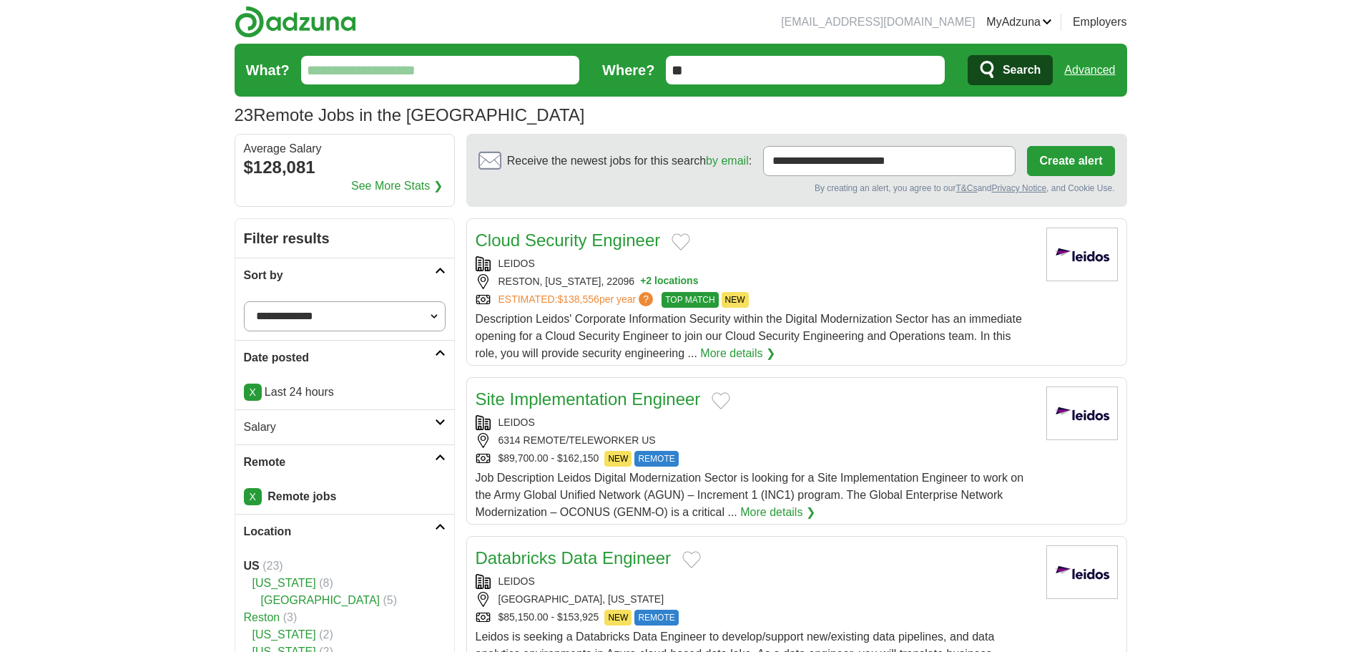
click at [305, 423] on h2 "Salary" at bounding box center [339, 427] width 191 height 17
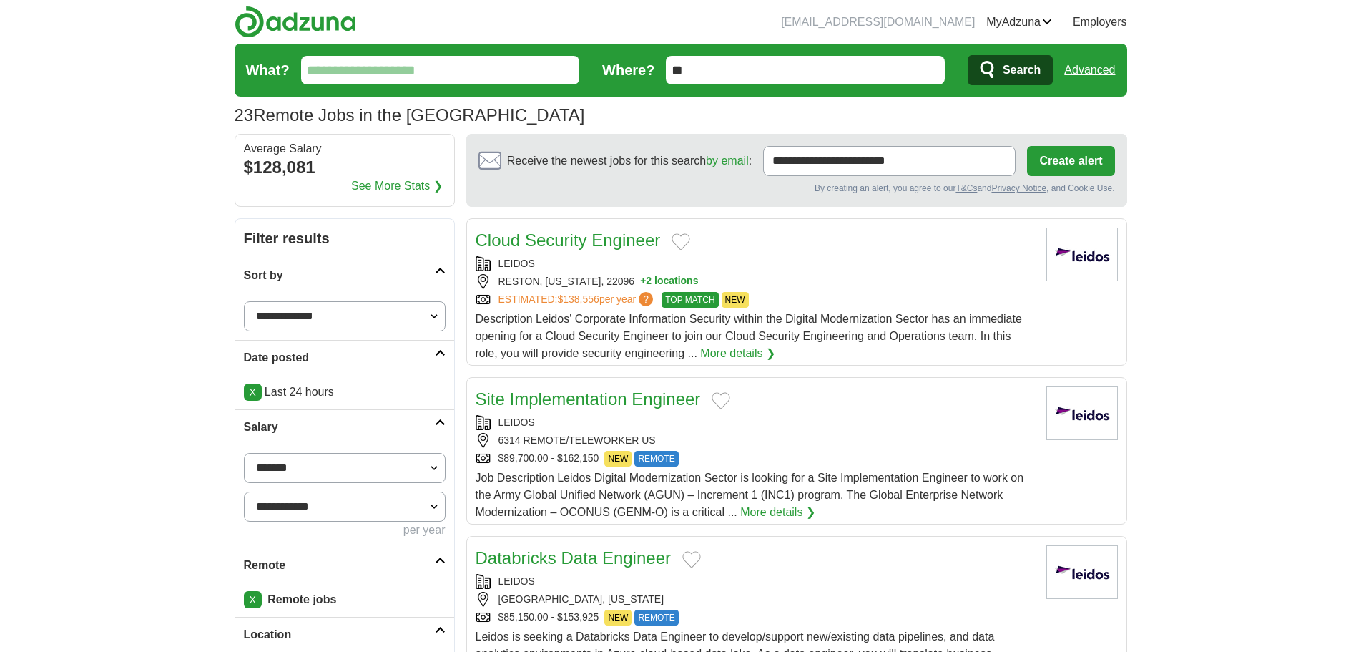
click at [375, 59] on input "What?" at bounding box center [440, 70] width 279 height 29
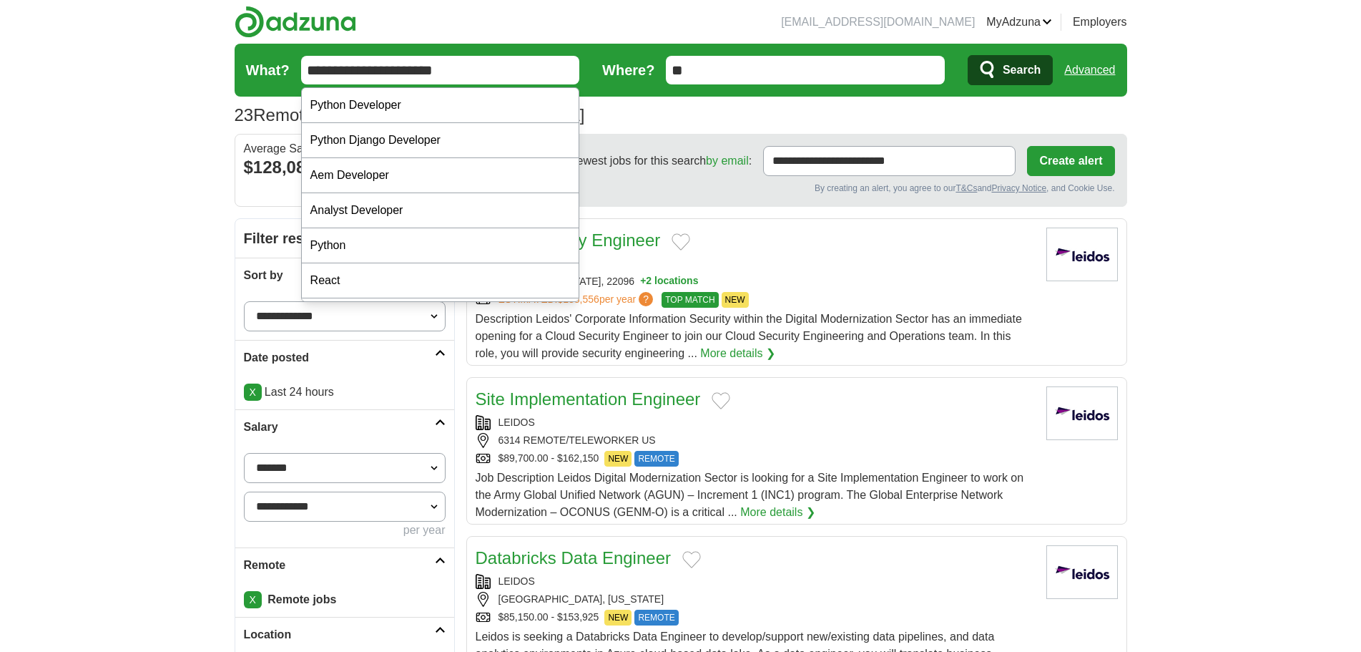
type input "**********"
click at [968, 55] on button "Search" at bounding box center [1010, 70] width 85 height 30
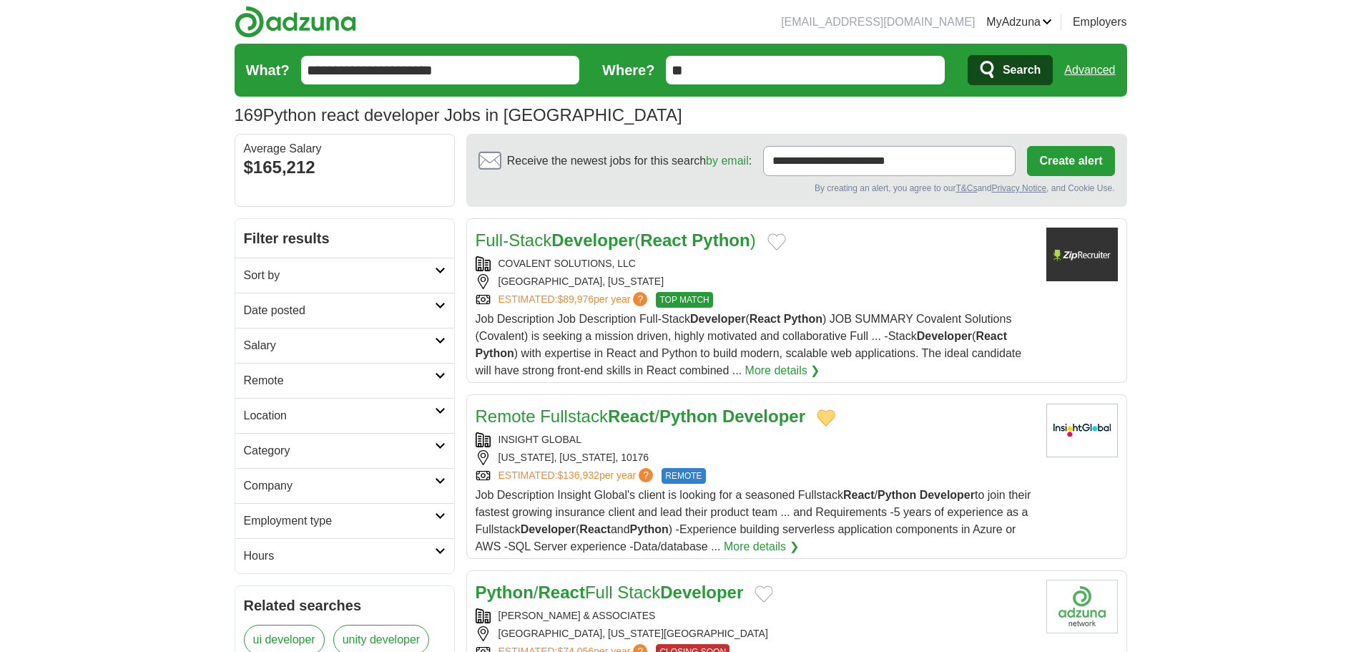
click at [331, 268] on h2 "Sort by" at bounding box center [339, 275] width 191 height 17
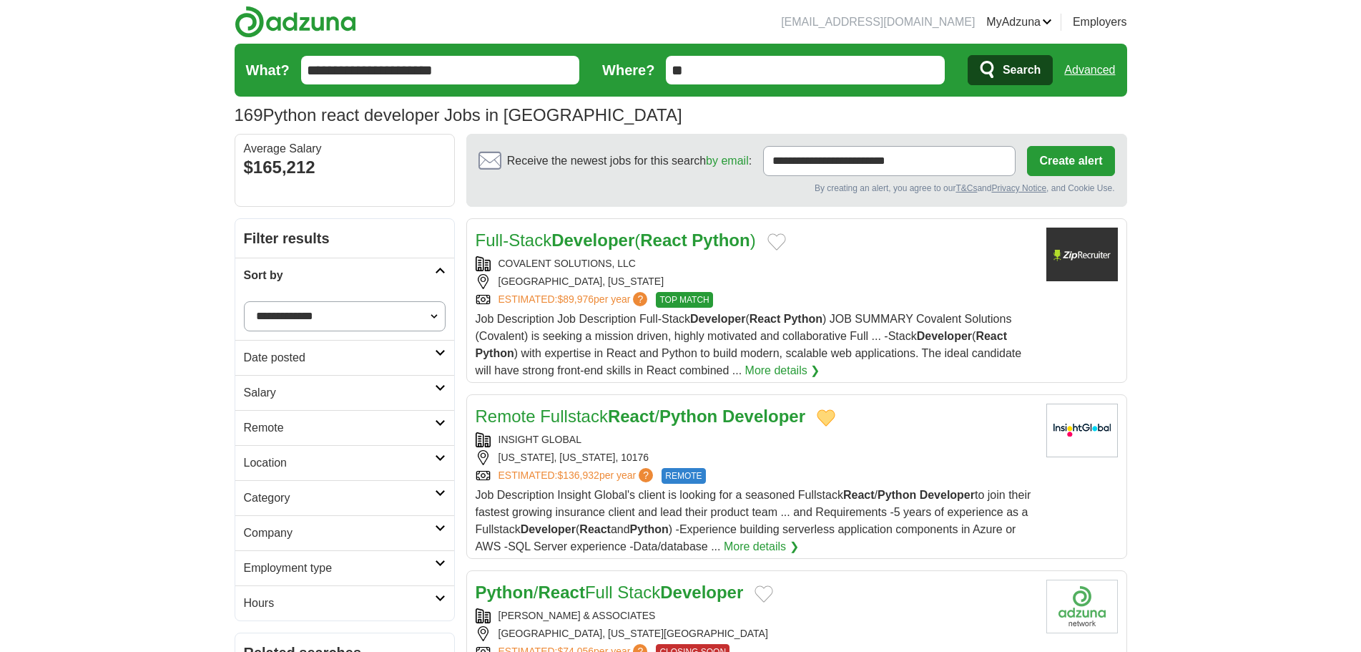
click at [301, 363] on h2 "Date posted" at bounding box center [339, 357] width 191 height 17
click at [279, 416] on link "Last 3 days" at bounding box center [345, 411] width 202 height 17
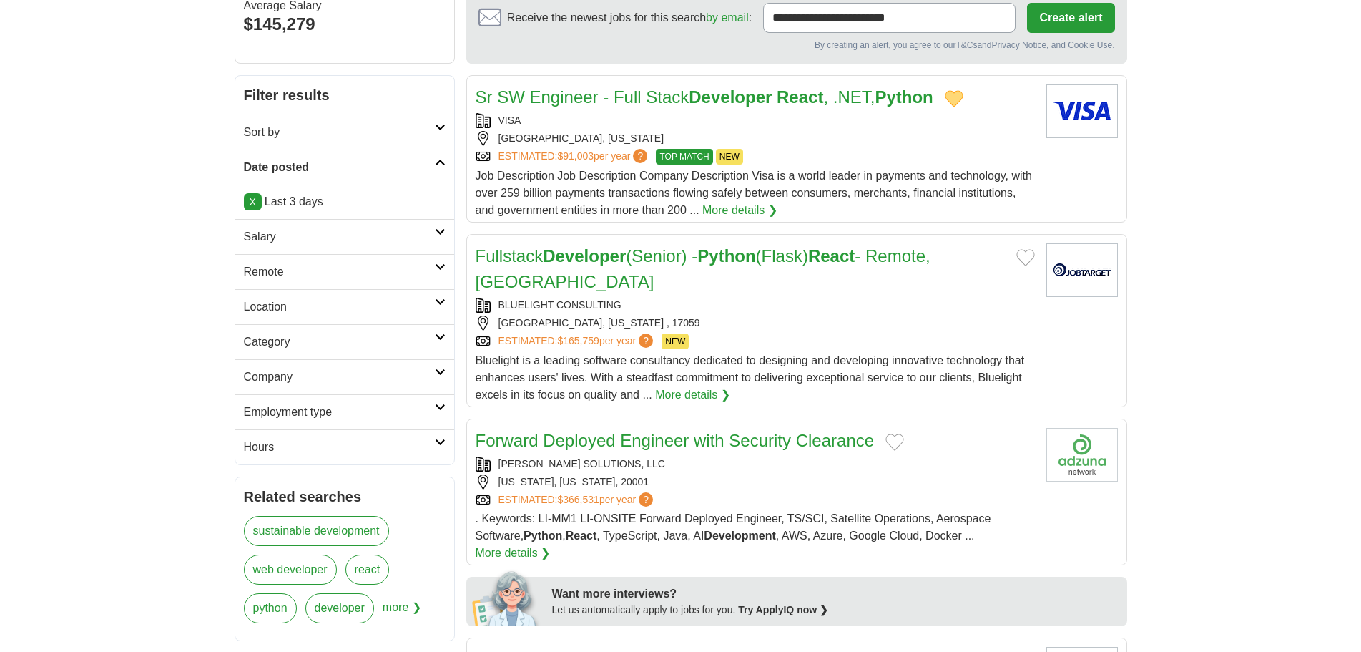
click at [319, 271] on h2 "Remote" at bounding box center [339, 271] width 191 height 17
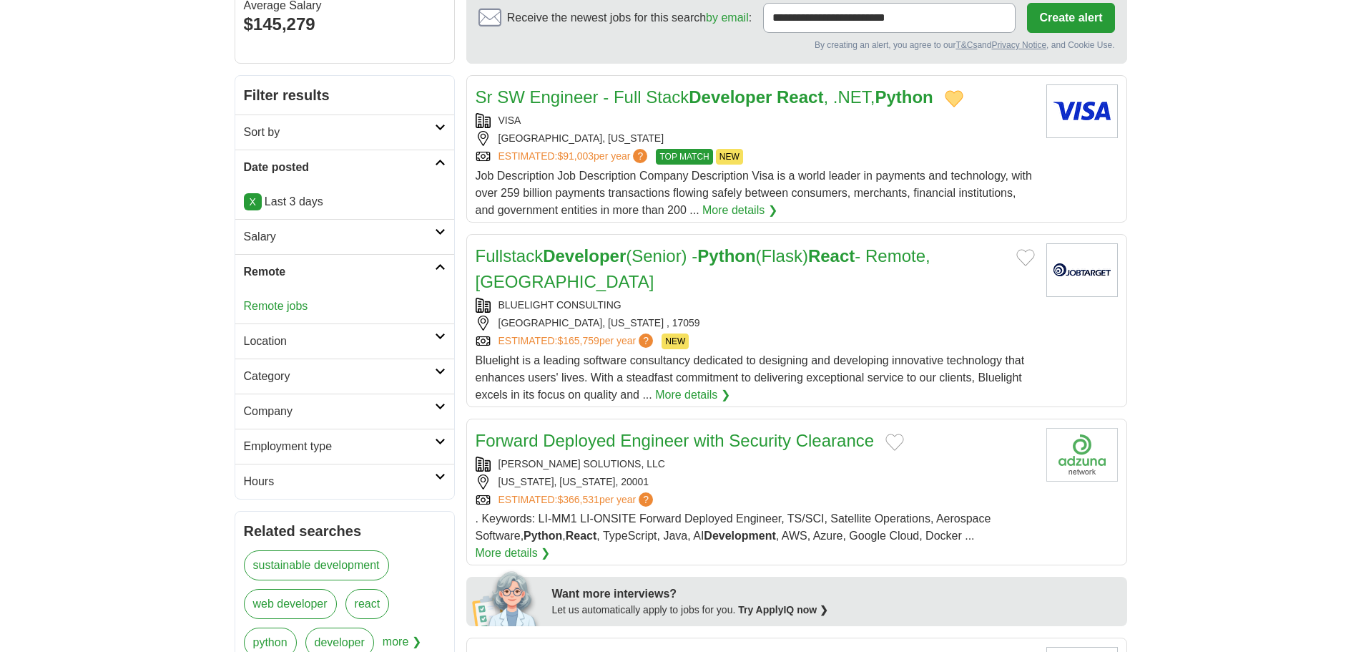
click at [270, 303] on link "Remote jobs" at bounding box center [276, 306] width 64 height 12
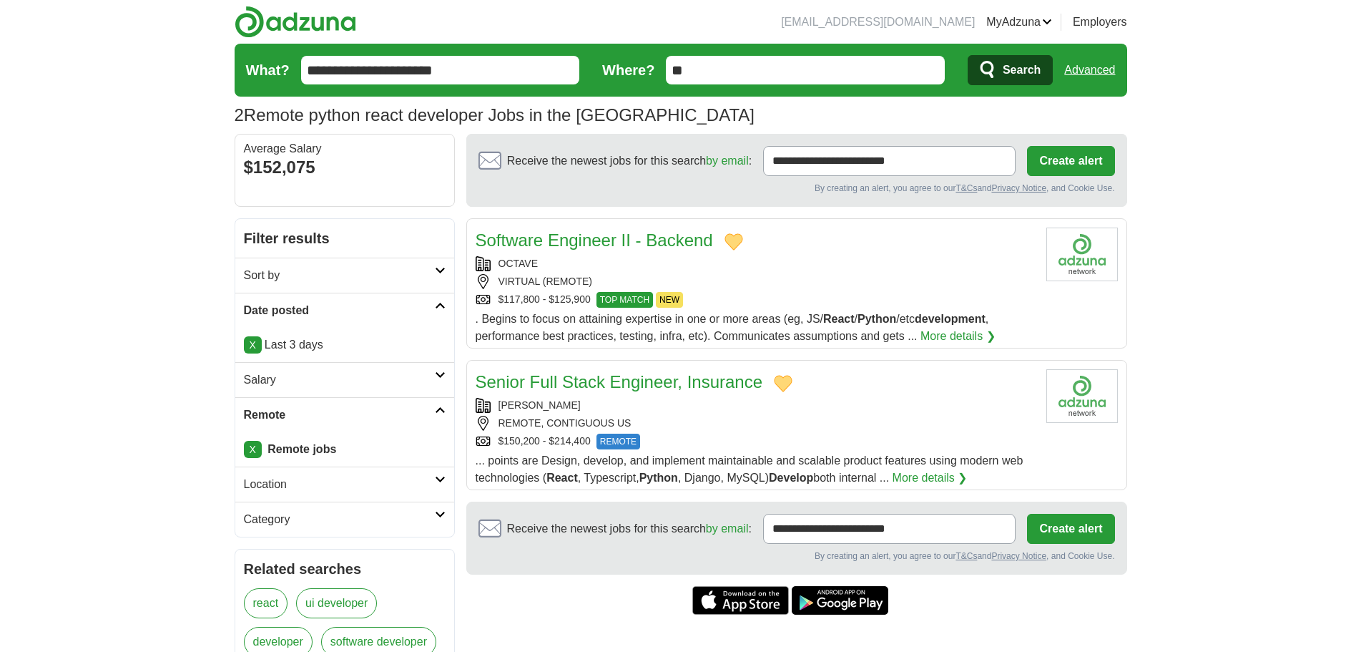
click at [253, 344] on link "X" at bounding box center [253, 344] width 18 height 17
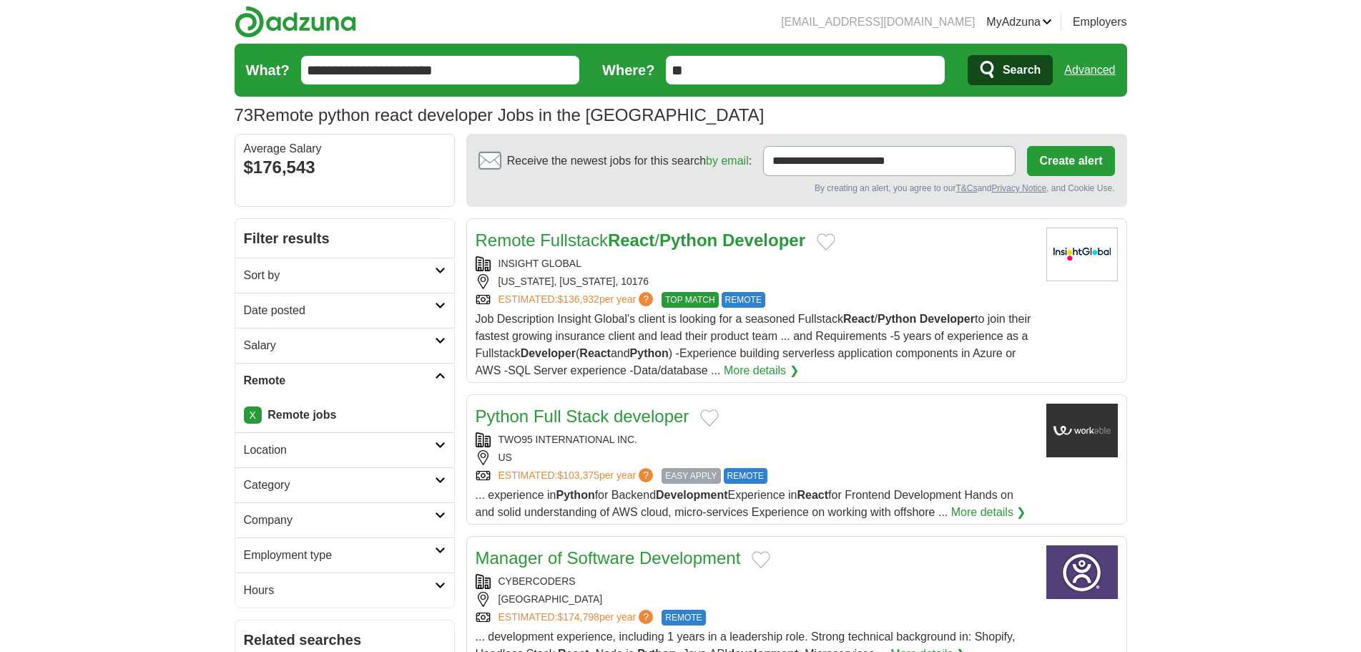
click at [335, 316] on h2 "Date posted" at bounding box center [339, 310] width 191 height 17
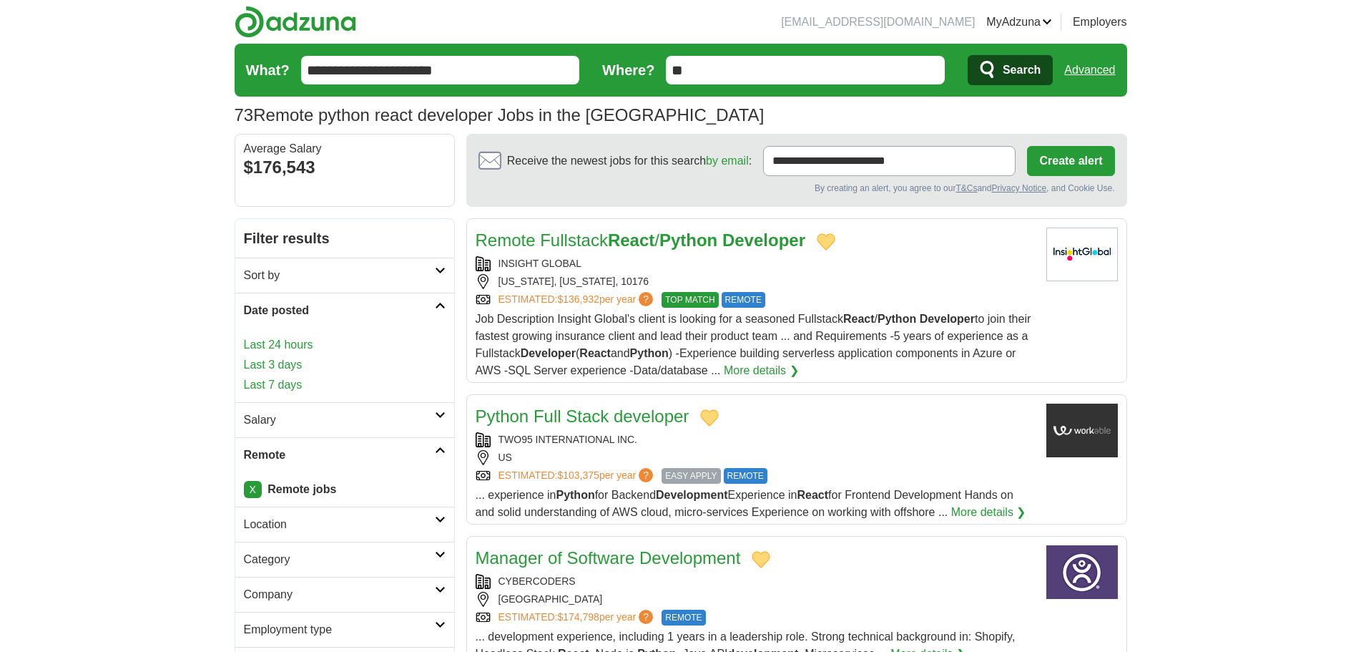
click at [281, 384] on link "Last 7 days" at bounding box center [345, 384] width 202 height 17
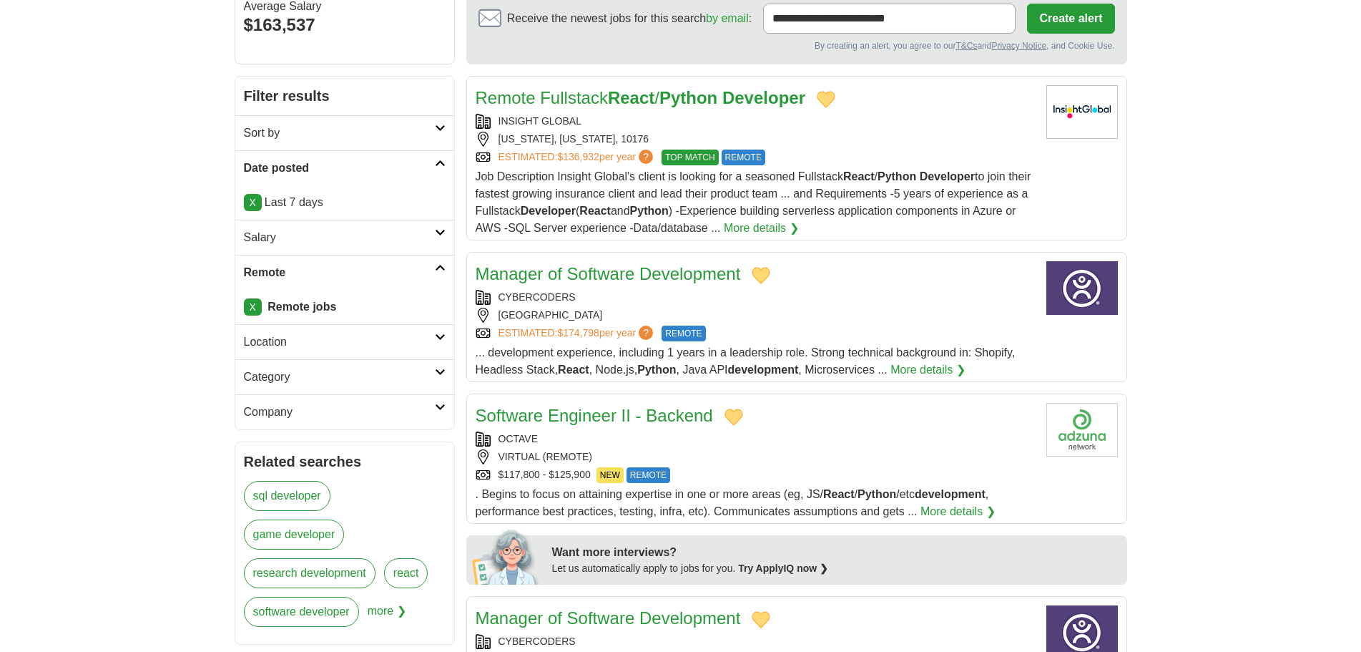
scroll to position [143, 0]
click at [317, 342] on h2 "Location" at bounding box center [339, 341] width 191 height 17
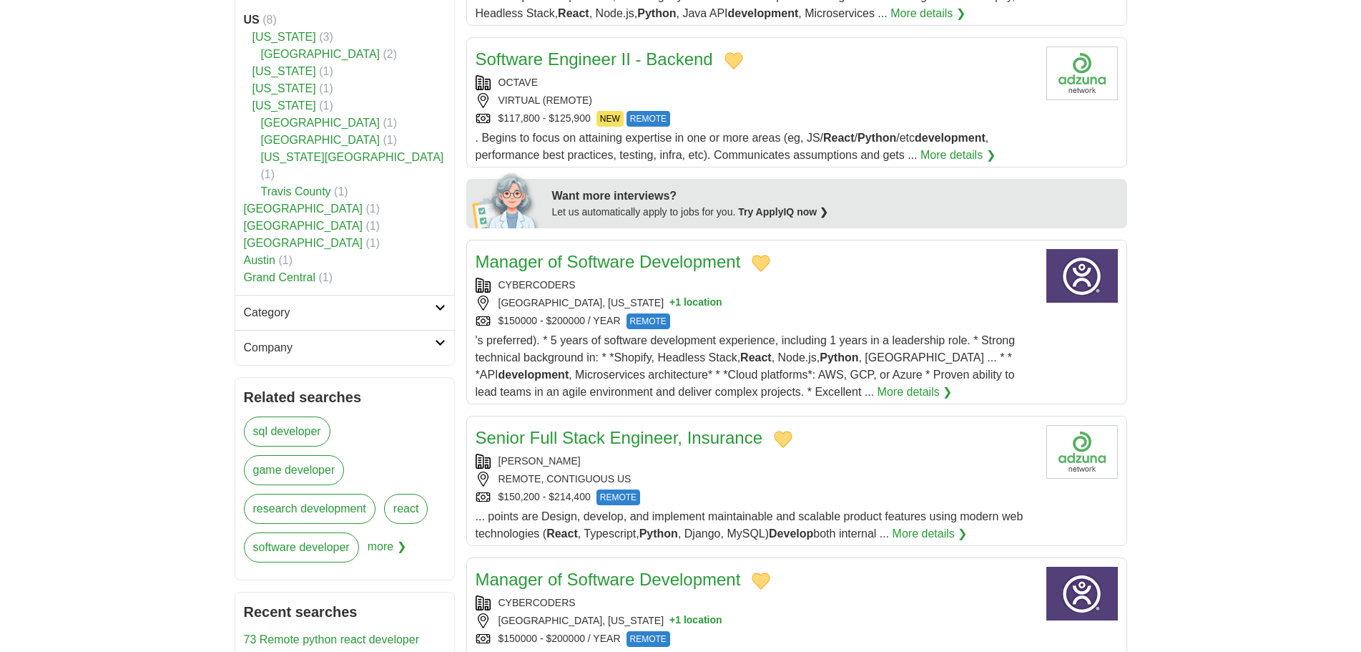
scroll to position [501, 0]
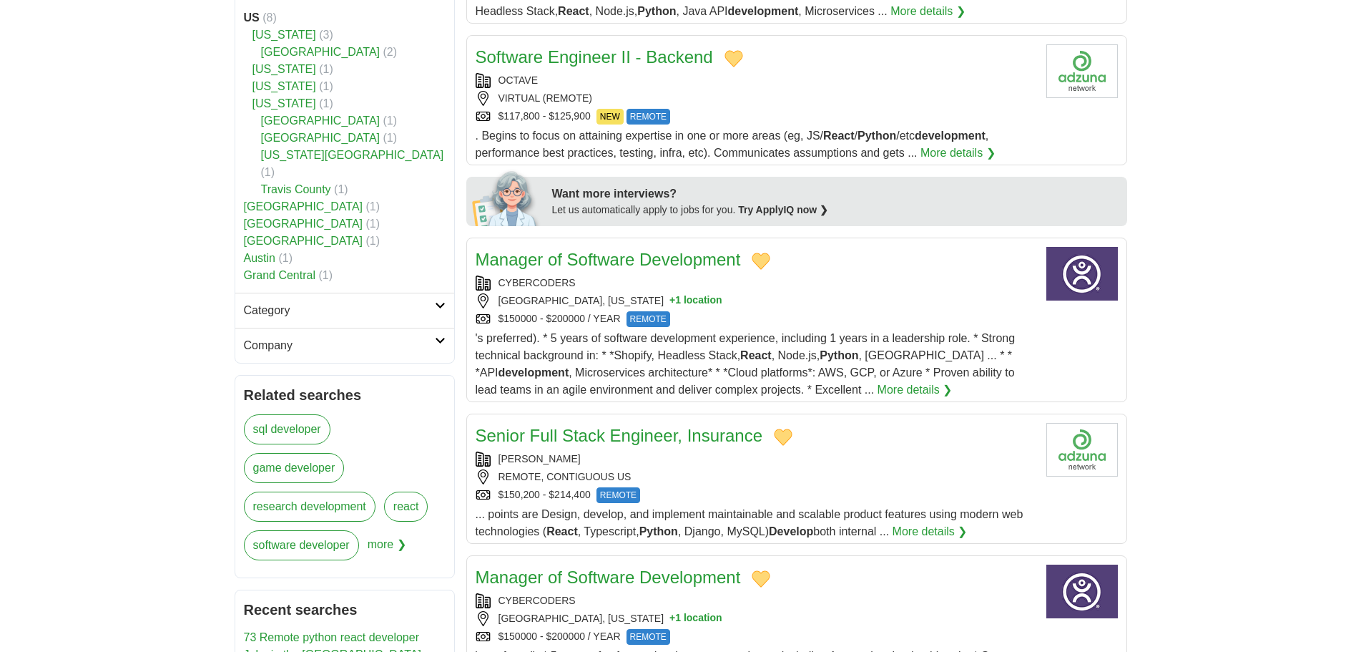
click at [275, 302] on h2 "Category" at bounding box center [339, 310] width 191 height 17
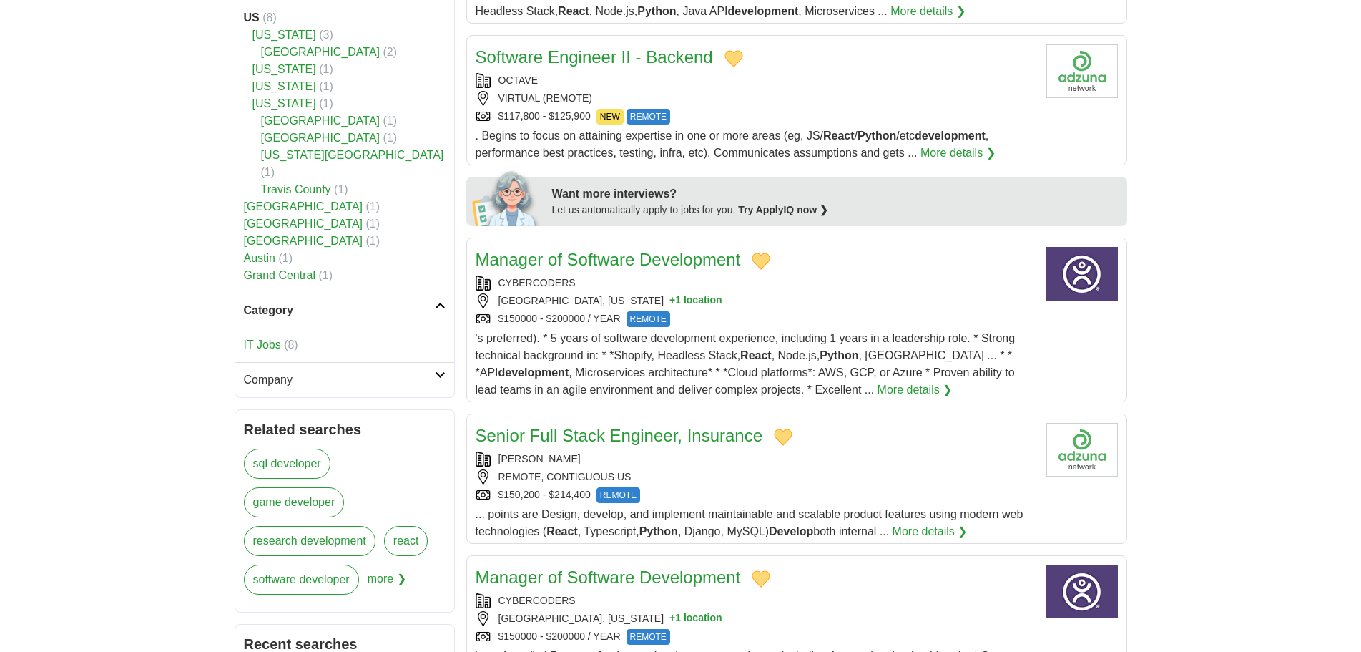
click at [326, 371] on h2 "Company" at bounding box center [339, 379] width 191 height 17
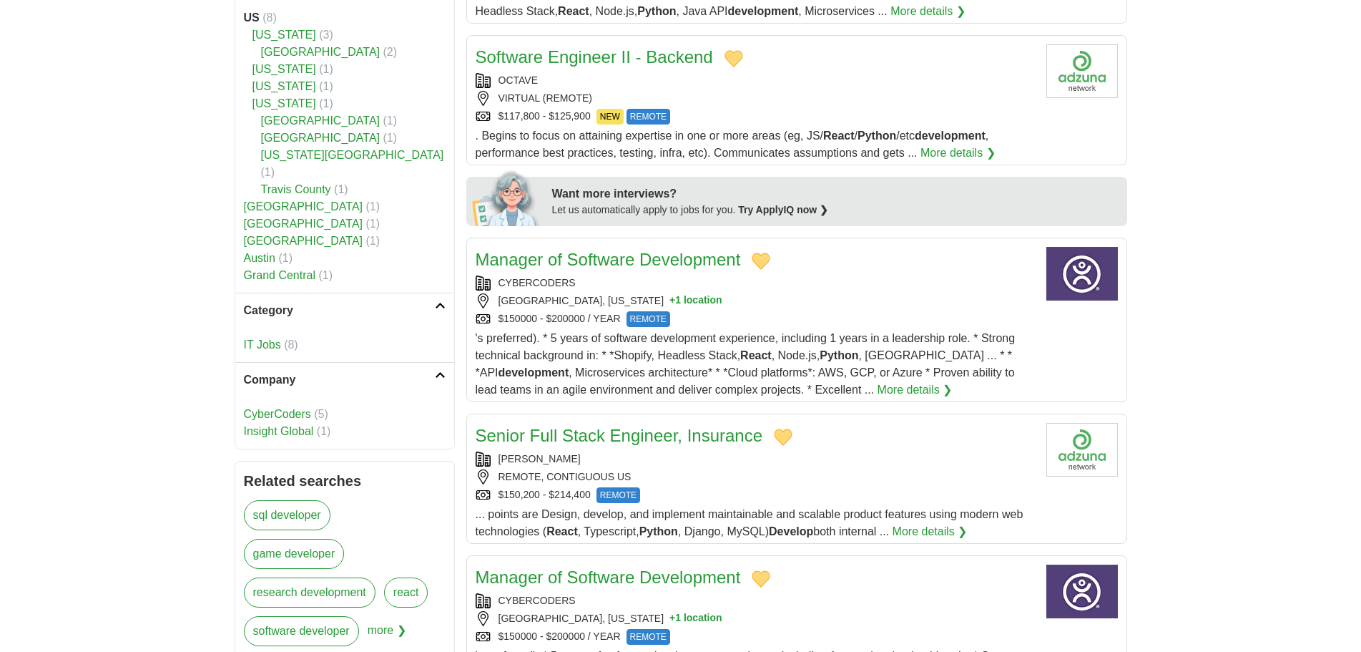
click at [172, 331] on body "dev.jonathanli@outlook.com MyAdzuna Alerts Favorites Resumes ApplyIQ Preference…" at bounding box center [680, 334] width 1361 height 1670
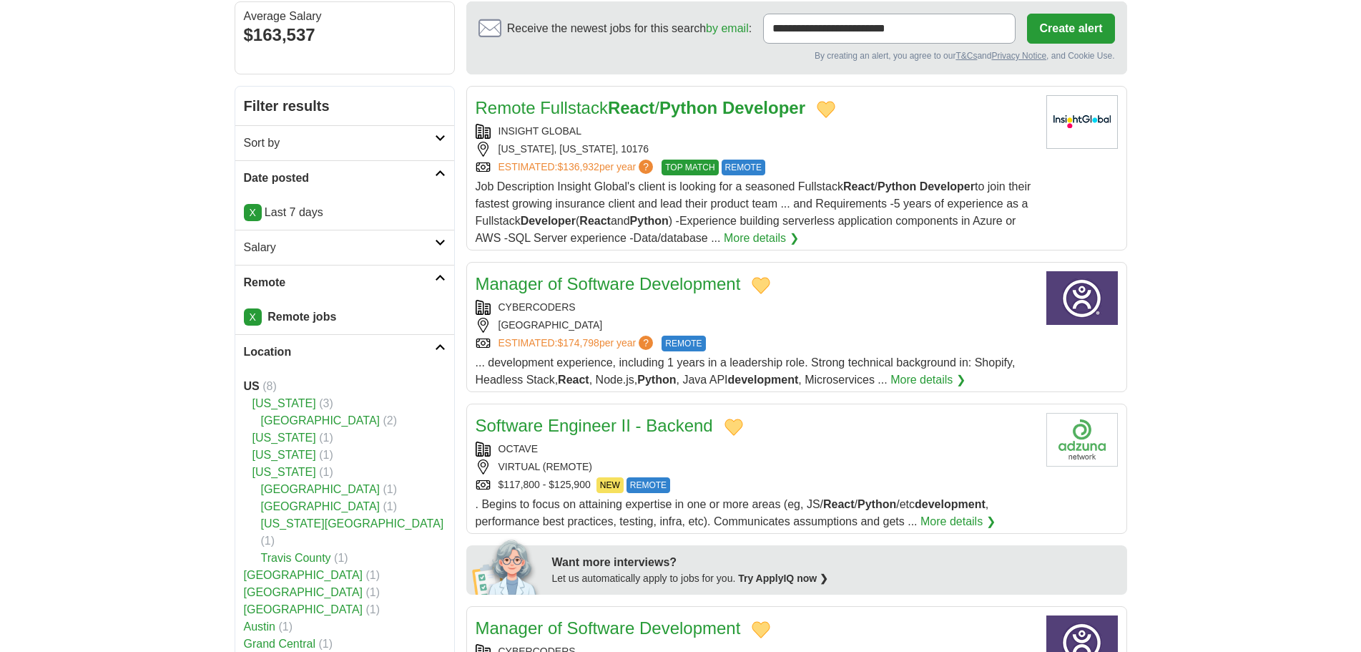
scroll to position [0, 0]
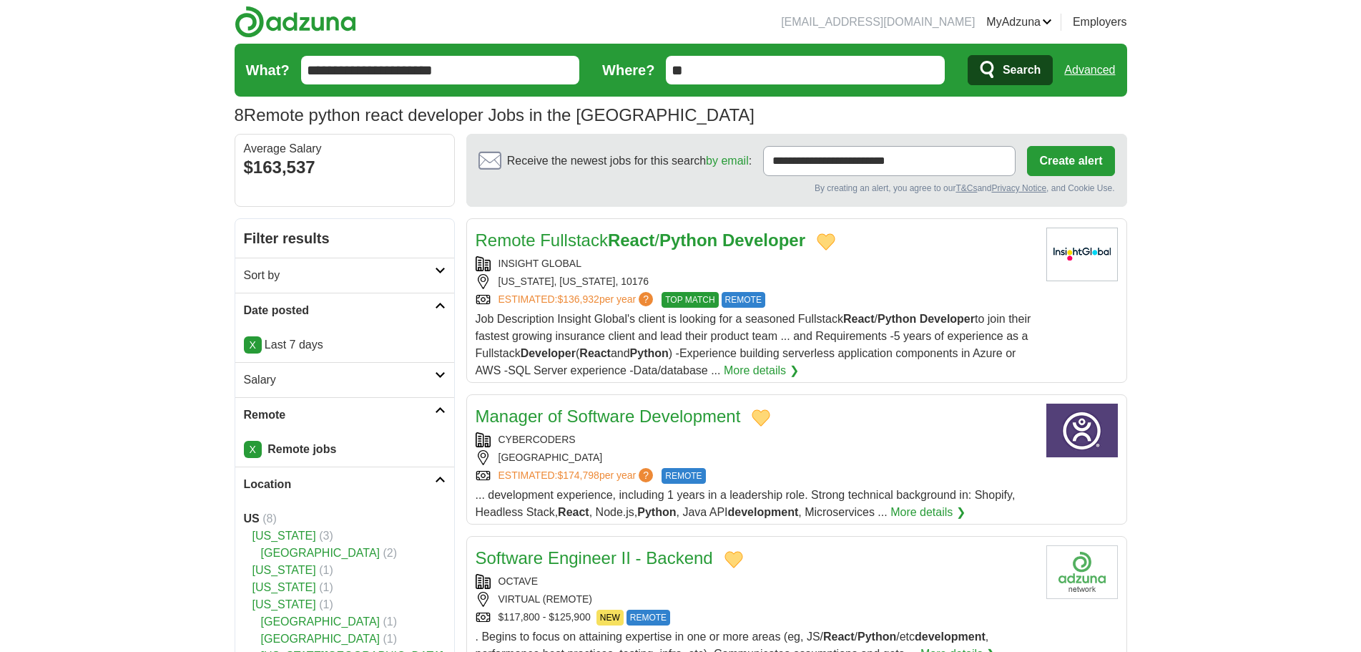
click at [345, 279] on h2 "Sort by" at bounding box center [339, 275] width 191 height 17
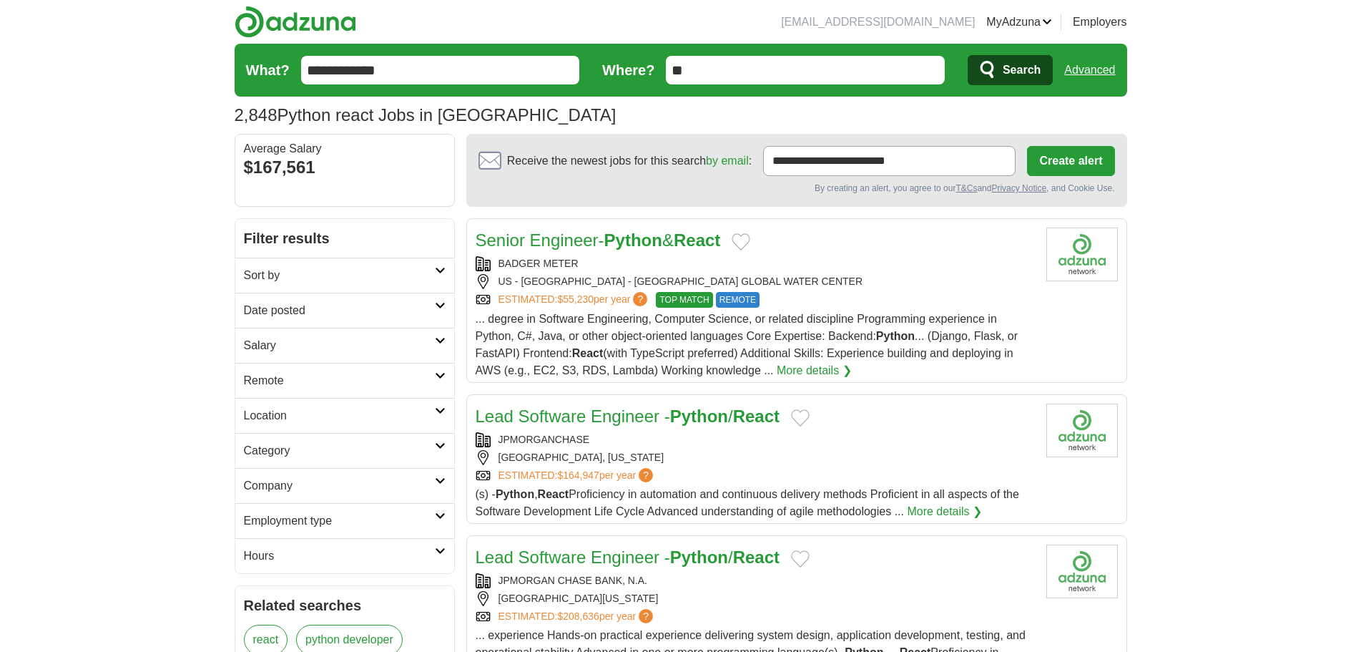
click at [326, 302] on h2 "Date posted" at bounding box center [339, 310] width 191 height 17
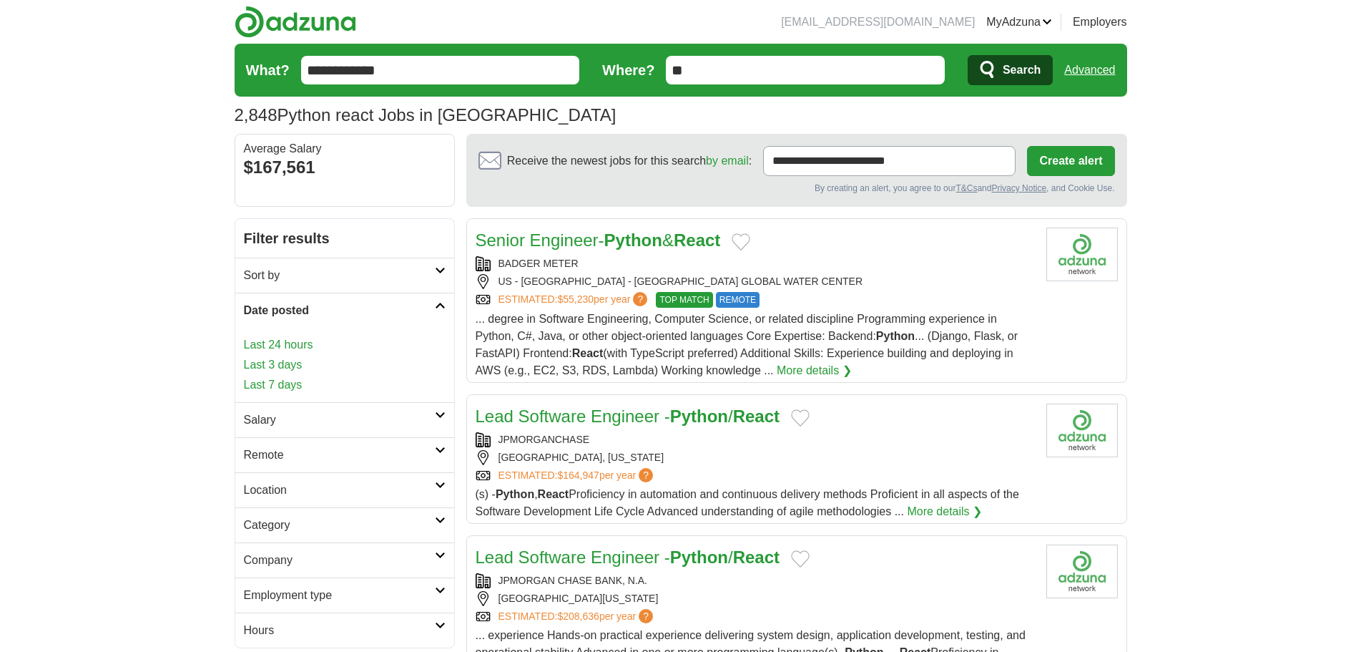
click at [276, 383] on link "Last 7 days" at bounding box center [345, 384] width 202 height 17
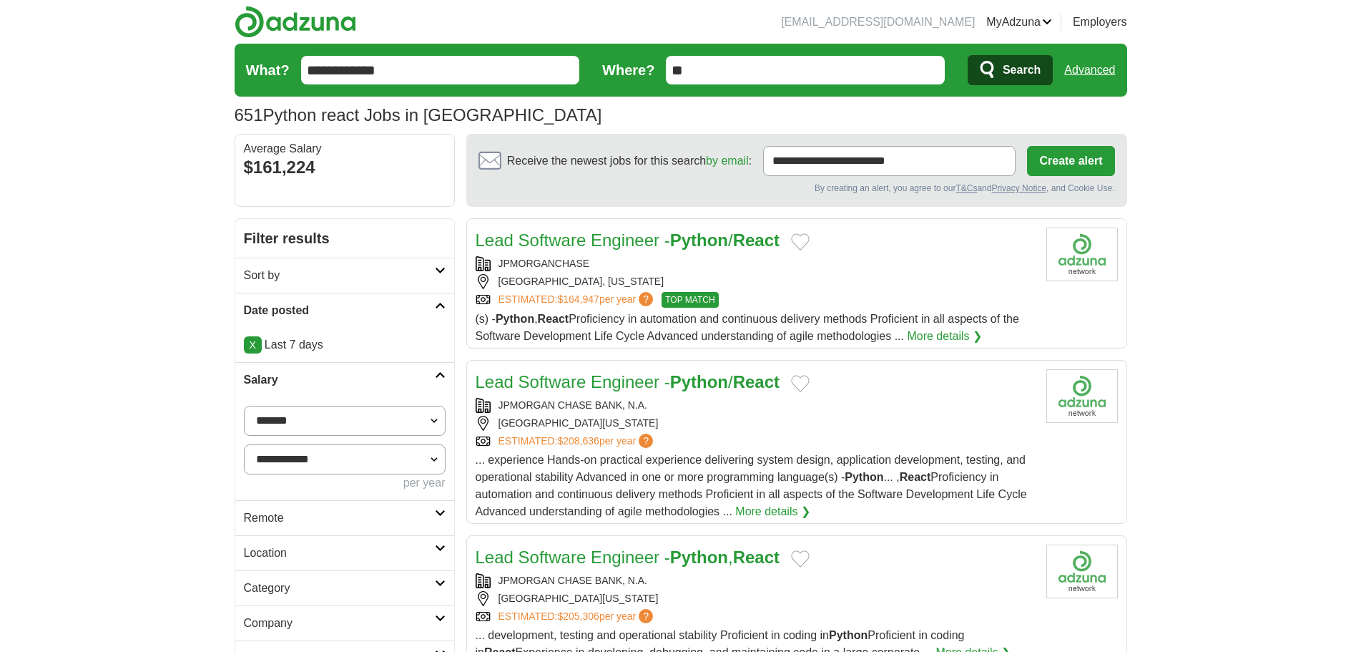
drag, startPoint x: 294, startPoint y: 519, endPoint x: 305, endPoint y: 512, distance: 13.5
click at [295, 519] on h2 "Remote" at bounding box center [339, 517] width 191 height 17
click at [281, 554] on link "Remote jobs" at bounding box center [276, 552] width 64 height 12
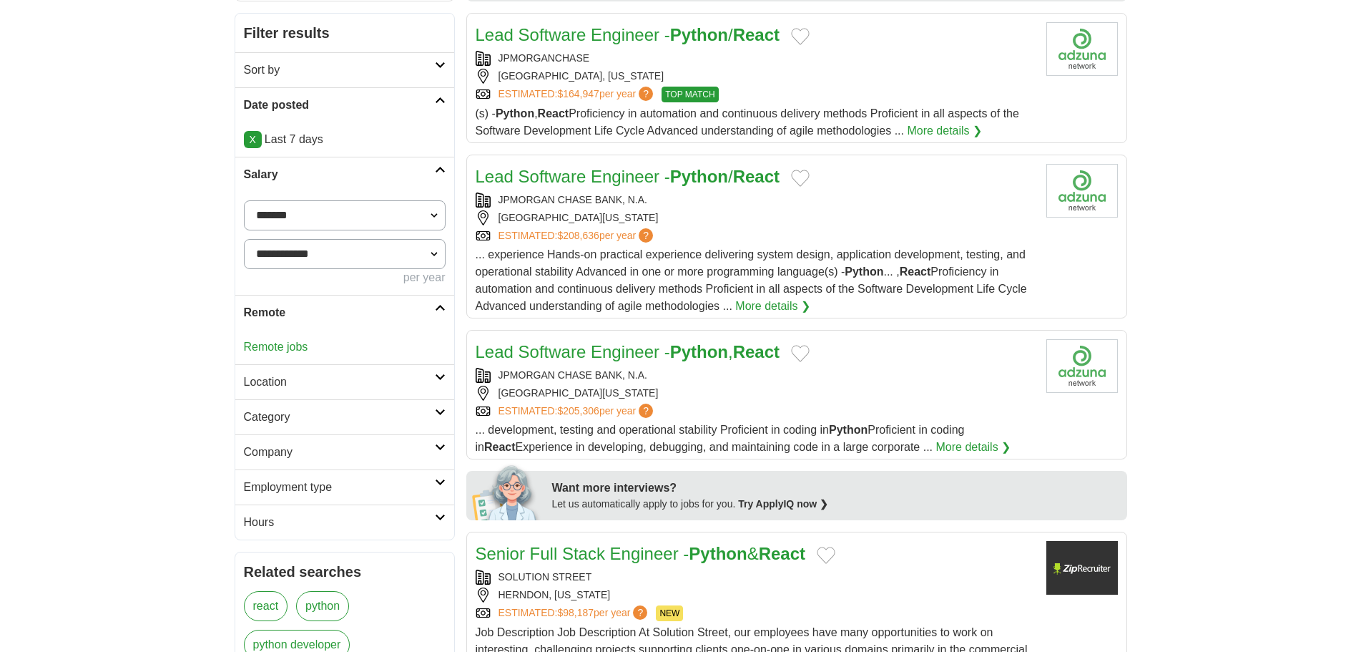
scroll to position [215, 0]
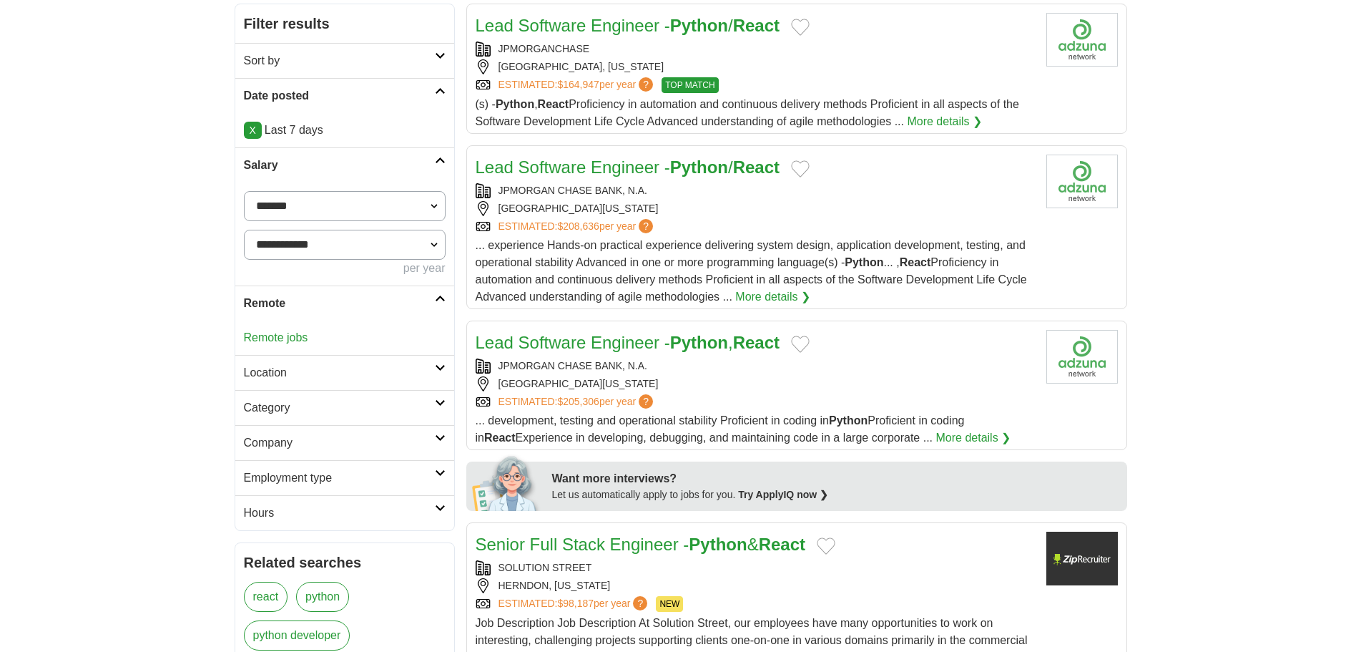
click at [304, 366] on h2 "Location" at bounding box center [339, 372] width 191 height 17
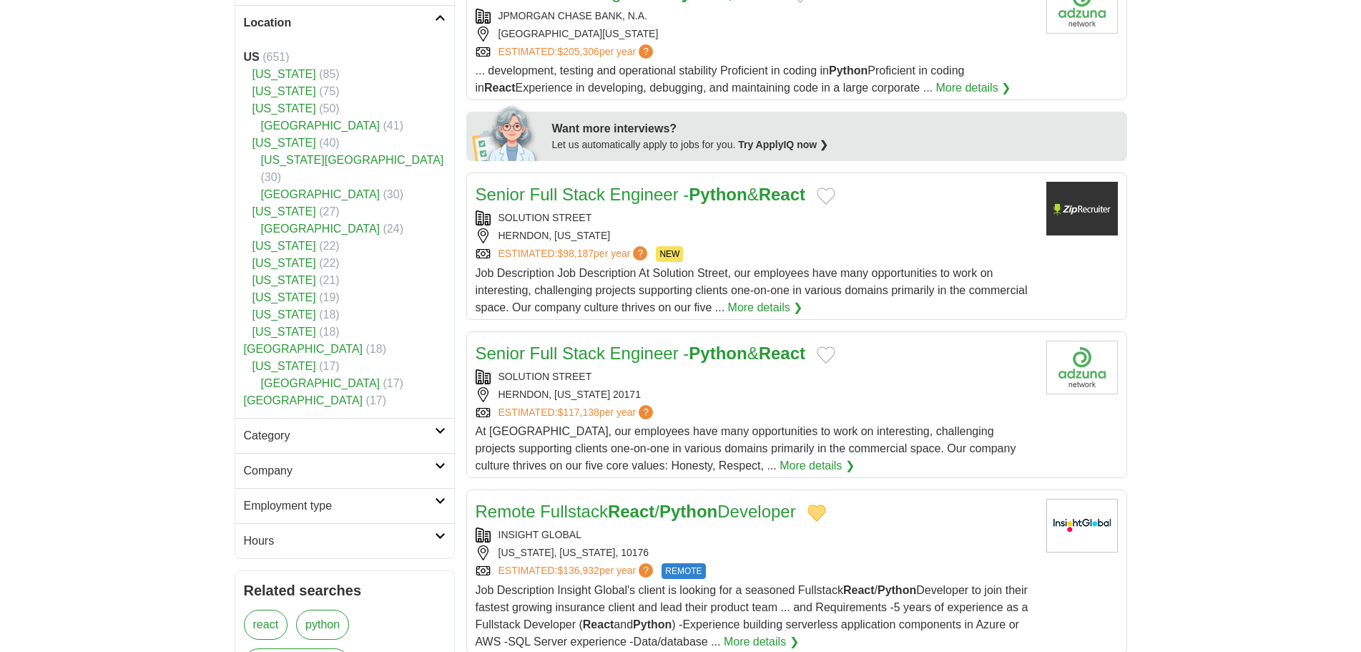
scroll to position [572, 0]
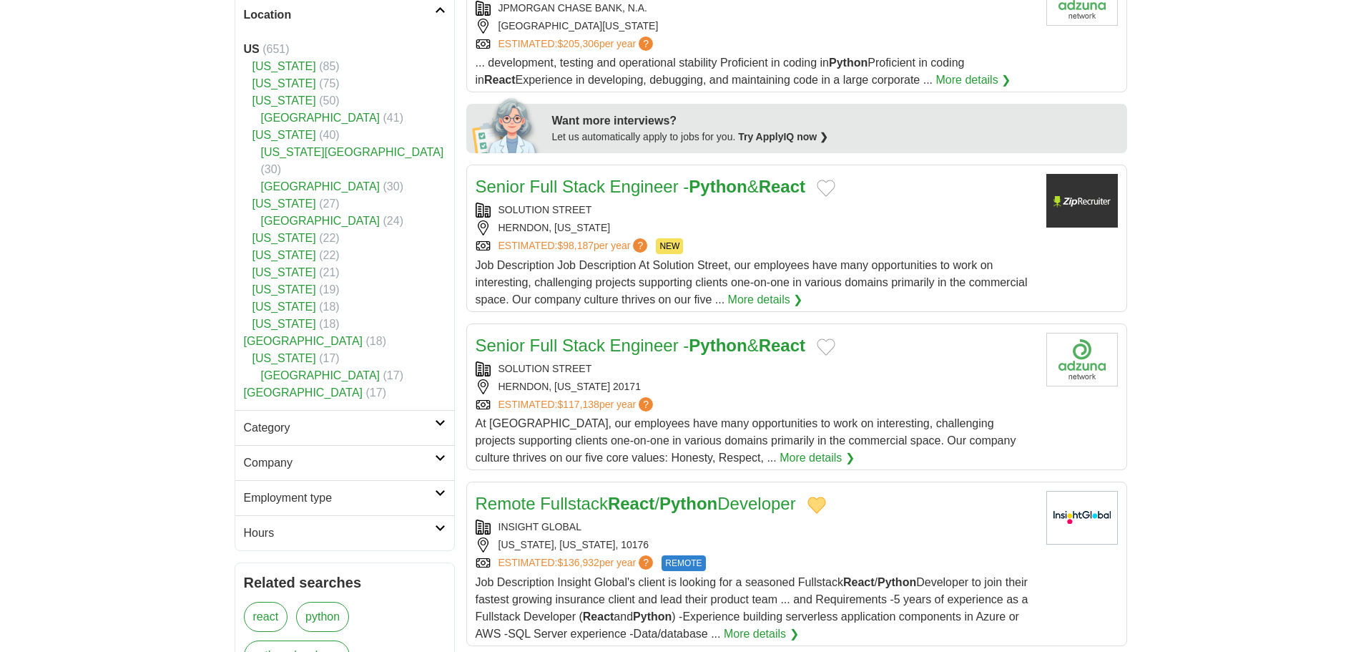
click at [285, 421] on link "Category" at bounding box center [344, 427] width 219 height 35
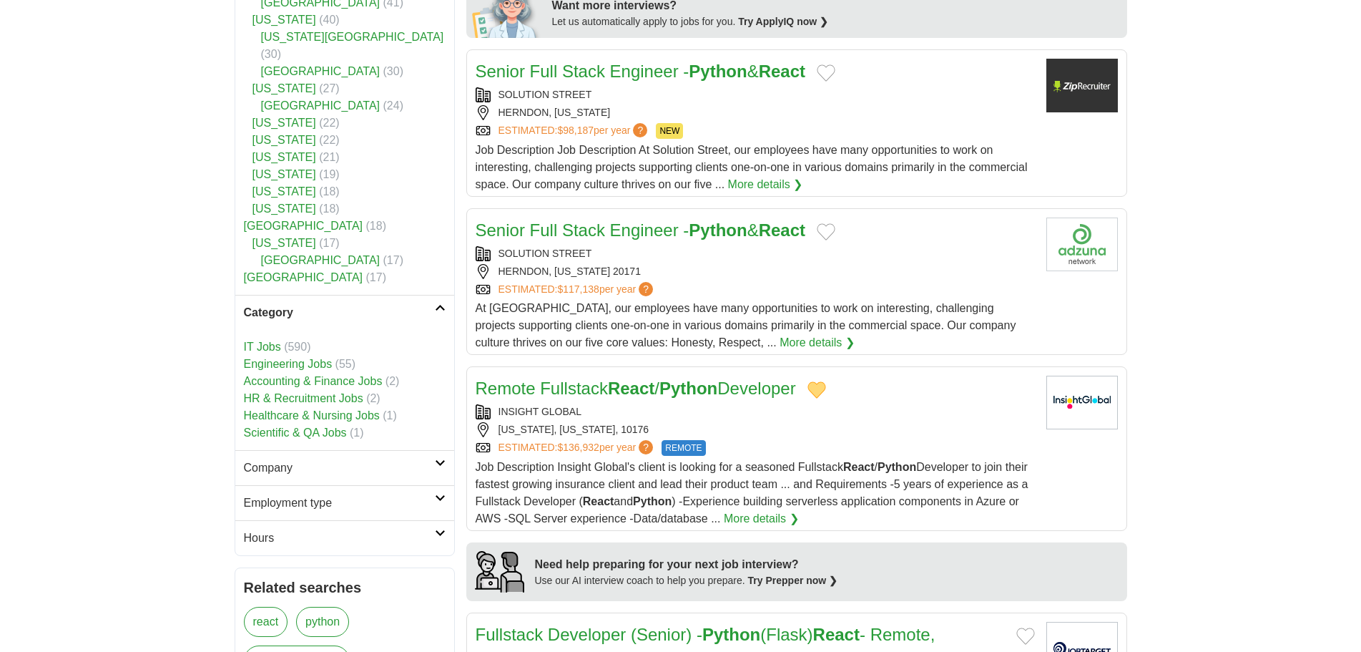
scroll to position [787, 0]
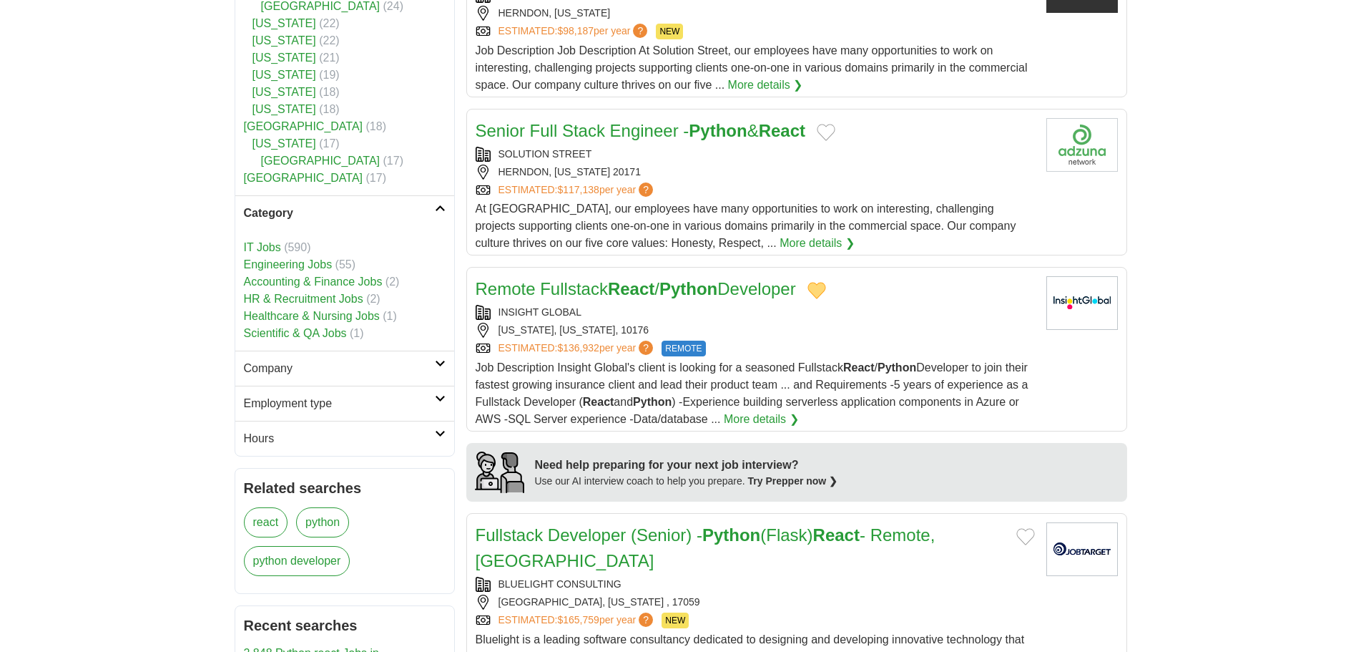
click at [298, 360] on h2 "Company" at bounding box center [339, 368] width 191 height 17
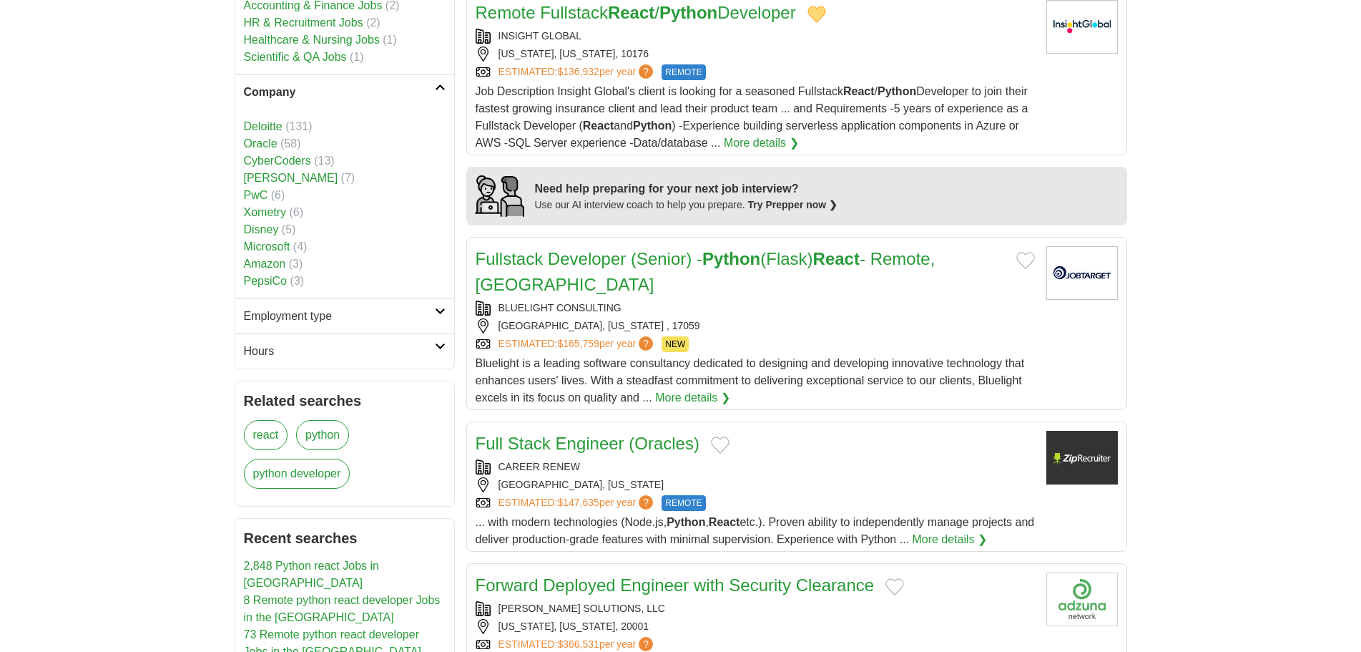
scroll to position [1073, 0]
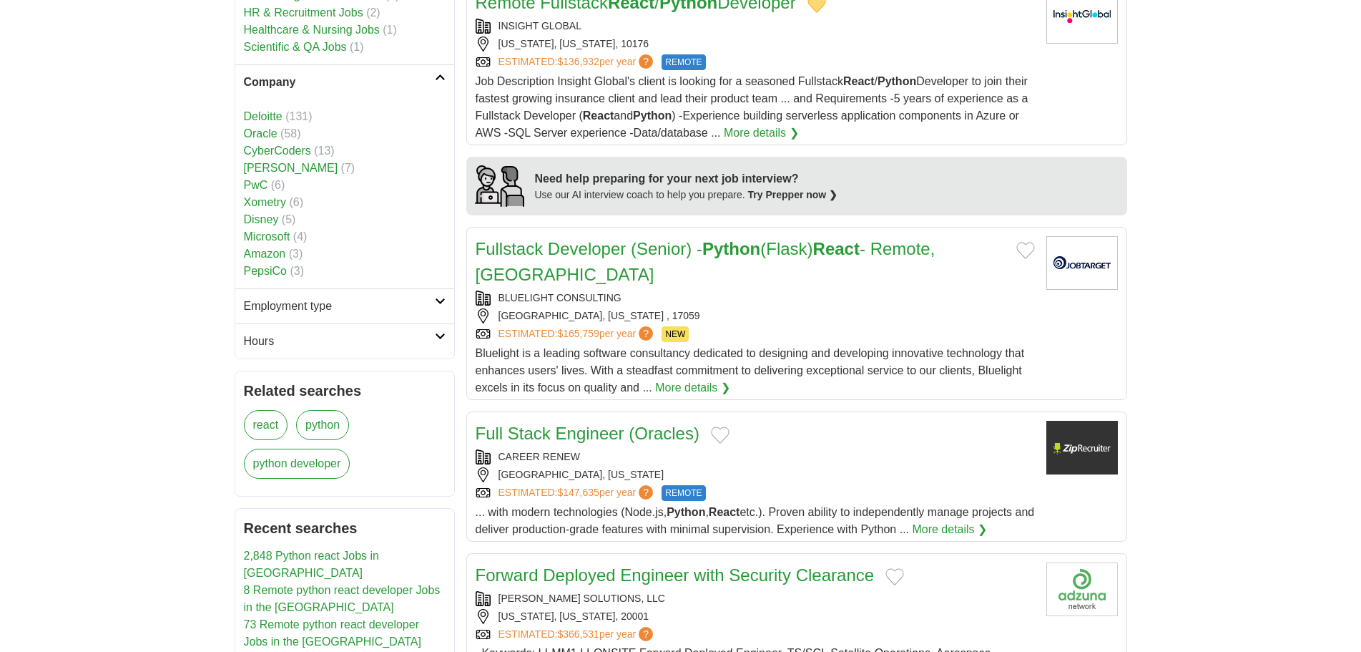
click at [346, 298] on h2 "Employment type" at bounding box center [339, 306] width 191 height 17
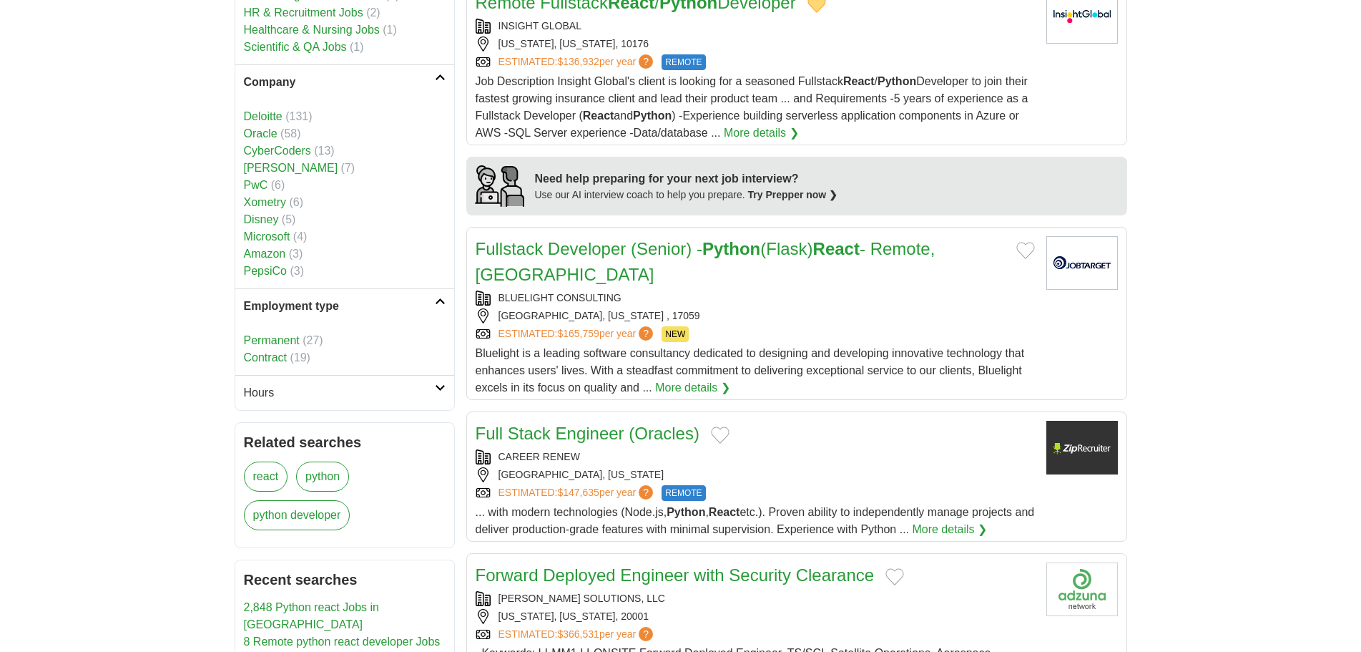
click at [328, 384] on h2 "Hours" at bounding box center [339, 392] width 191 height 17
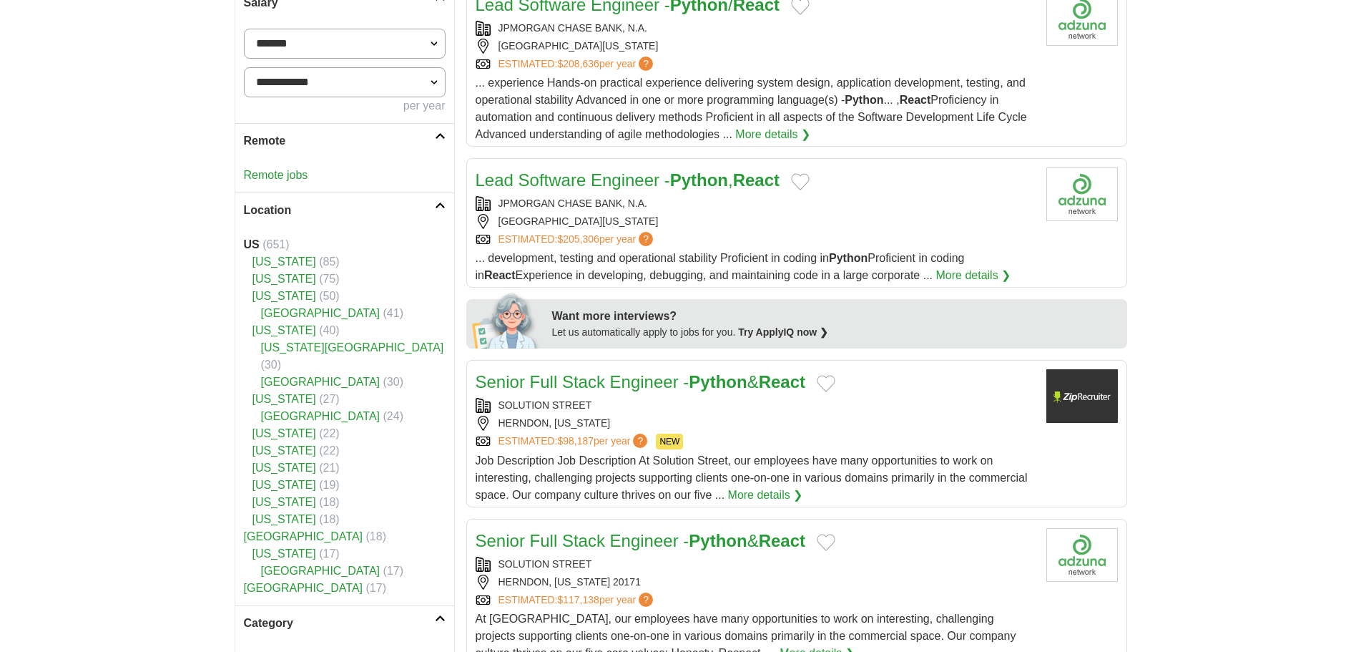
scroll to position [72, 0]
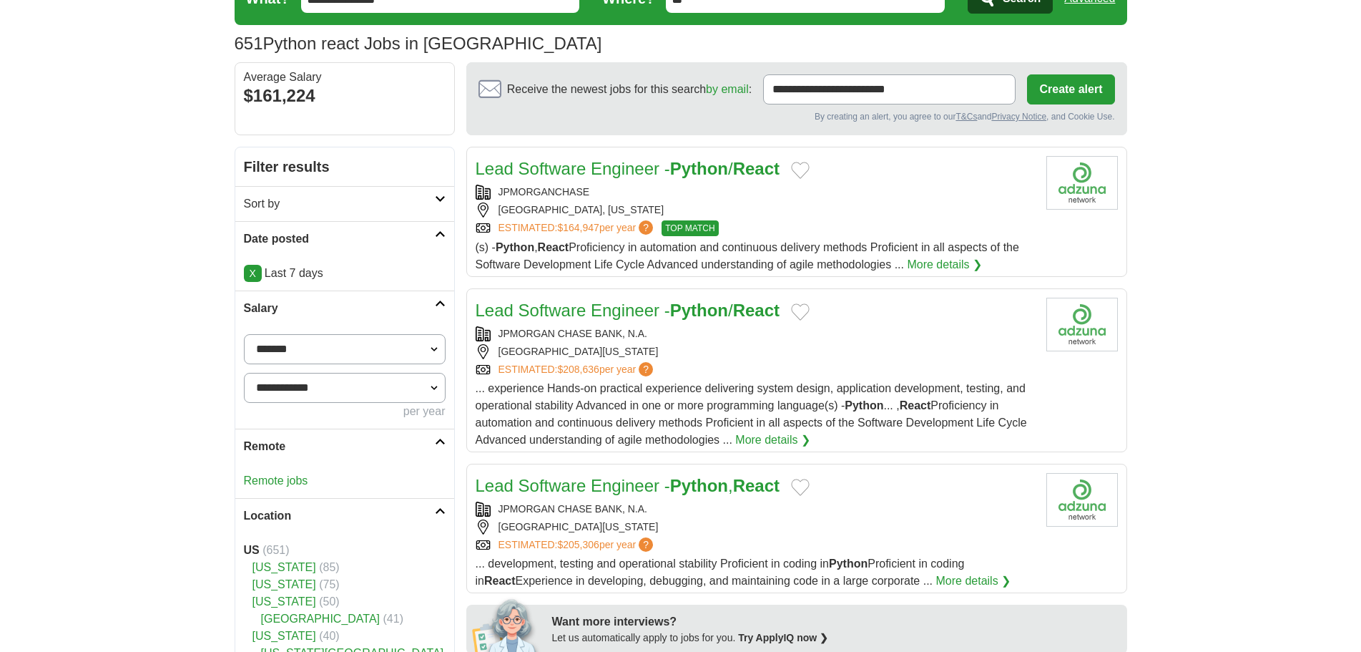
click at [367, 210] on h2 "Sort by" at bounding box center [339, 203] width 191 height 17
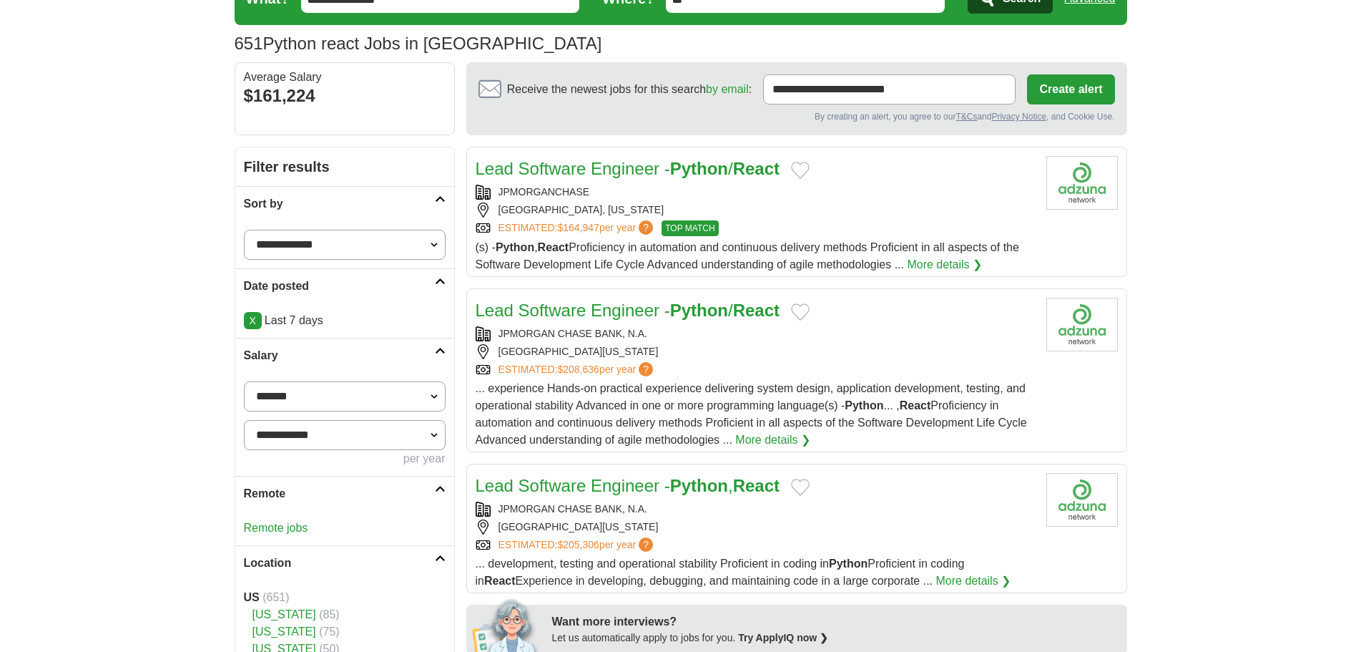
click at [254, 326] on link "X" at bounding box center [253, 320] width 18 height 17
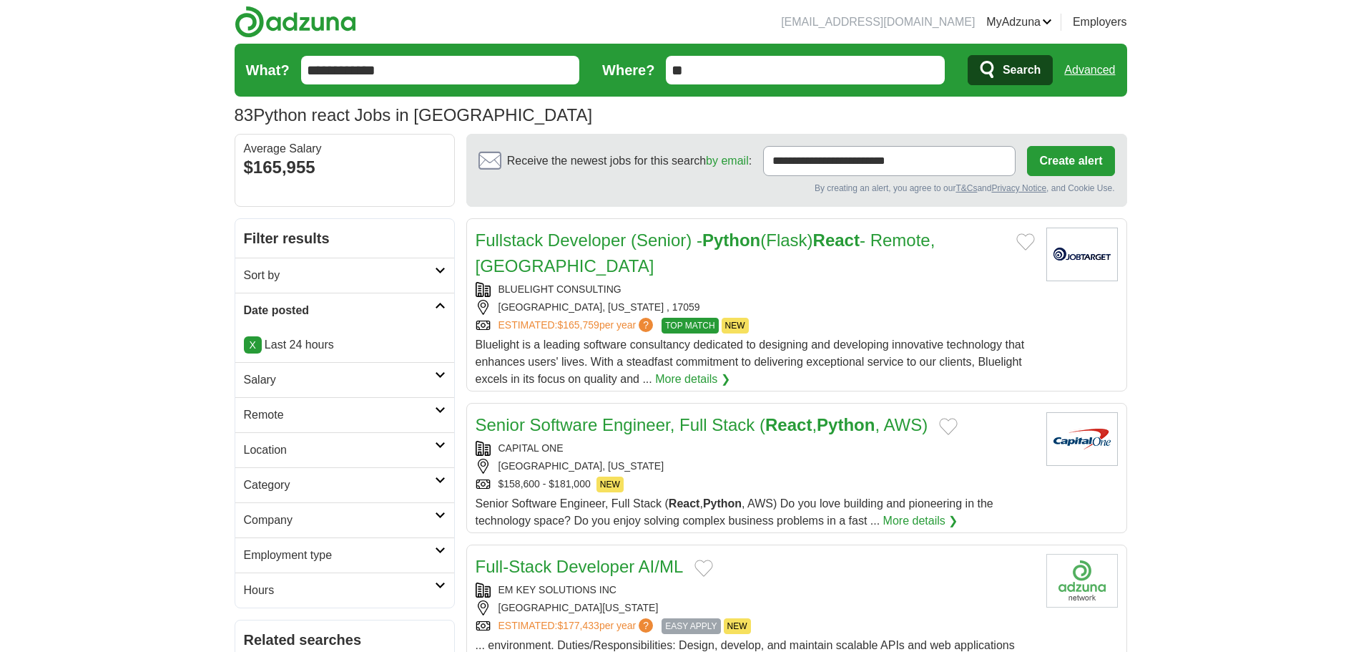
click at [328, 420] on h2 "Remote" at bounding box center [339, 414] width 191 height 17
click at [292, 449] on link "Remote jobs" at bounding box center [276, 449] width 64 height 12
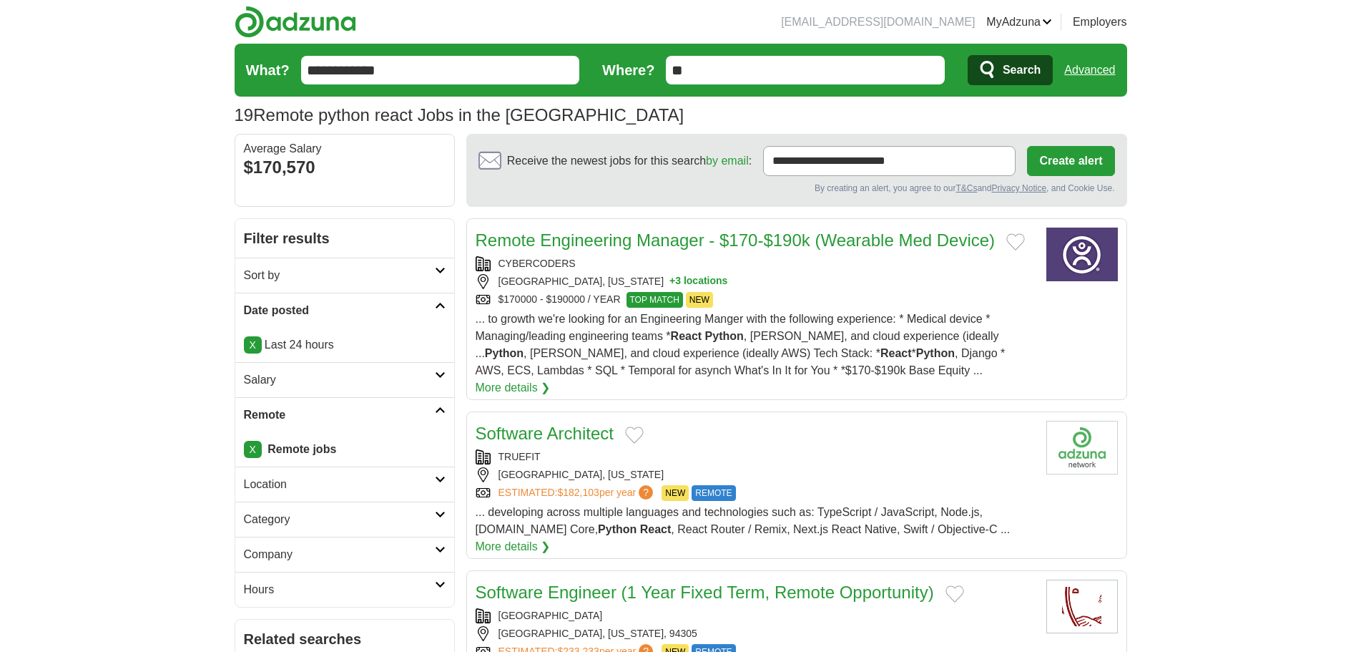
click at [355, 263] on link "Sort by" at bounding box center [344, 275] width 219 height 35
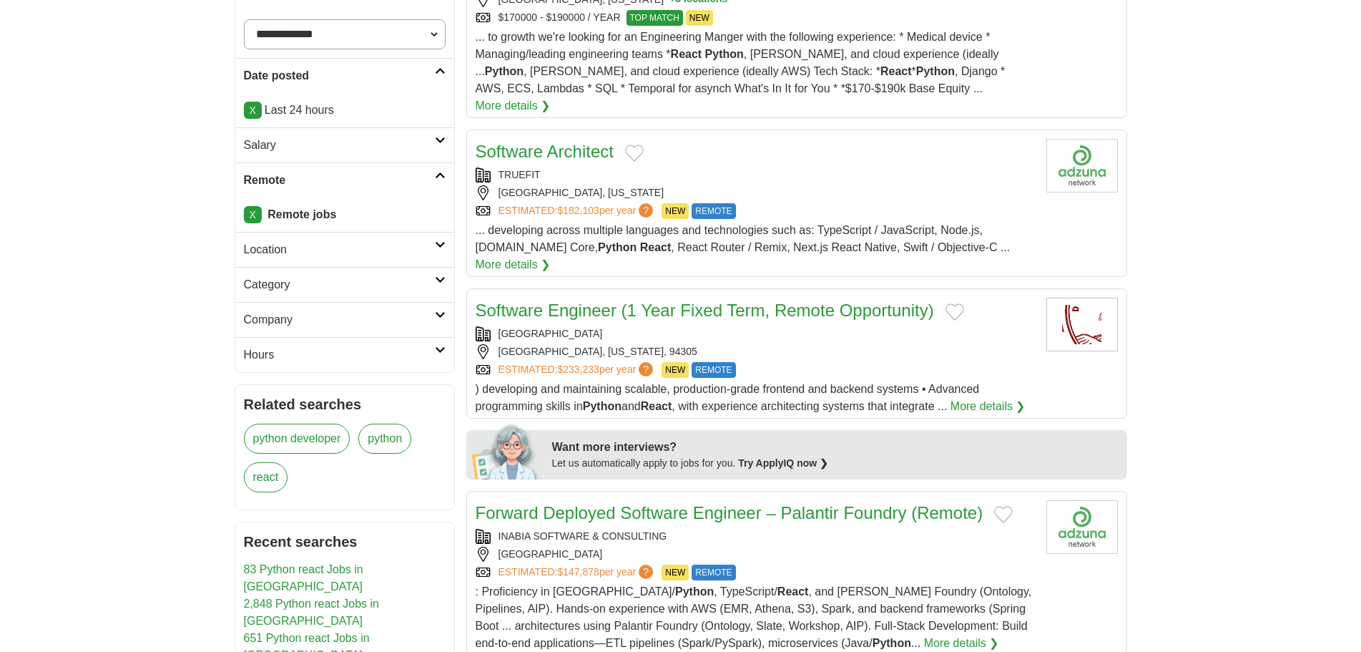
scroll to position [286, 0]
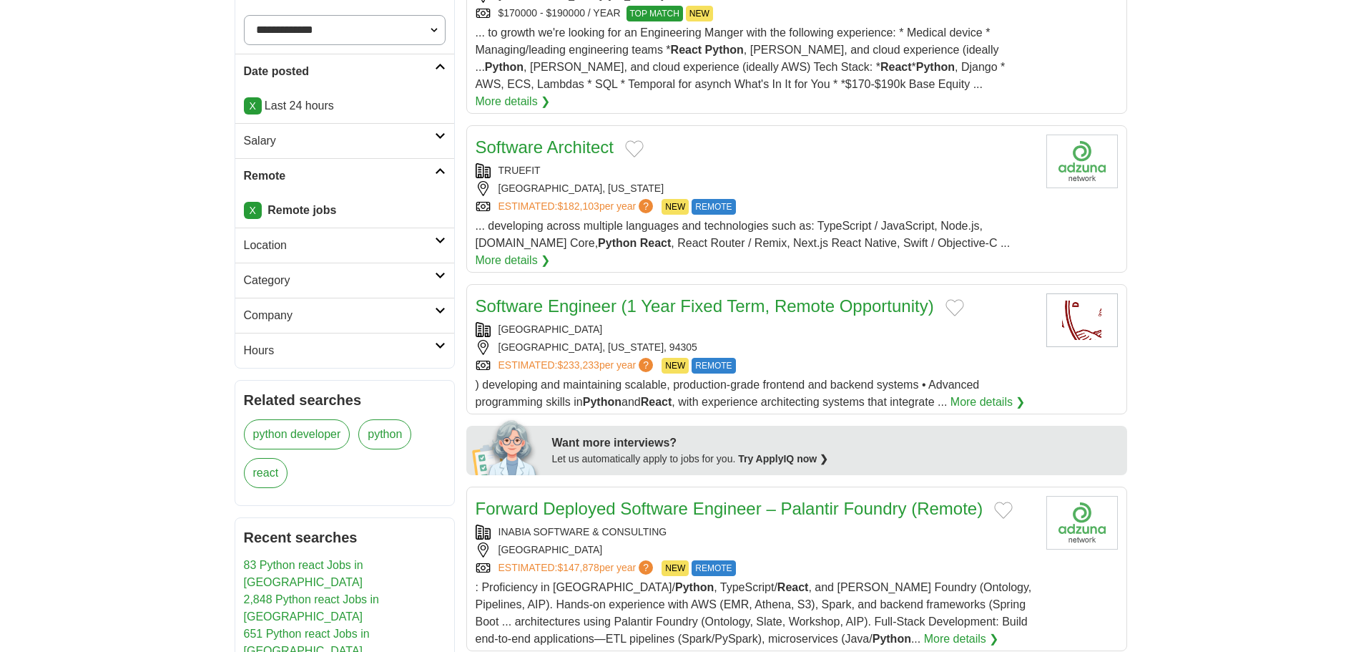
click at [329, 252] on h2 "Location" at bounding box center [339, 245] width 191 height 17
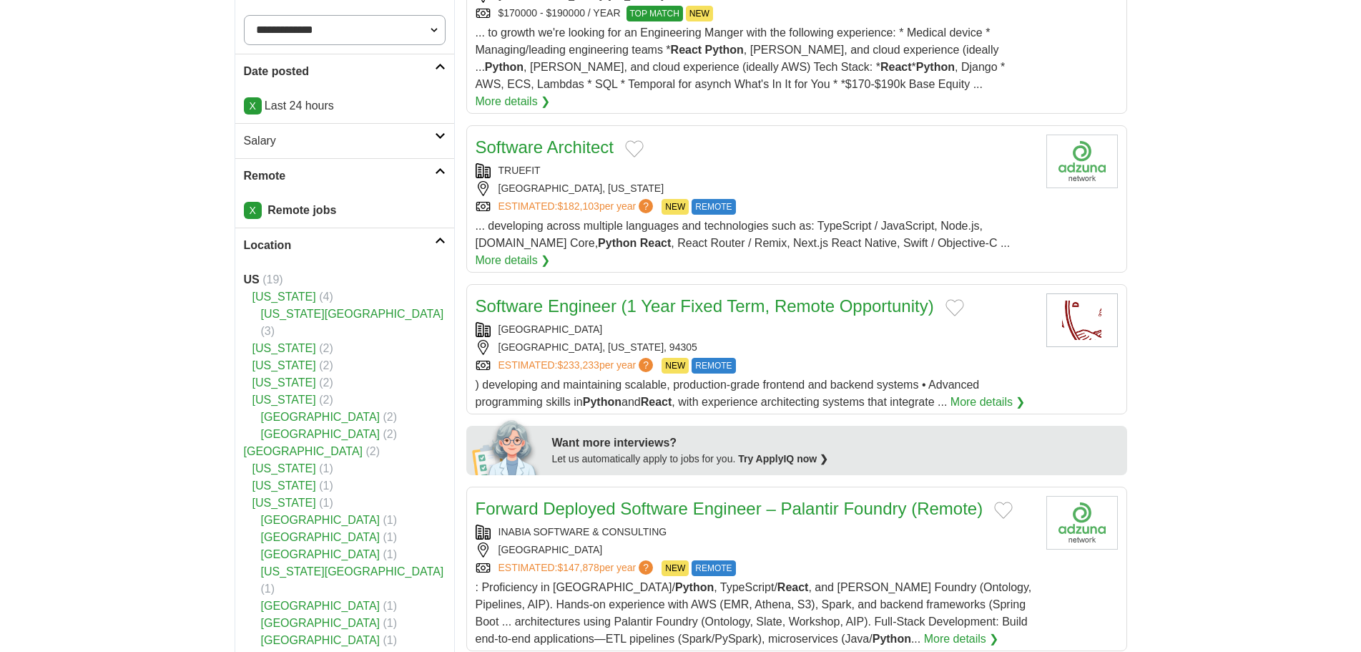
click at [338, 248] on h2 "Location" at bounding box center [339, 245] width 191 height 17
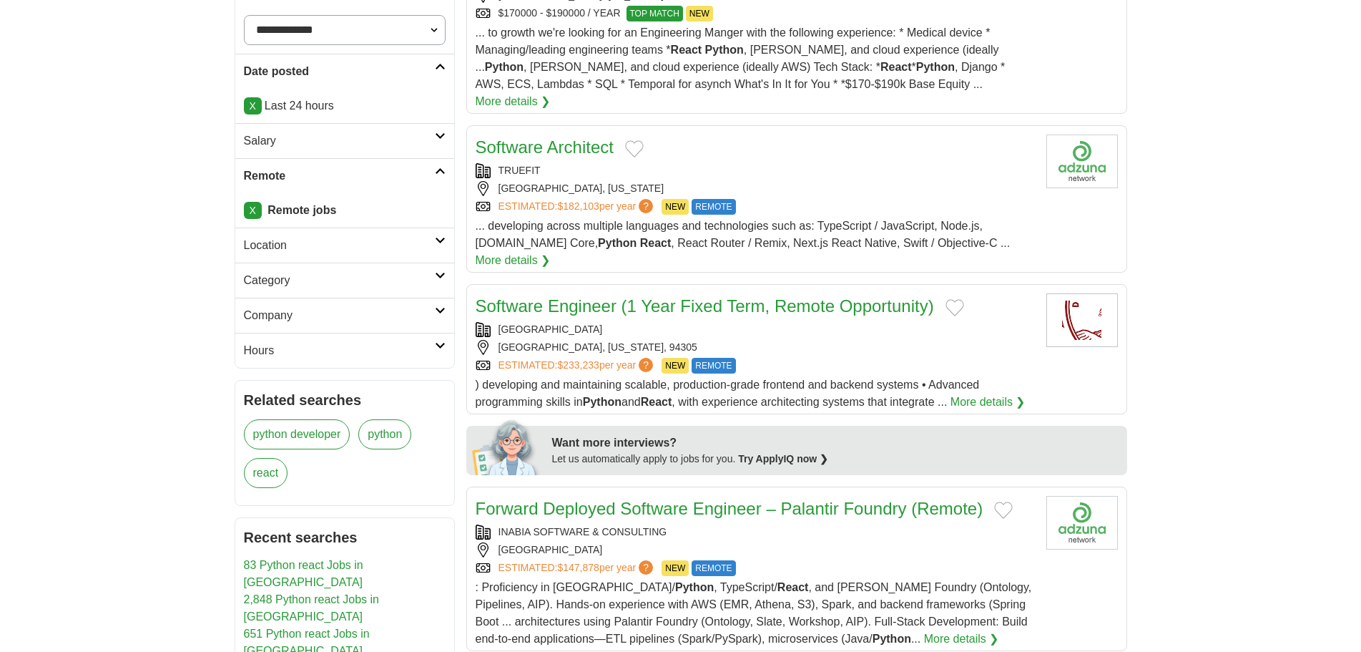
click at [342, 283] on h2 "Category" at bounding box center [339, 280] width 191 height 17
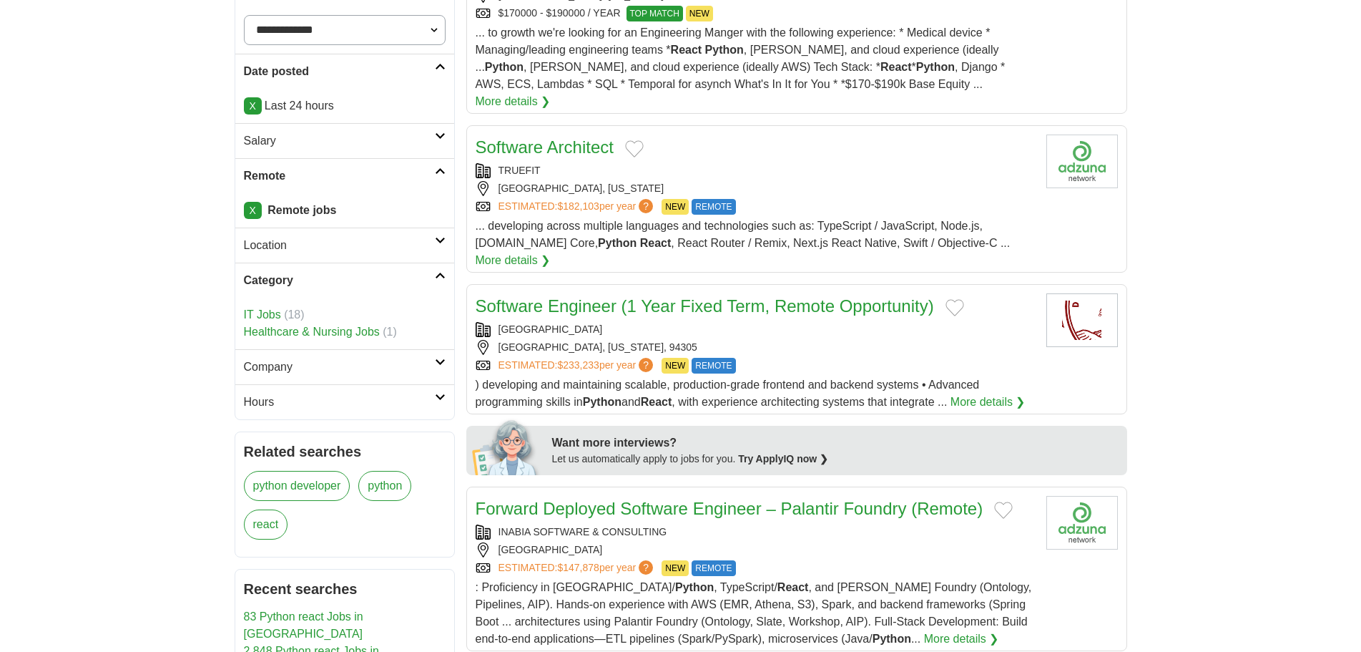
click at [343, 281] on h2 "Category" at bounding box center [339, 280] width 191 height 17
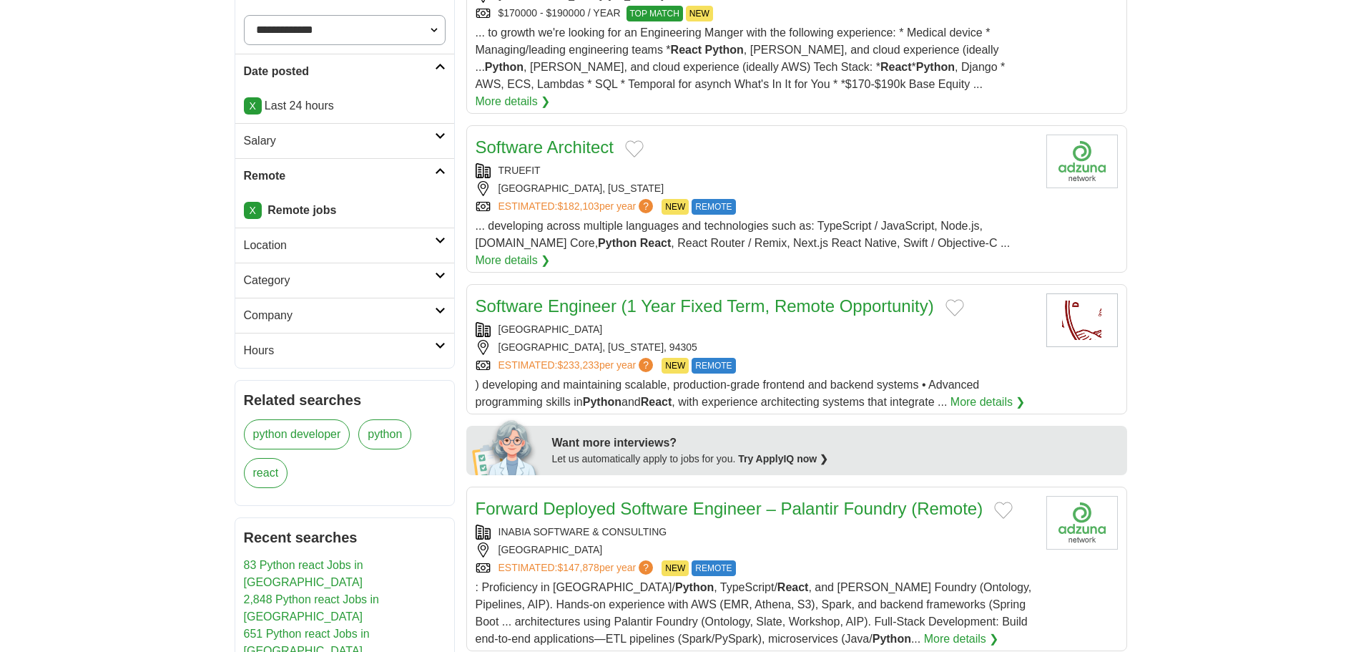
click at [318, 315] on h2 "Company" at bounding box center [339, 315] width 191 height 17
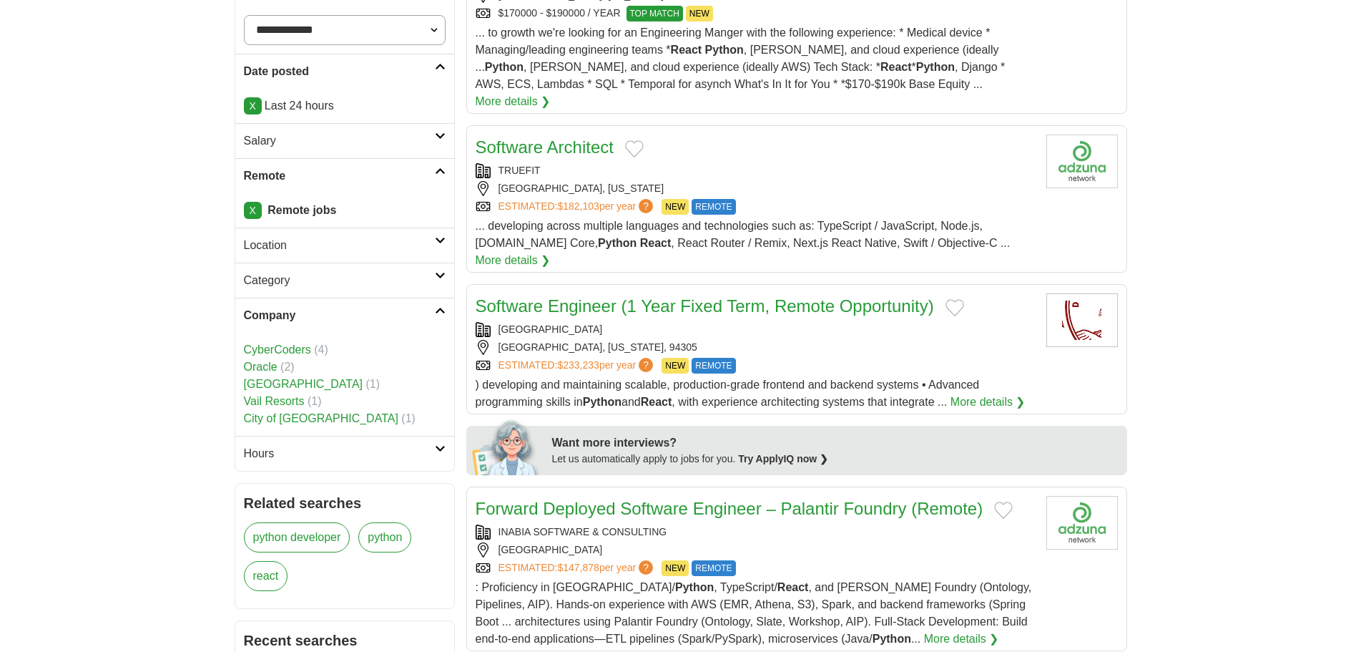
click at [318, 315] on h2 "Company" at bounding box center [339, 315] width 191 height 17
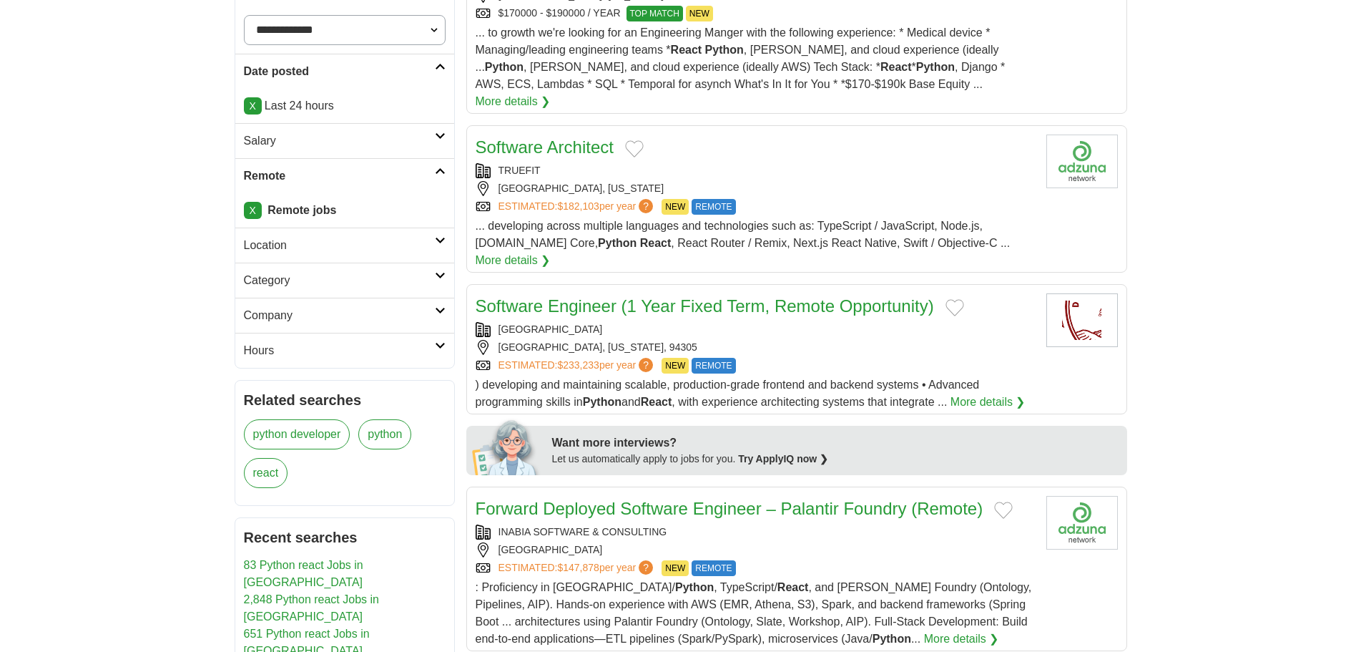
click at [324, 359] on link "Hours" at bounding box center [344, 350] width 219 height 35
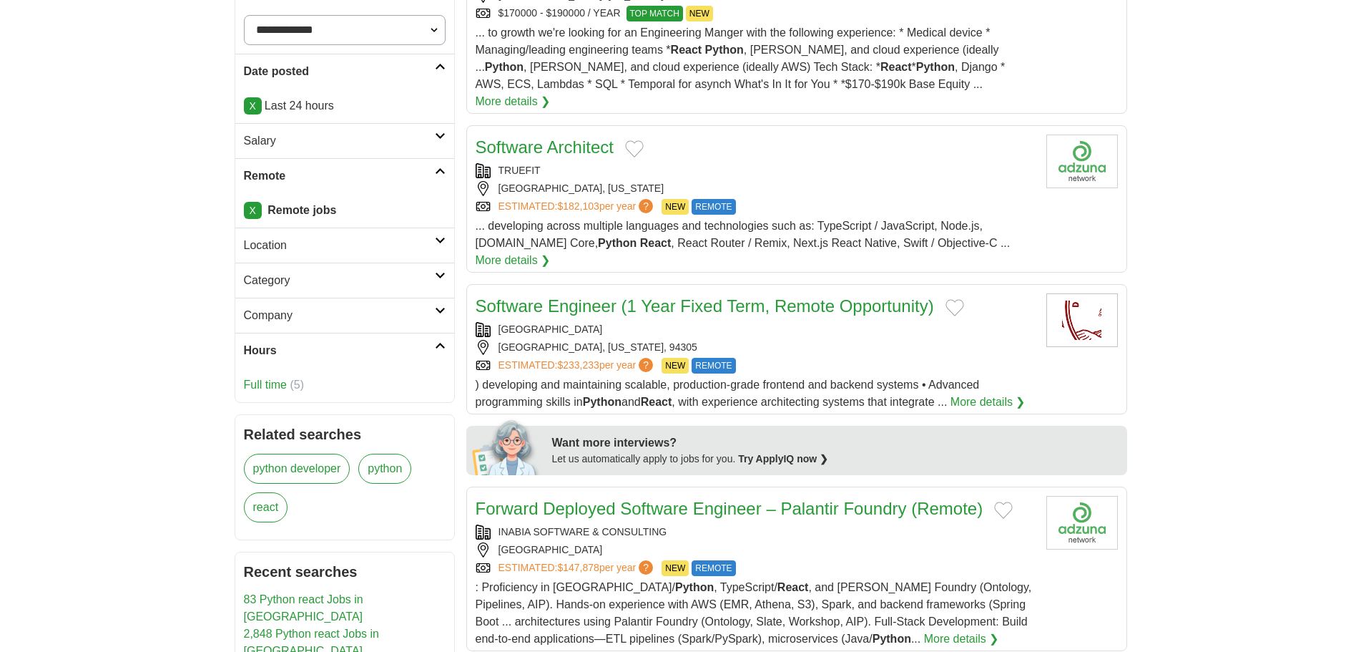
click at [323, 359] on link "Hours" at bounding box center [344, 350] width 219 height 35
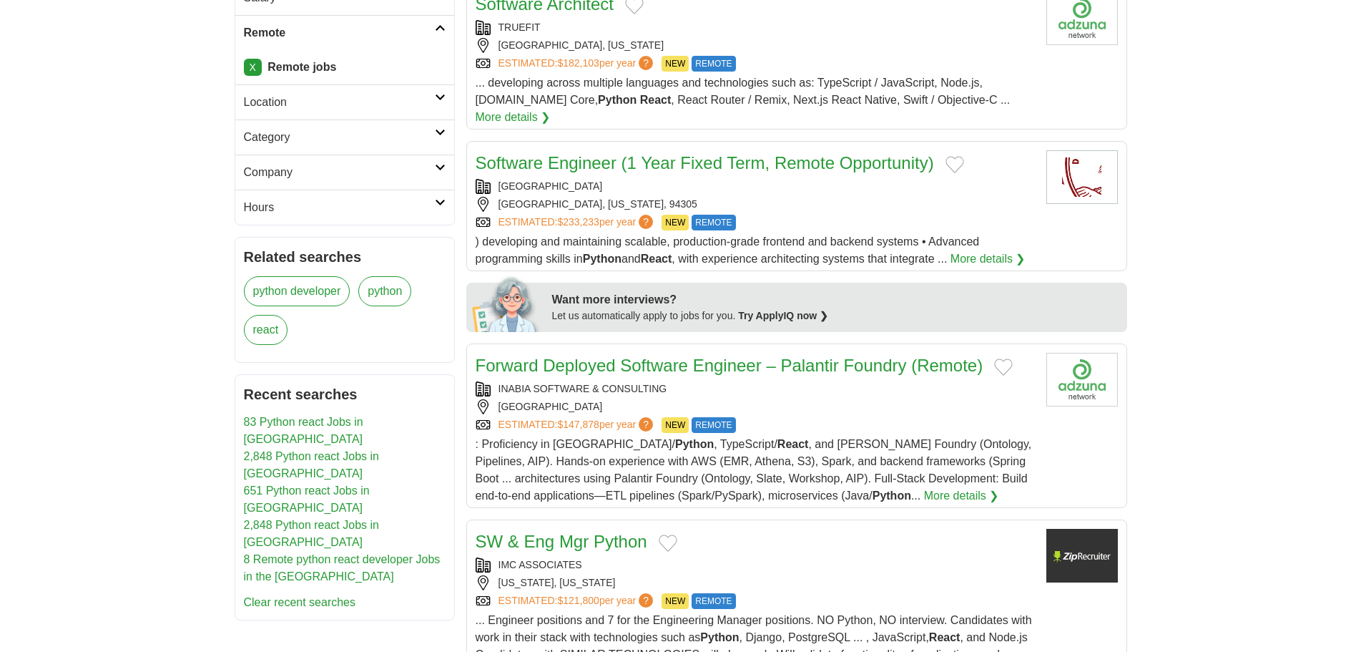
scroll to position [72, 0]
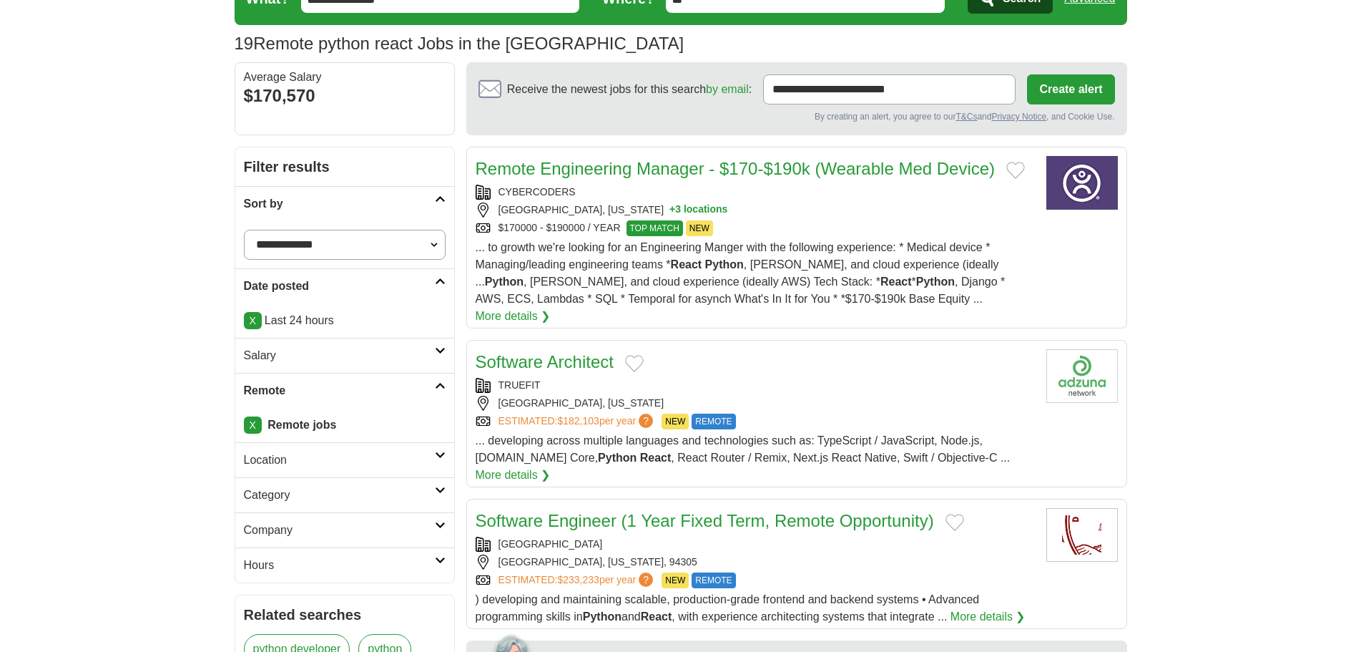
click at [880, 233] on div "$170000 - $190000 / YEAR TOP MATCH NEW" at bounding box center [755, 228] width 559 height 16
click at [1015, 170] on button "Add to favorite jobs" at bounding box center [1016, 170] width 19 height 17
click at [811, 193] on div "CYBERCODERS" at bounding box center [755, 192] width 559 height 15
click at [633, 355] on button "Add to favorite jobs" at bounding box center [634, 363] width 19 height 17
click at [757, 359] on div "Software Architect TRUEFIT PITTSBURGH, PENNSYLVANIA ESTIMATED: $182,103 per yea…" at bounding box center [755, 416] width 559 height 134
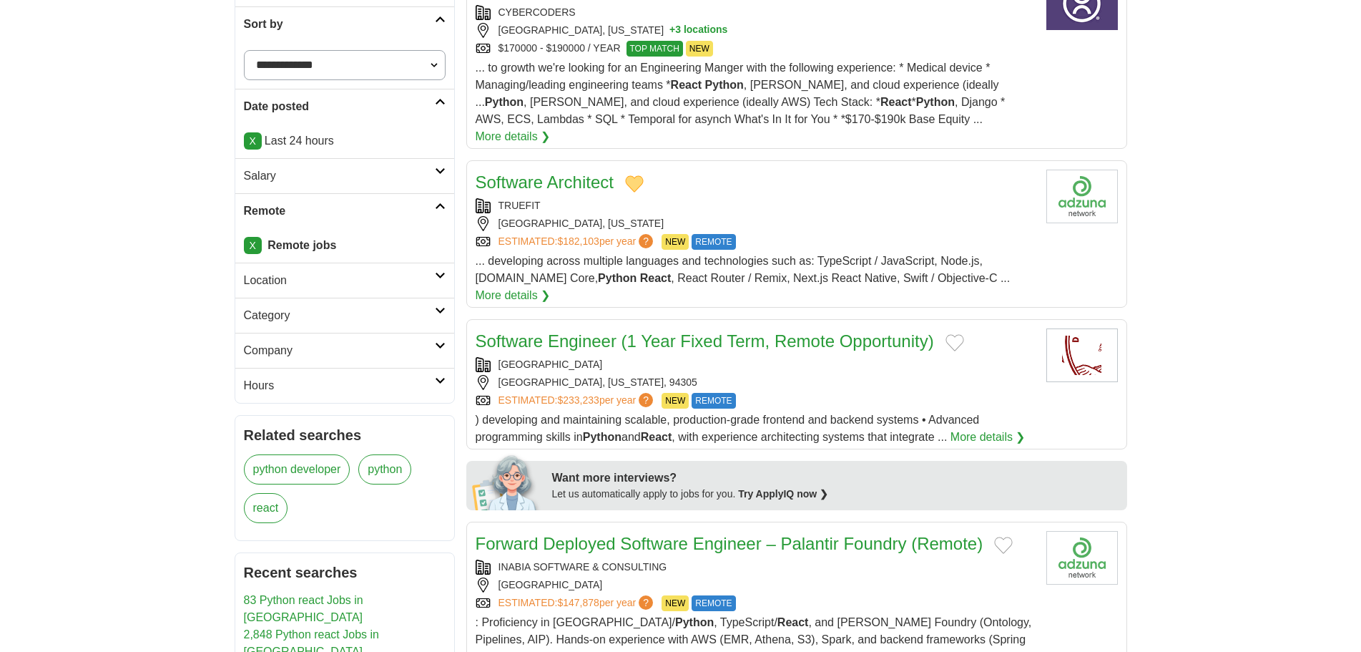
scroll to position [358, 0]
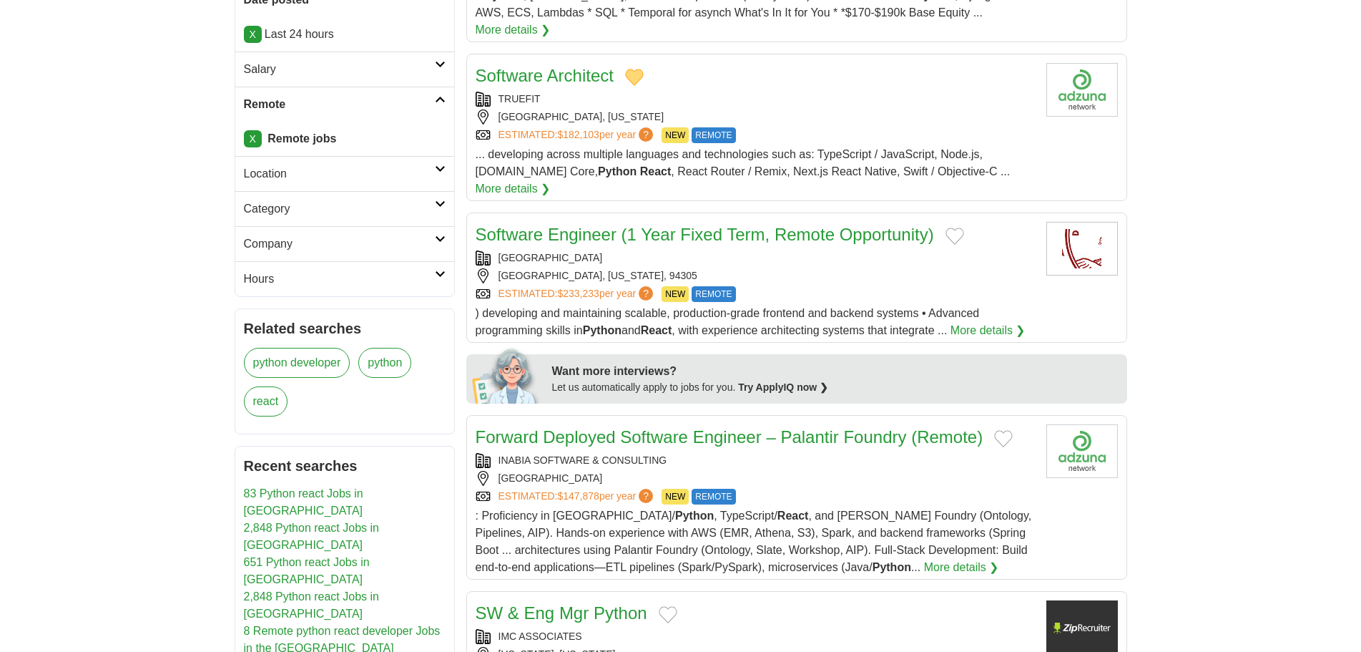
click at [955, 227] on button "Add to favorite jobs" at bounding box center [955, 235] width 19 height 17
click at [869, 268] on div "STANFORD, CALIFORNIA, 94305" at bounding box center [755, 275] width 559 height 15
click at [1000, 430] on button "Add to favorite jobs" at bounding box center [1003, 438] width 19 height 17
click at [953, 453] on div "INABIA SOFTWARE & CONSULTING" at bounding box center [755, 460] width 559 height 15
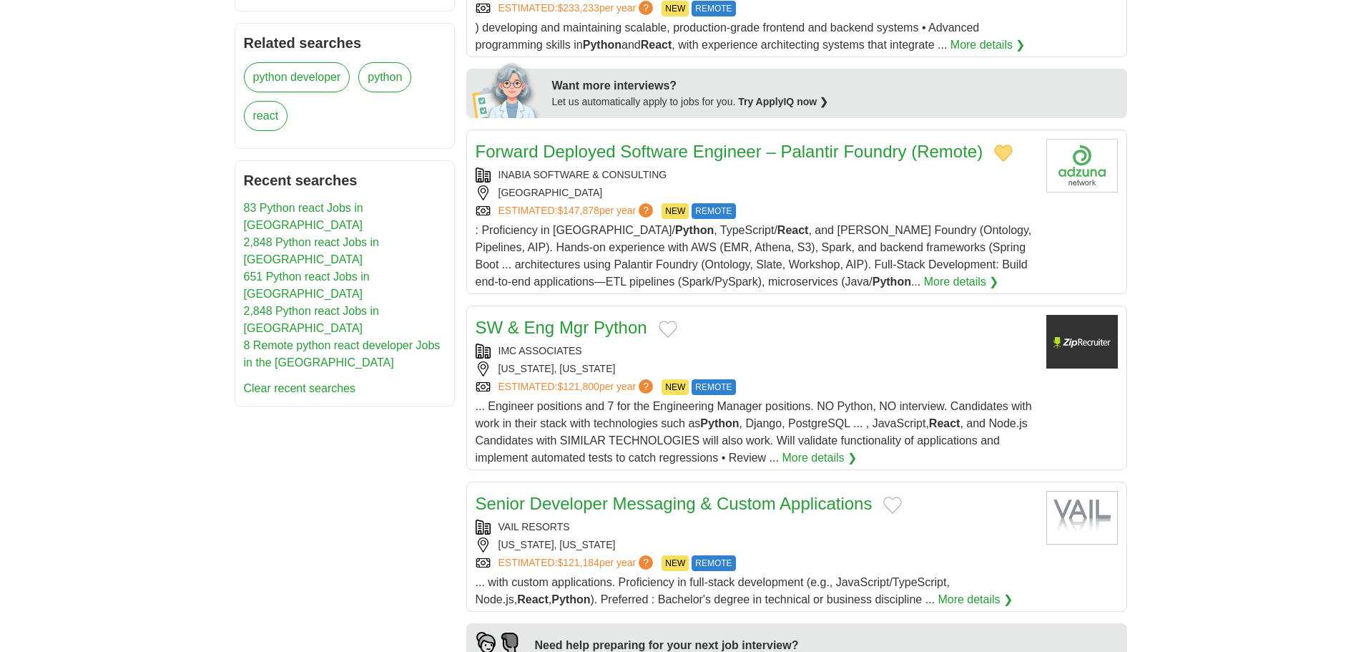
scroll to position [644, 0]
click at [840, 361] on div "NEW YORK, NEW YORK" at bounding box center [755, 368] width 559 height 15
click at [670, 320] on button "Add to favorite jobs" at bounding box center [668, 328] width 19 height 17
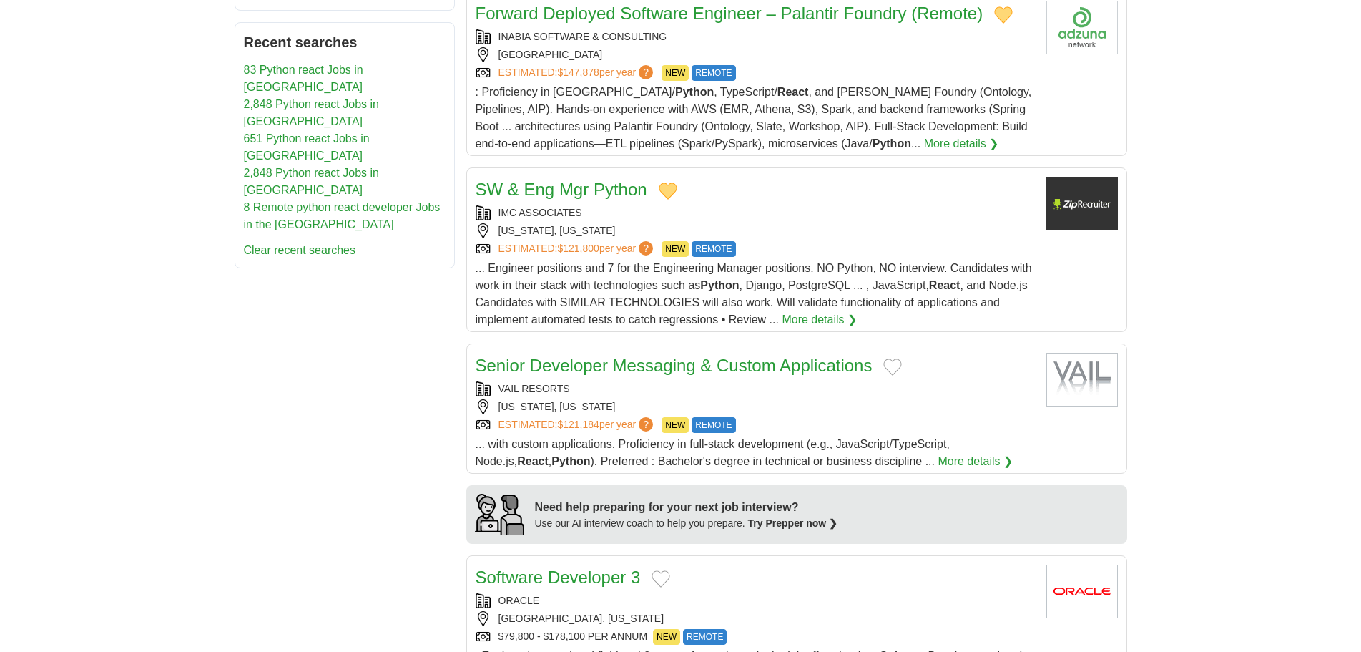
scroll to position [787, 0]
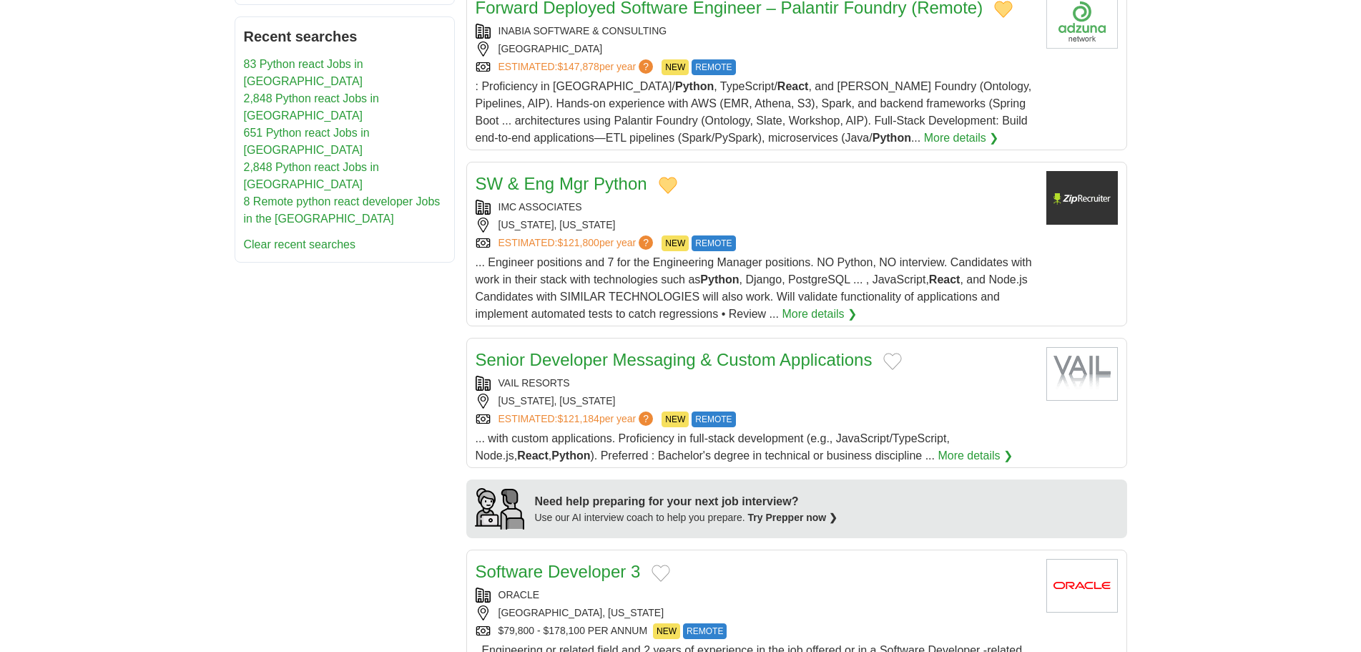
drag, startPoint x: 899, startPoint y: 330, endPoint x: 891, endPoint y: 331, distance: 7.9
click at [899, 353] on button "Add to favorite jobs" at bounding box center [893, 361] width 19 height 17
click at [841, 376] on div "VAIL RESORTS" at bounding box center [755, 383] width 559 height 15
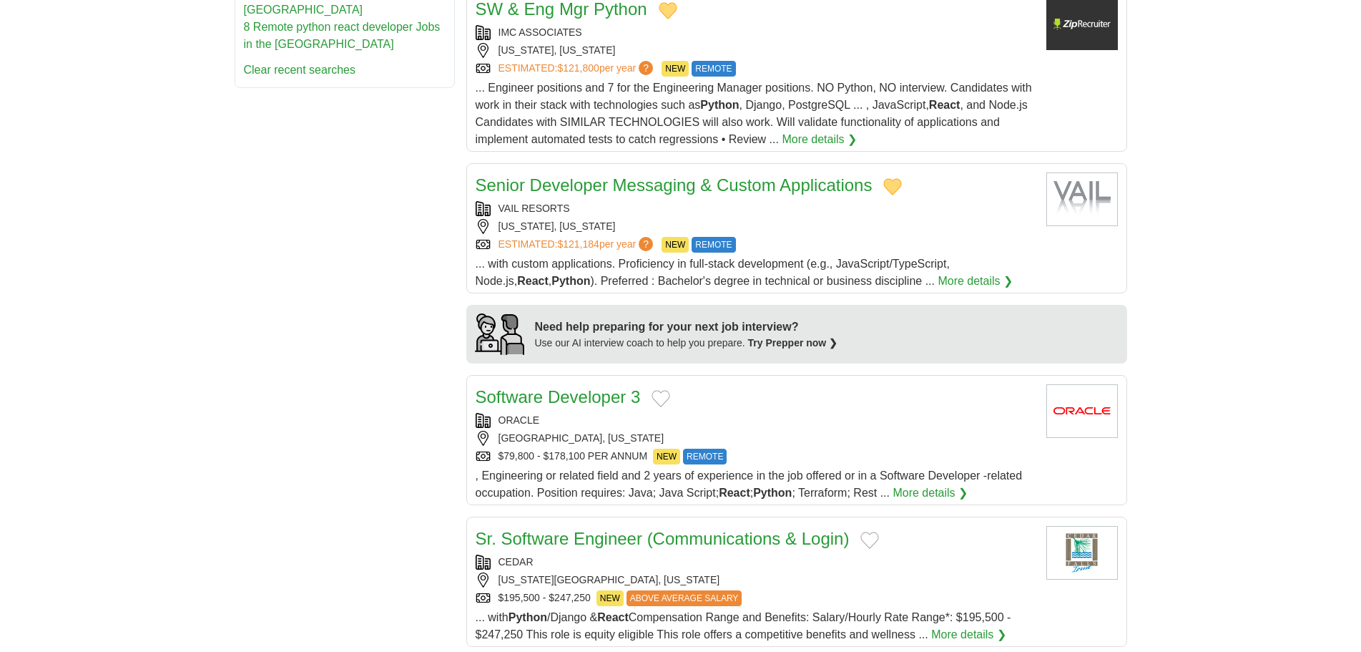
scroll to position [1002, 0]
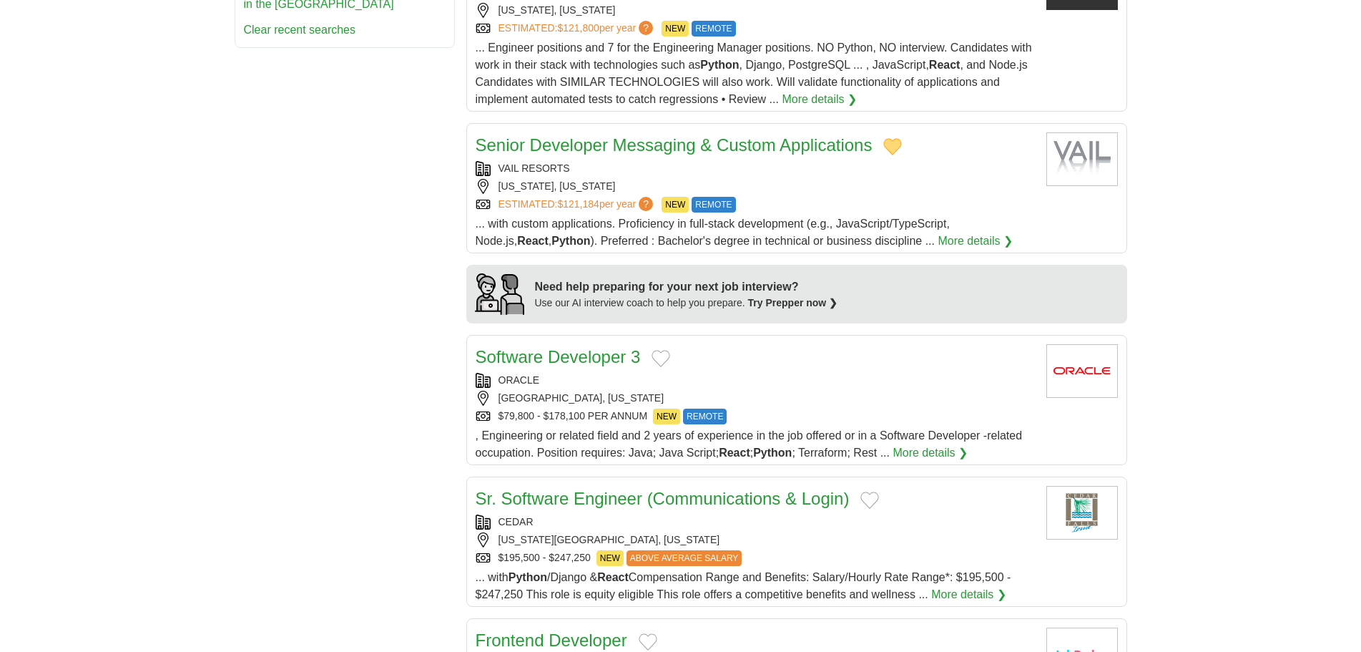
click at [652, 350] on button "Add to favorite jobs" at bounding box center [661, 358] width 19 height 17
click at [880, 300] on main "Remote Engineering Manager - $170-$190k (Wearable Med Device) CYBERCODERS PHOEN…" at bounding box center [796, 164] width 661 height 1894
click at [909, 391] on div "SEATTLE, WASHINGTON" at bounding box center [755, 398] width 559 height 15
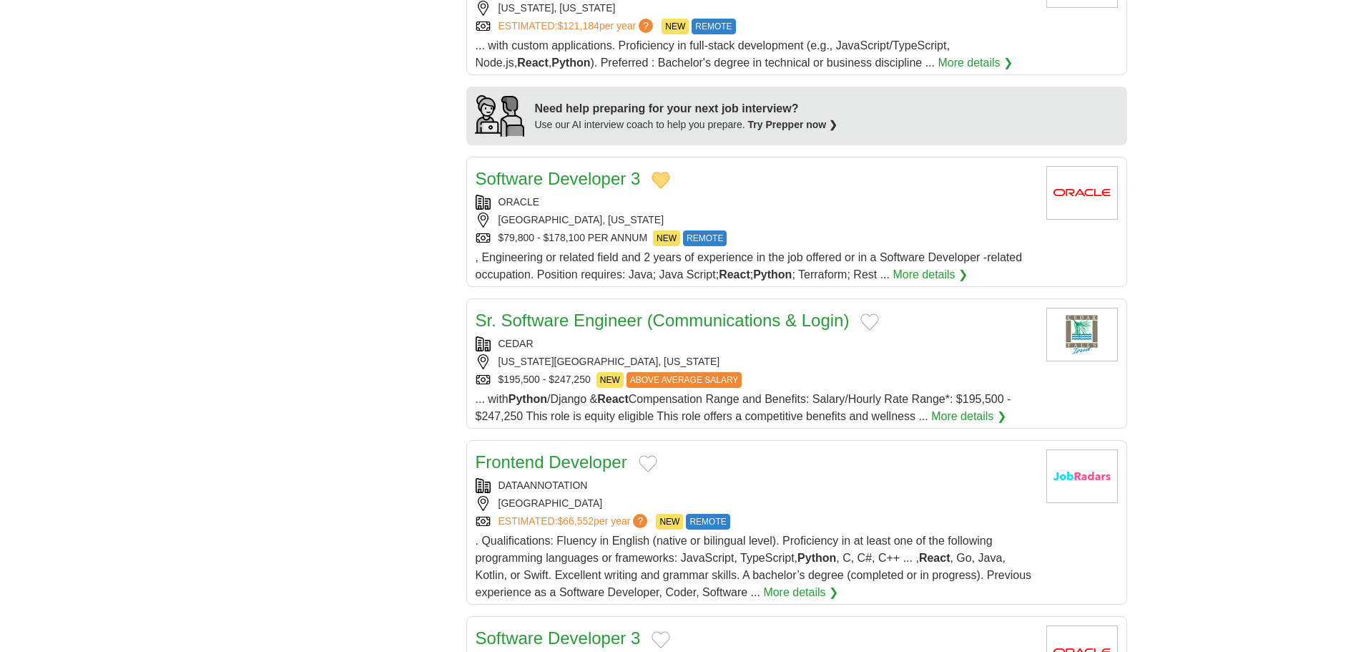
scroll to position [1359, 0]
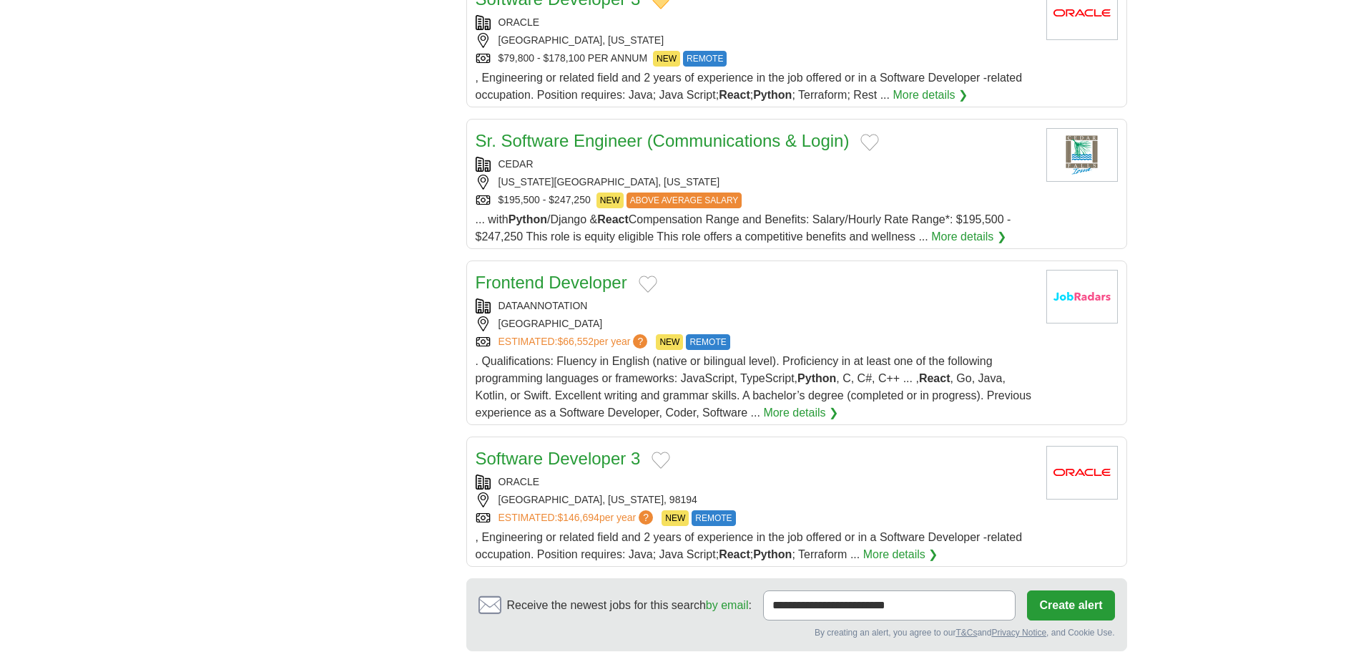
click at [932, 192] on div "$195,500 - $247,250 NEW ABOVE AVERAGE SALARY" at bounding box center [755, 200] width 559 height 16
click at [869, 134] on button "Add to favorite jobs" at bounding box center [870, 142] width 19 height 17
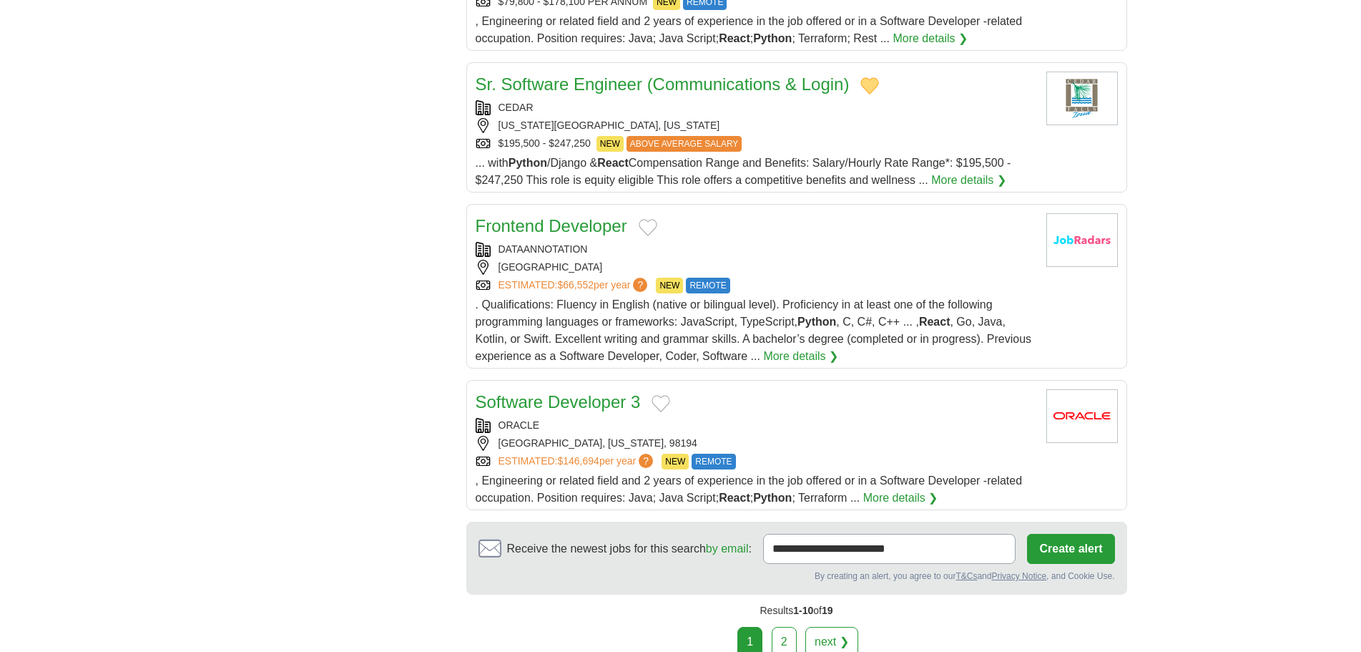
scroll to position [1502, 0]
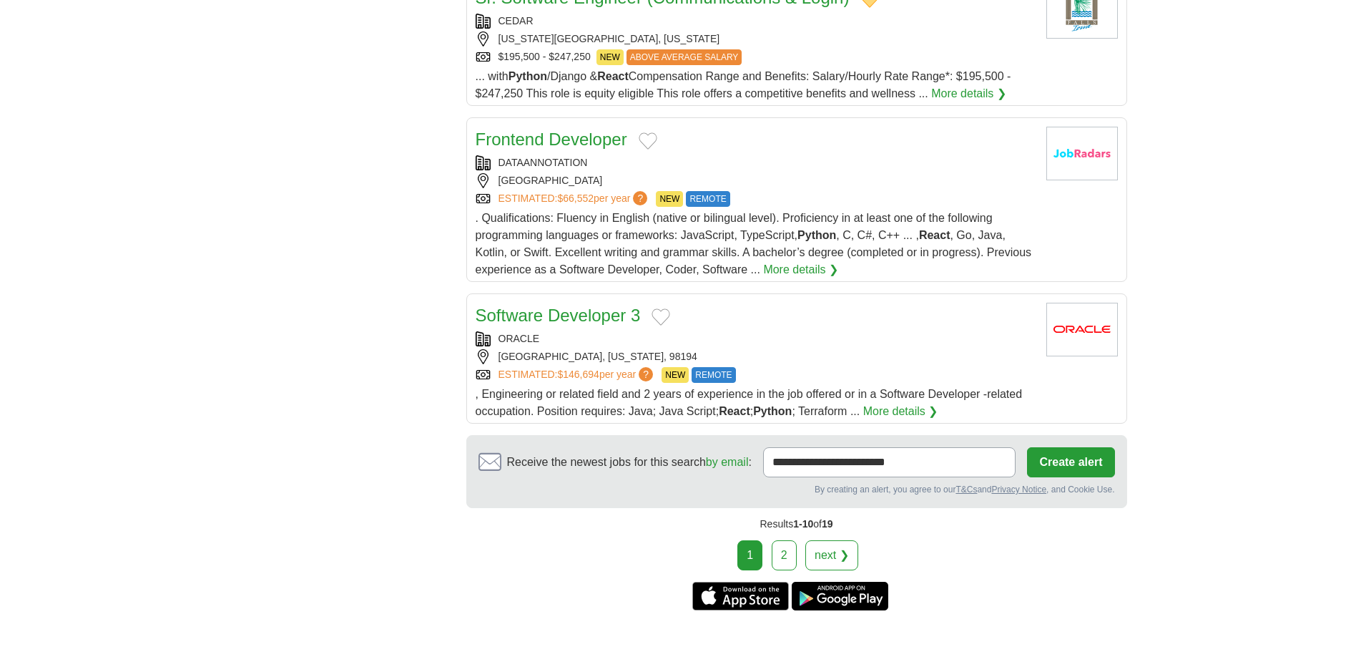
click at [770, 173] on div "UNITED STATES" at bounding box center [755, 180] width 559 height 15
click at [653, 132] on button "Add to favorite jobs" at bounding box center [648, 140] width 19 height 17
click at [842, 349] on div "SEATTLE, WASHINGTON, 98194" at bounding box center [755, 356] width 559 height 15
click at [664, 308] on button "Add to favorite jobs" at bounding box center [661, 316] width 19 height 17
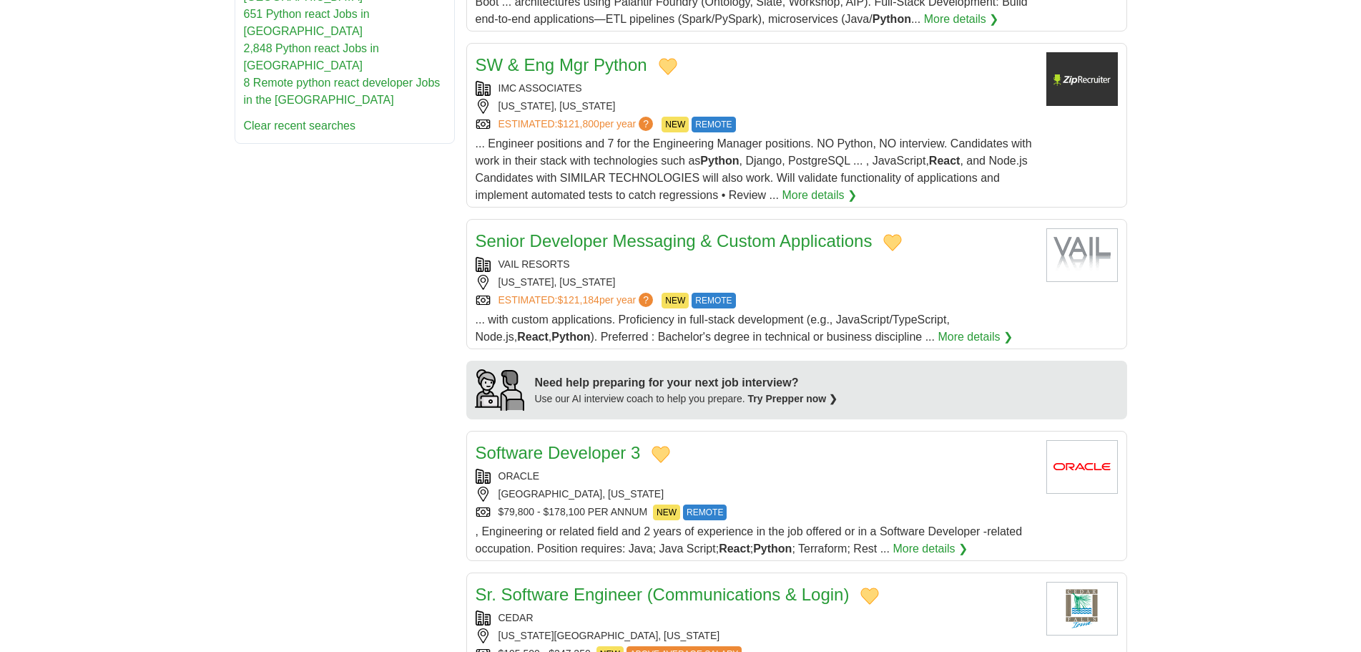
scroll to position [858, 0]
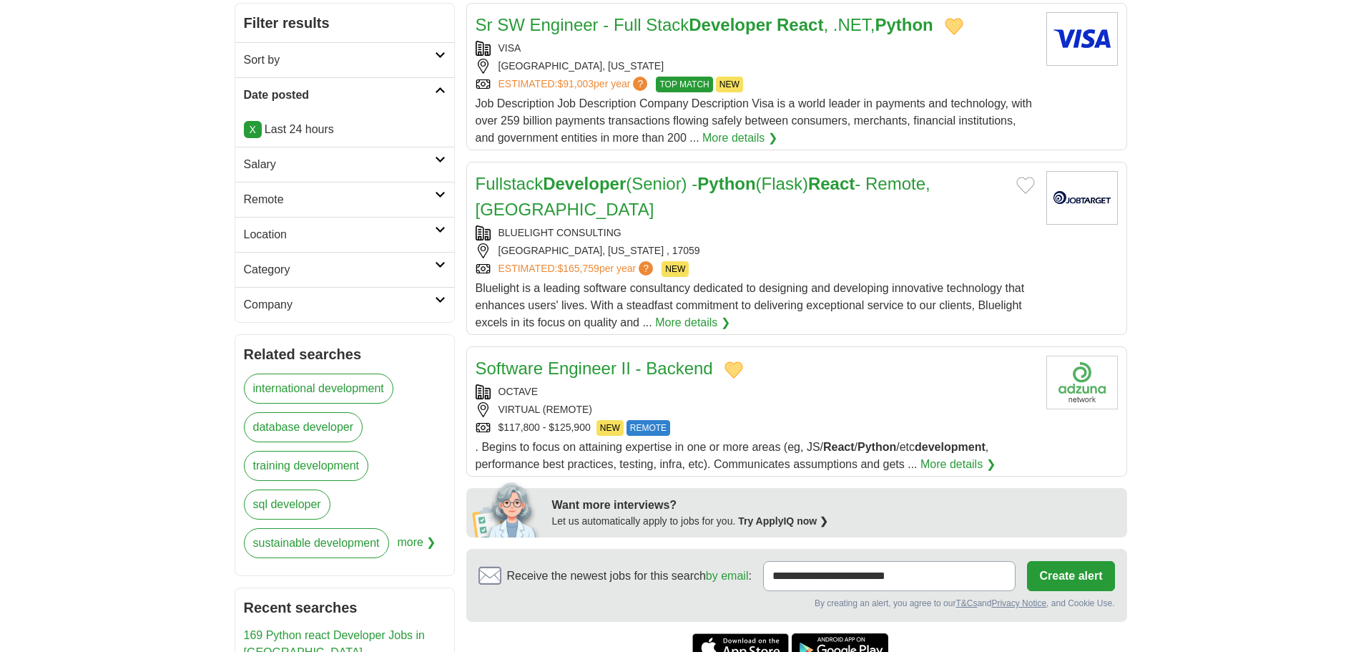
scroll to position [215, 0]
click at [303, 192] on h2 "Remote" at bounding box center [339, 200] width 191 height 17
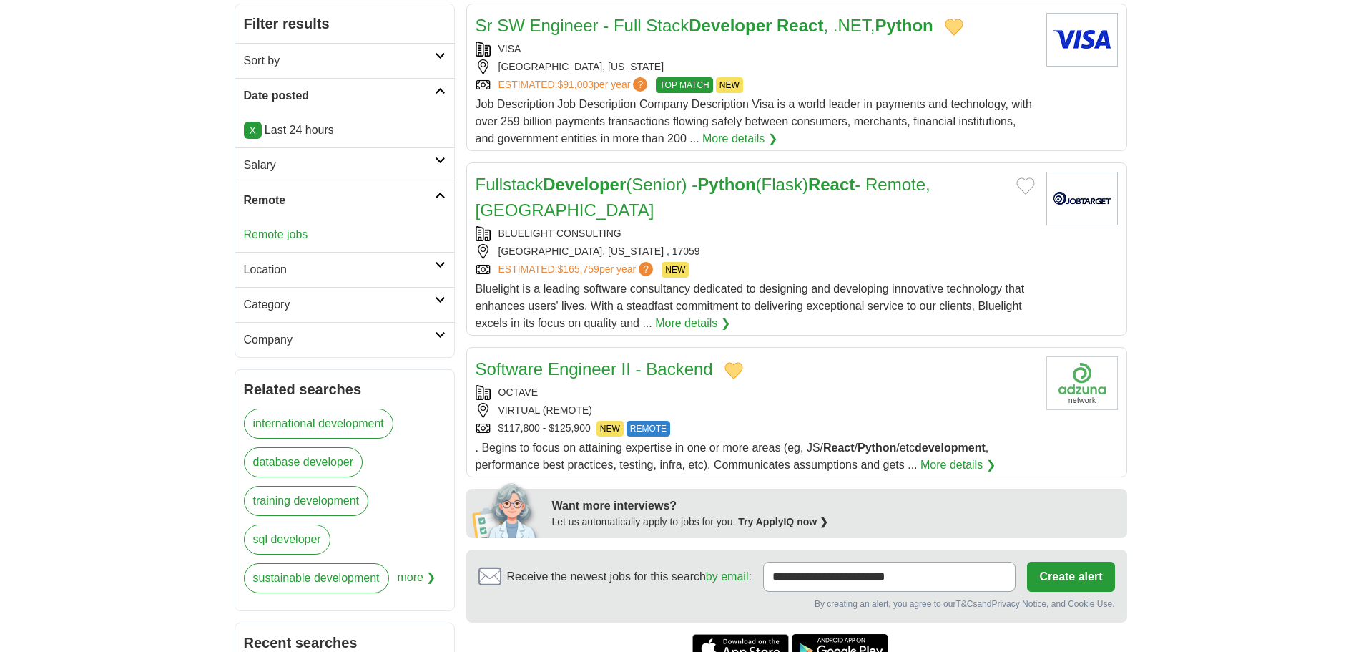
click at [282, 235] on link "Remote jobs" at bounding box center [276, 234] width 64 height 12
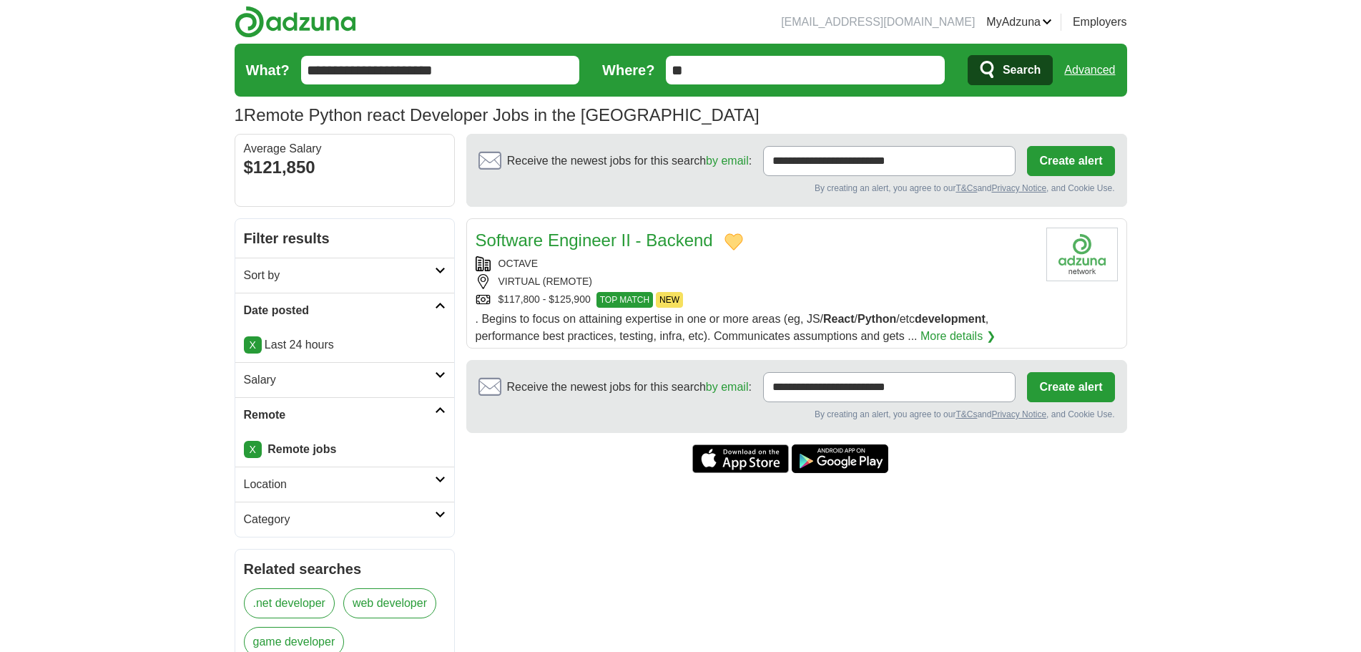
click at [245, 340] on link "X" at bounding box center [253, 344] width 18 height 17
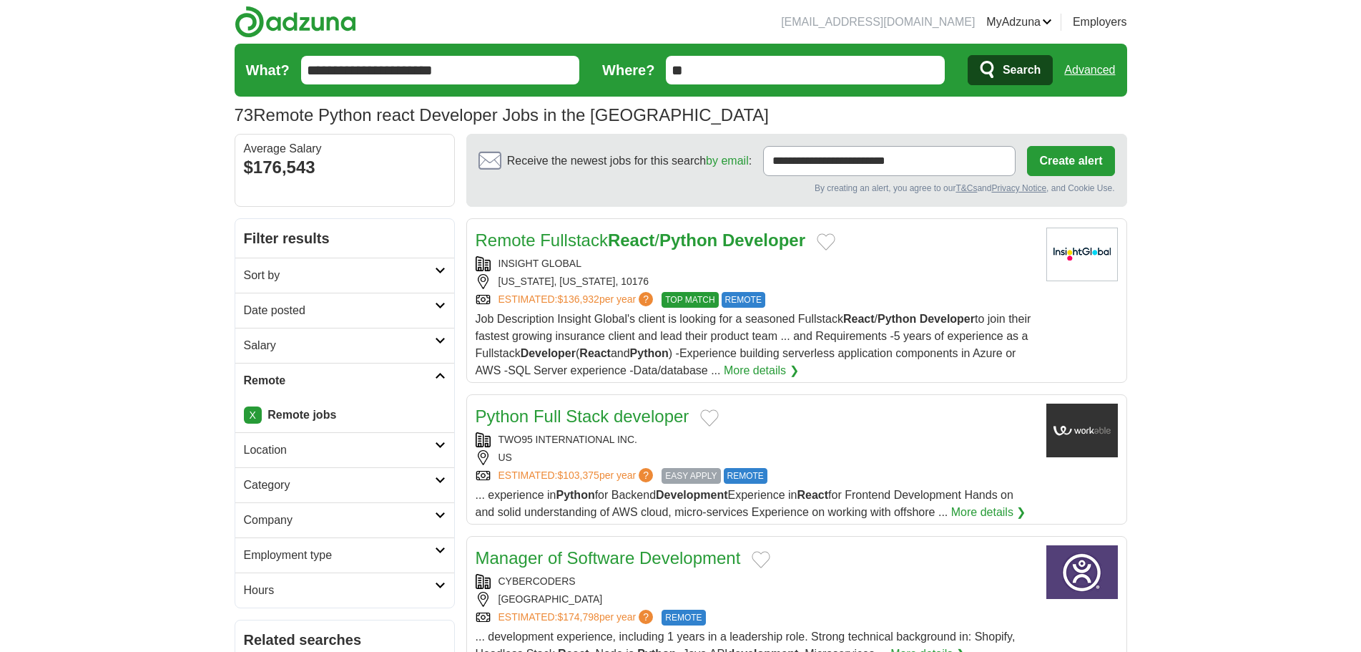
click at [303, 323] on link "Date posted" at bounding box center [344, 310] width 219 height 35
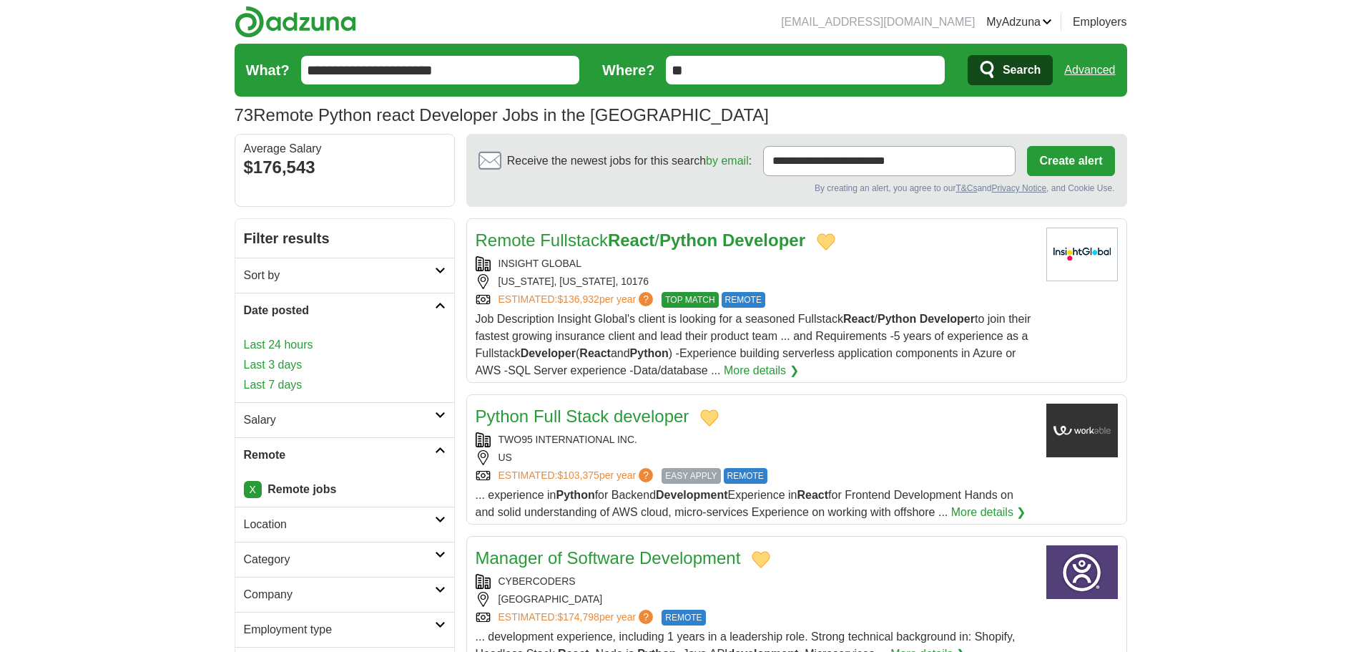
click at [271, 376] on link "Last 7 days" at bounding box center [345, 384] width 202 height 17
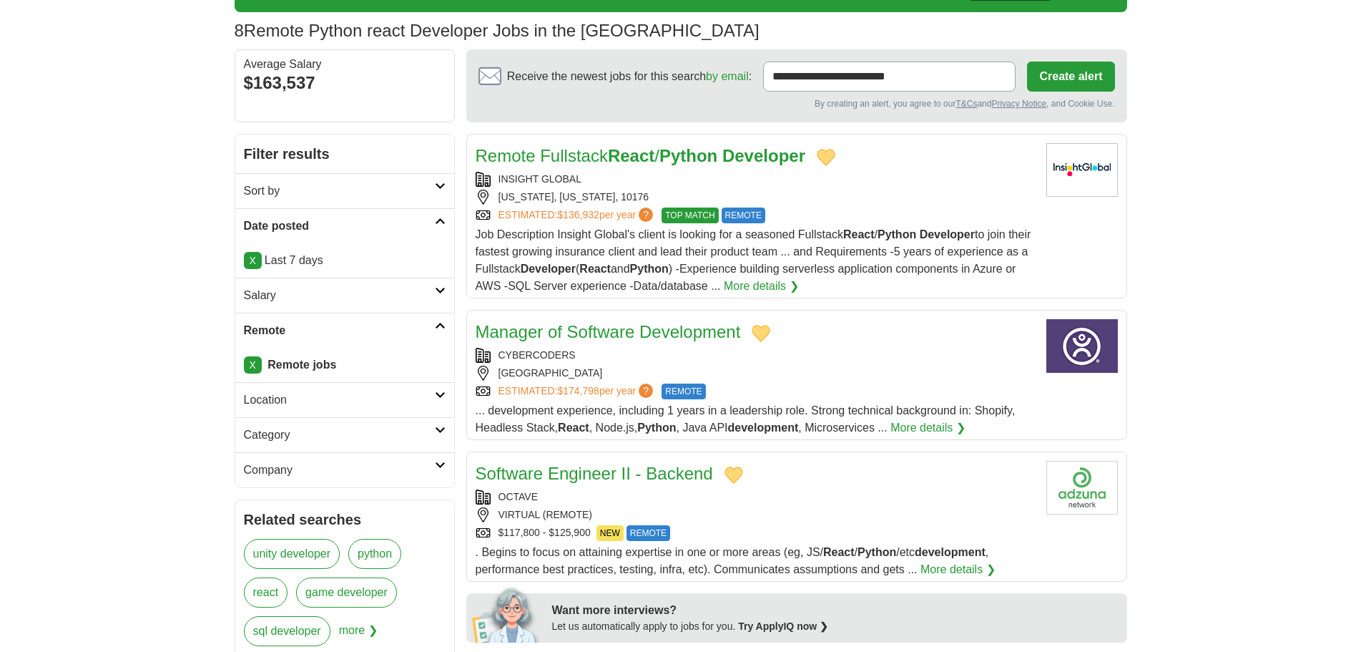
scroll to position [82, 0]
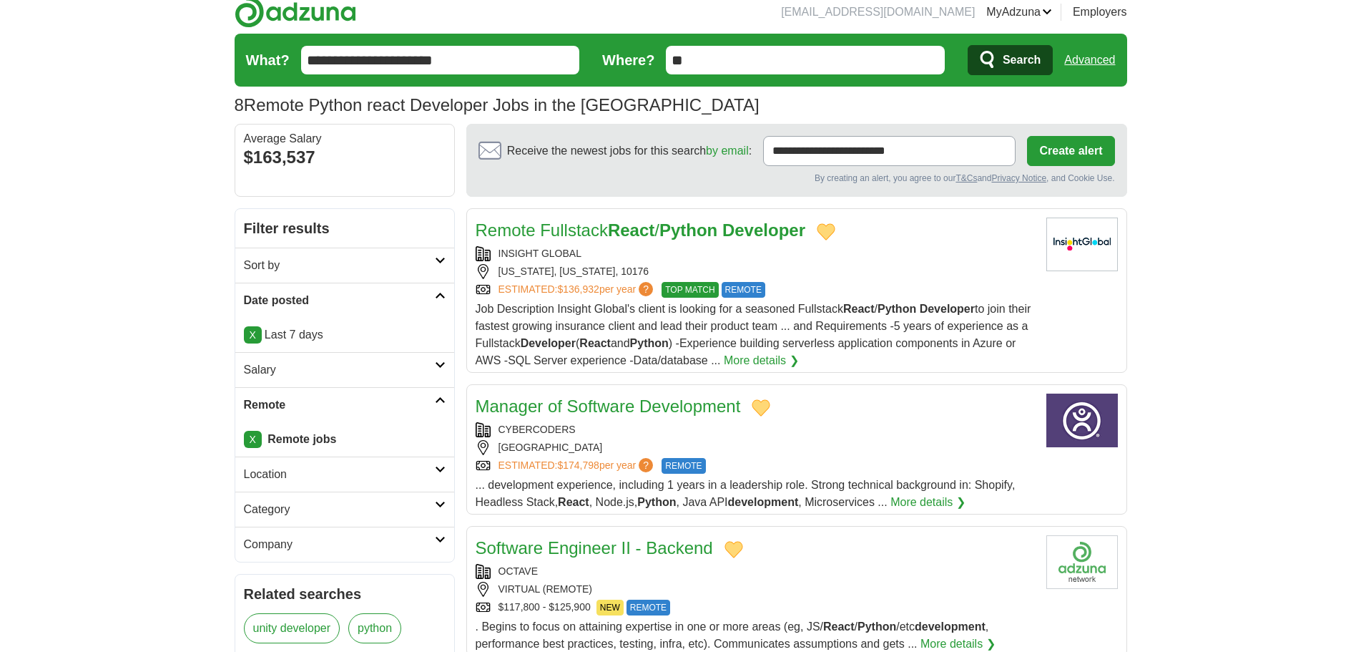
scroll to position [0, 0]
